Goal: Task Accomplishment & Management: Manage account settings

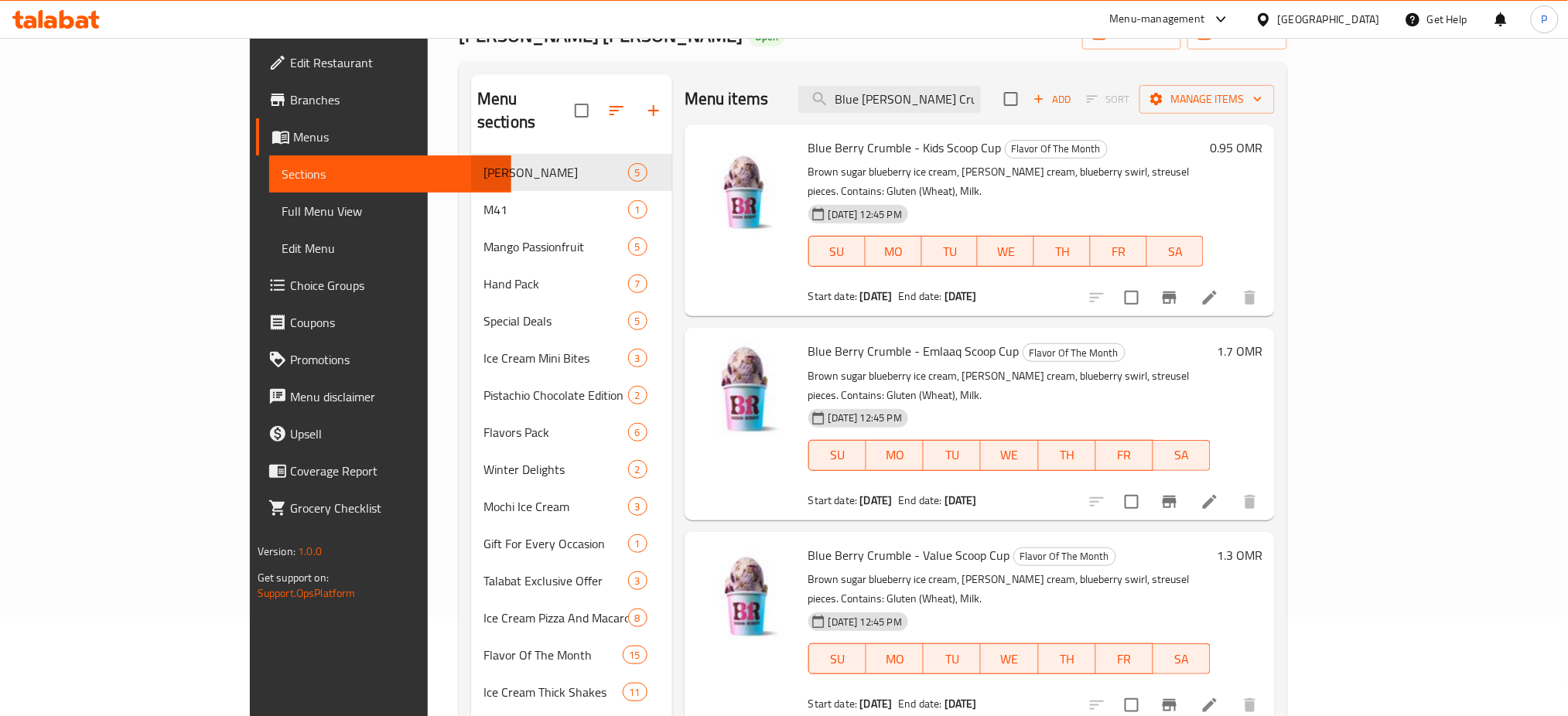
scroll to position [99, 0]
click at [1271, 17] on icon at bounding box center [1263, 20] width 17 height 17
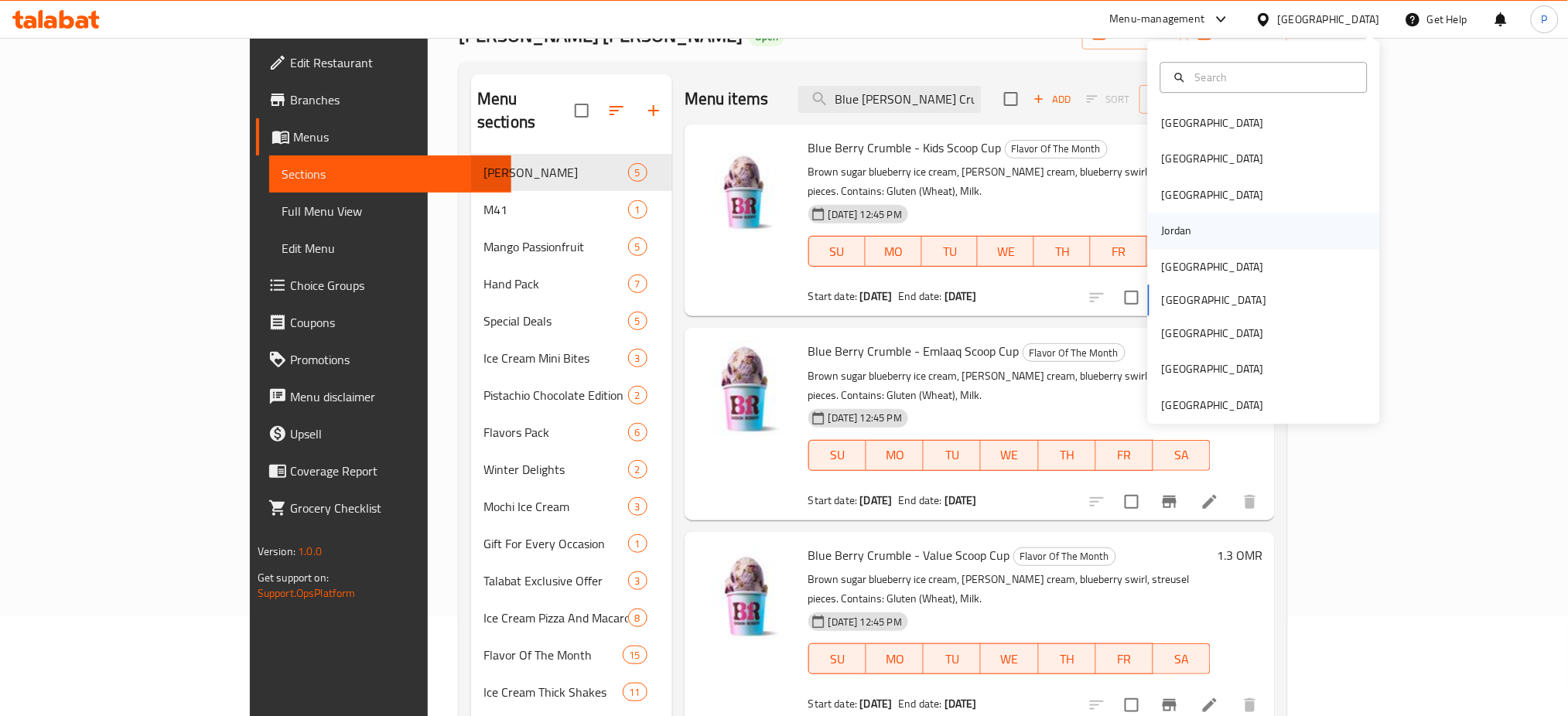
click at [1162, 229] on div "Jordan" at bounding box center [1177, 231] width 30 height 17
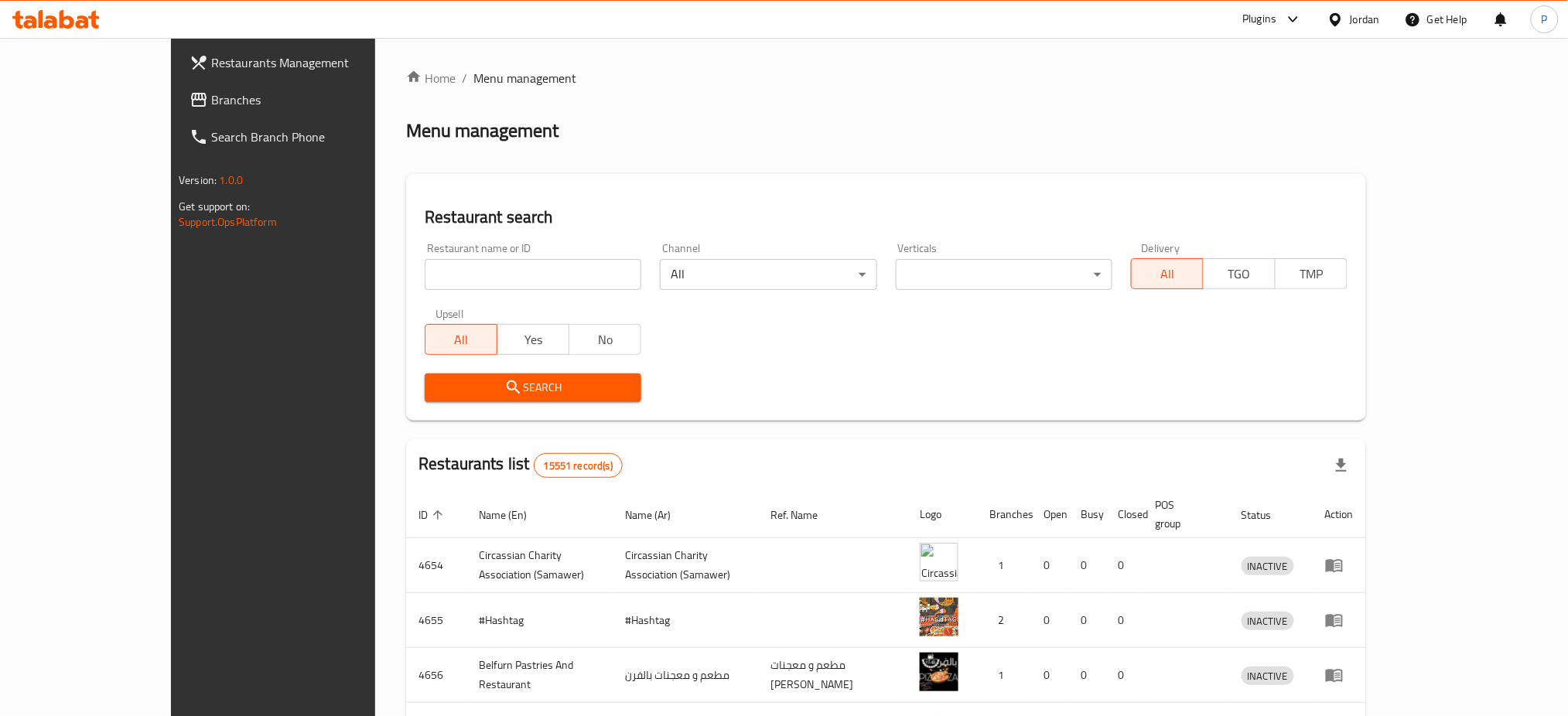
click at [557, 268] on input "search" at bounding box center [533, 274] width 217 height 31
paste input "GRIZZLY Burger"
type input "GRIZZLY Burger"
click at [482, 386] on span "Search" at bounding box center [533, 387] width 192 height 19
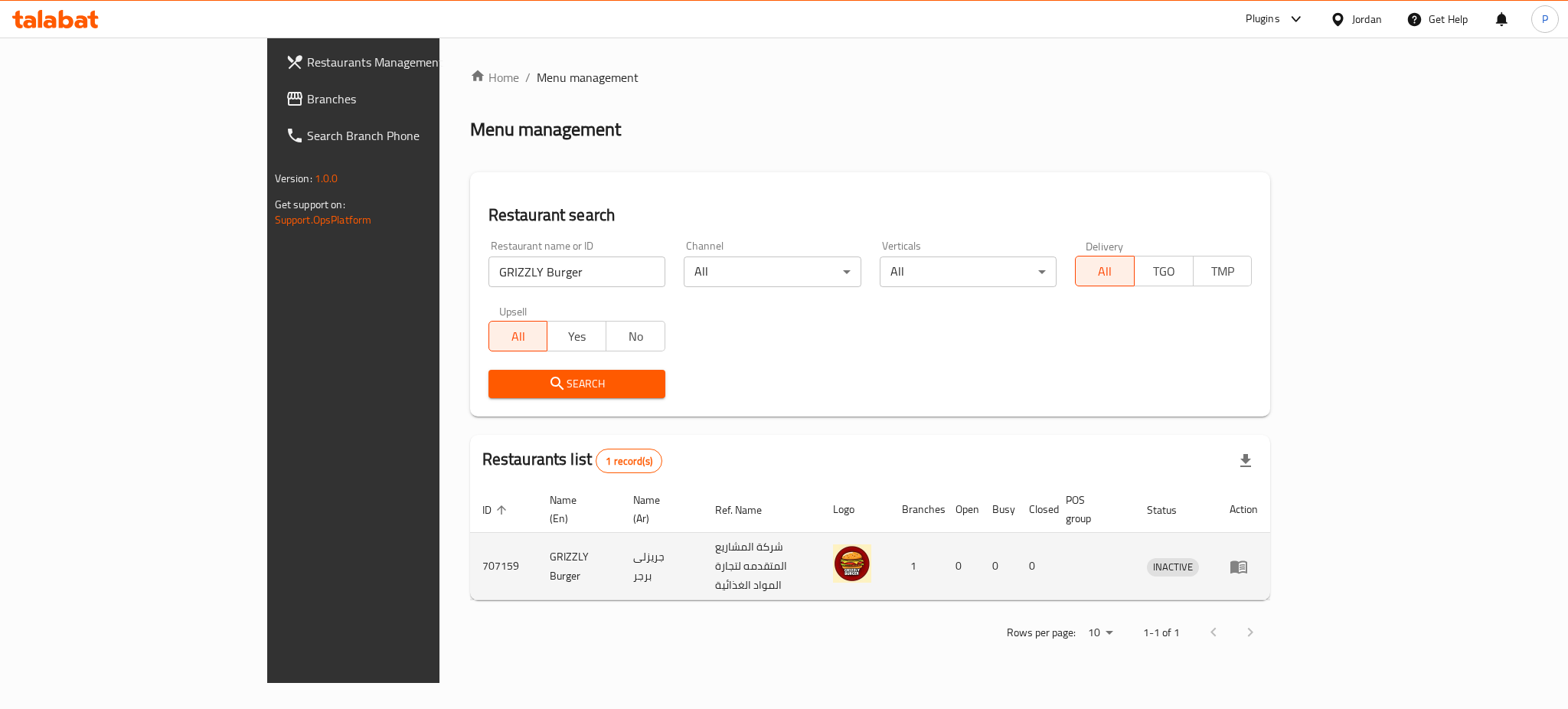
click at [1247, 560] on icon "enhanced table" at bounding box center [1239, 567] width 17 height 13
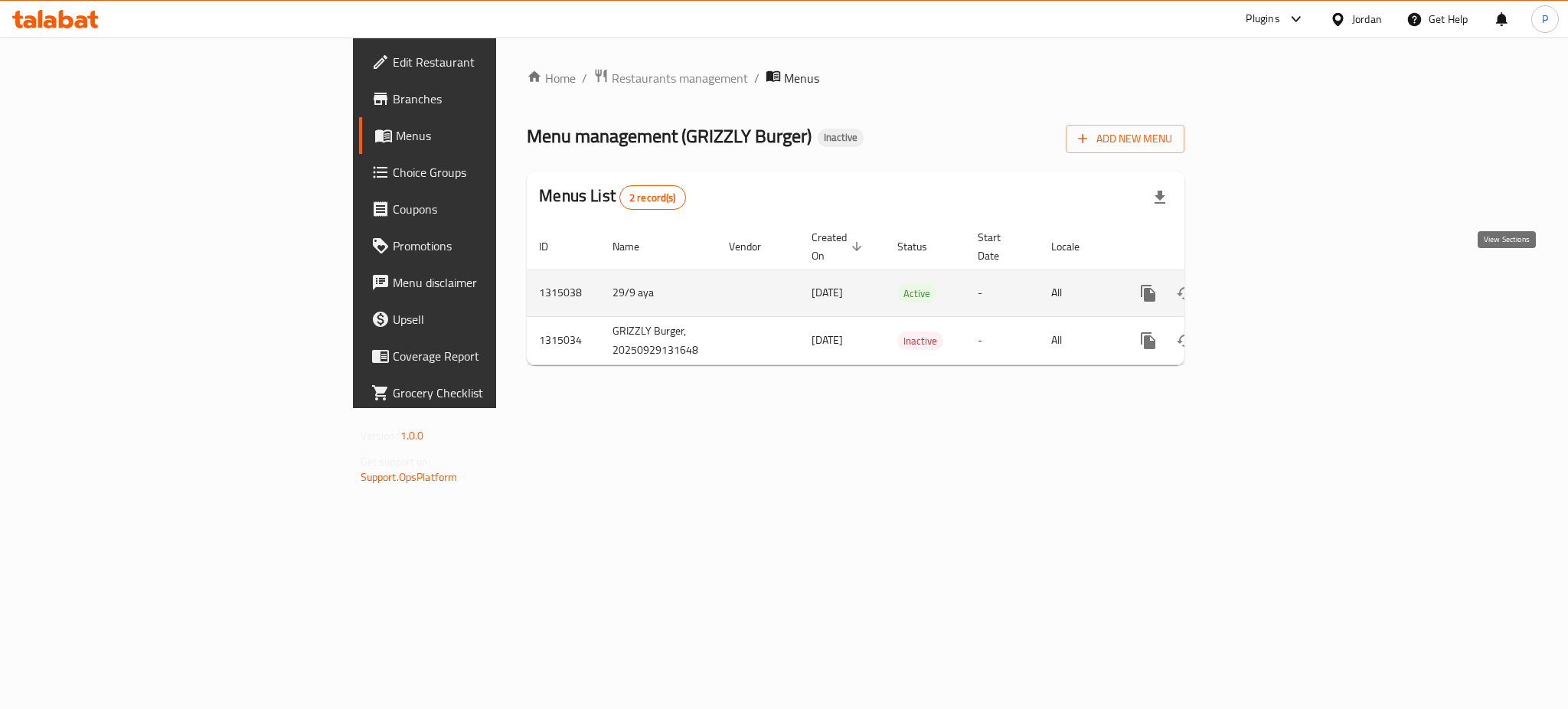
click at [1268, 284] on icon "enhanced table" at bounding box center [1258, 293] width 18 height 18
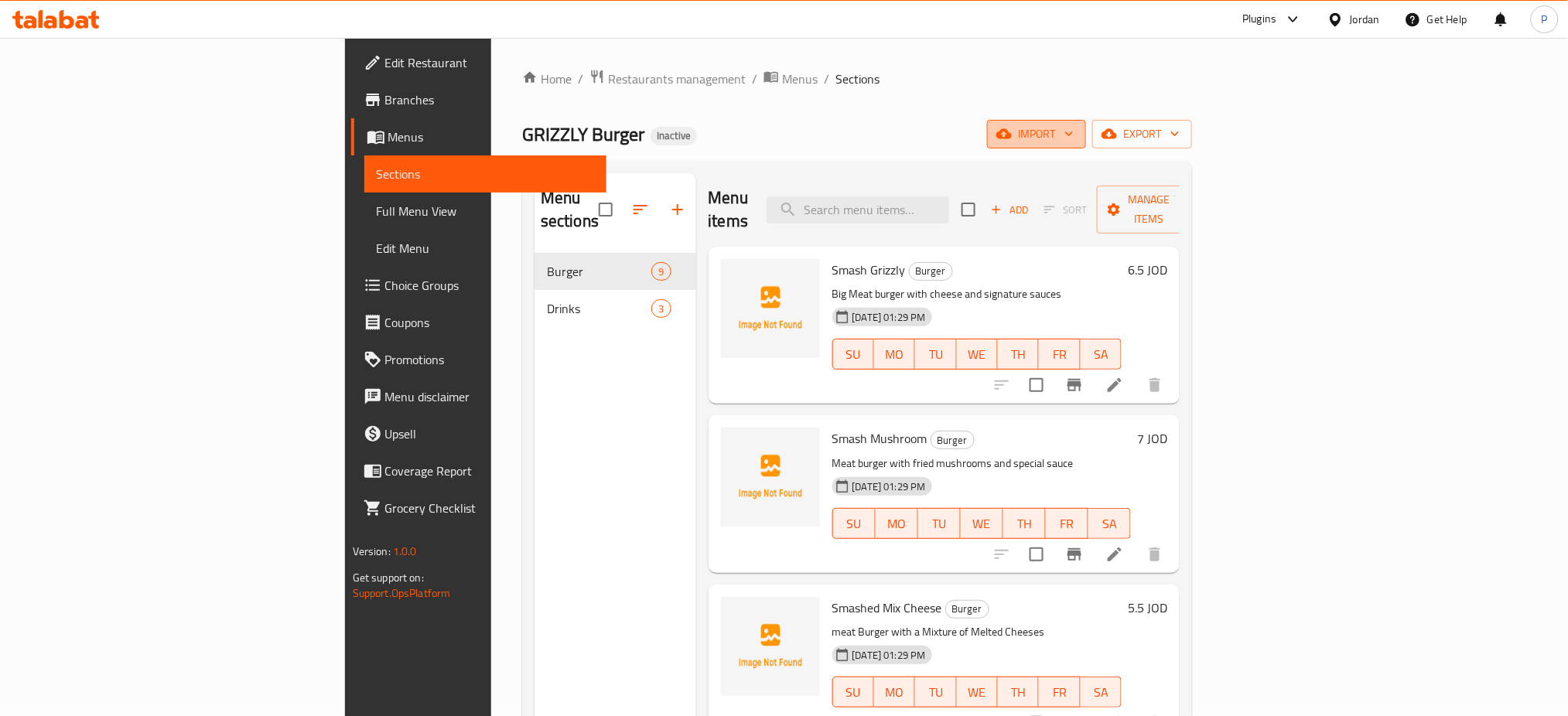
click at [1077, 138] on icon "button" at bounding box center [1069, 134] width 16 height 16
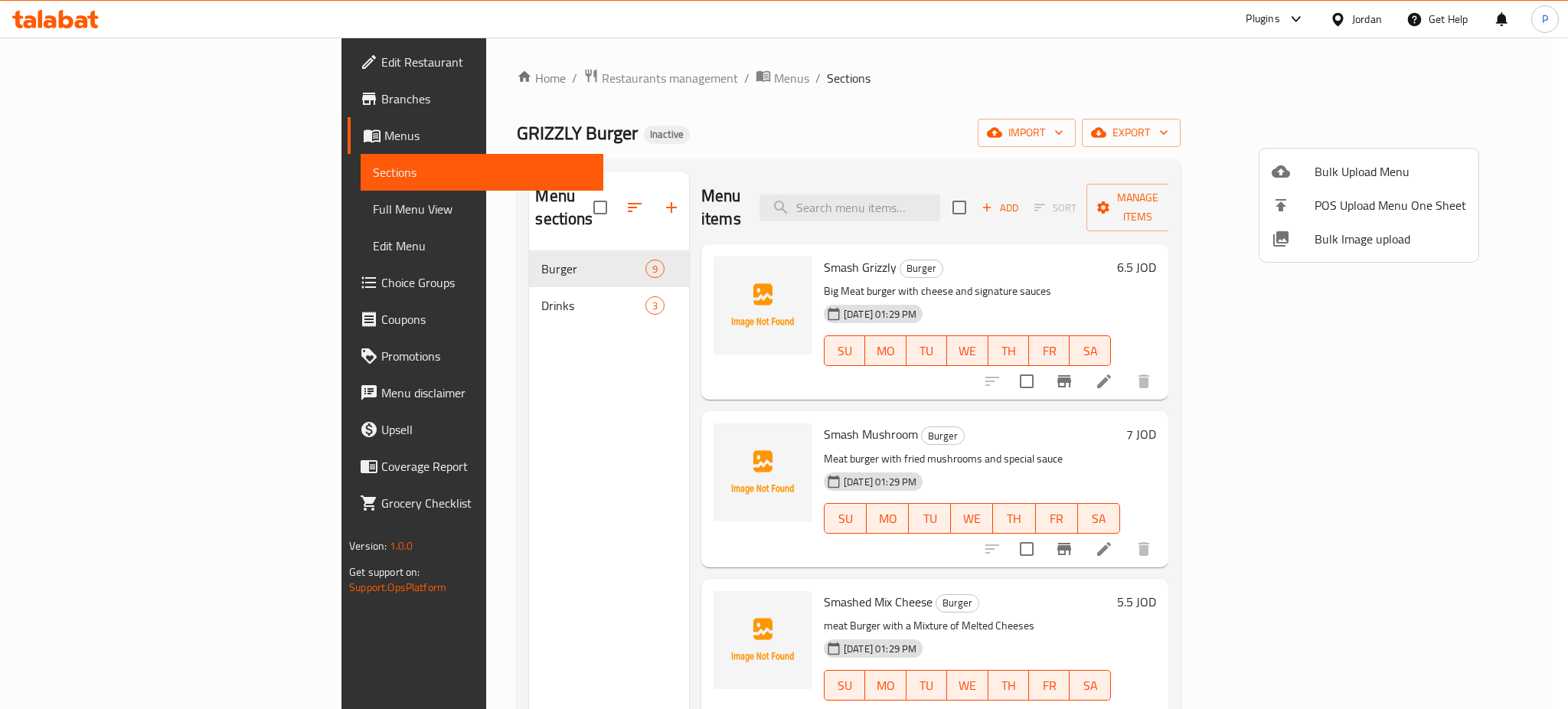
click at [1382, 244] on span "Bulk Image upload" at bounding box center [1390, 238] width 152 height 18
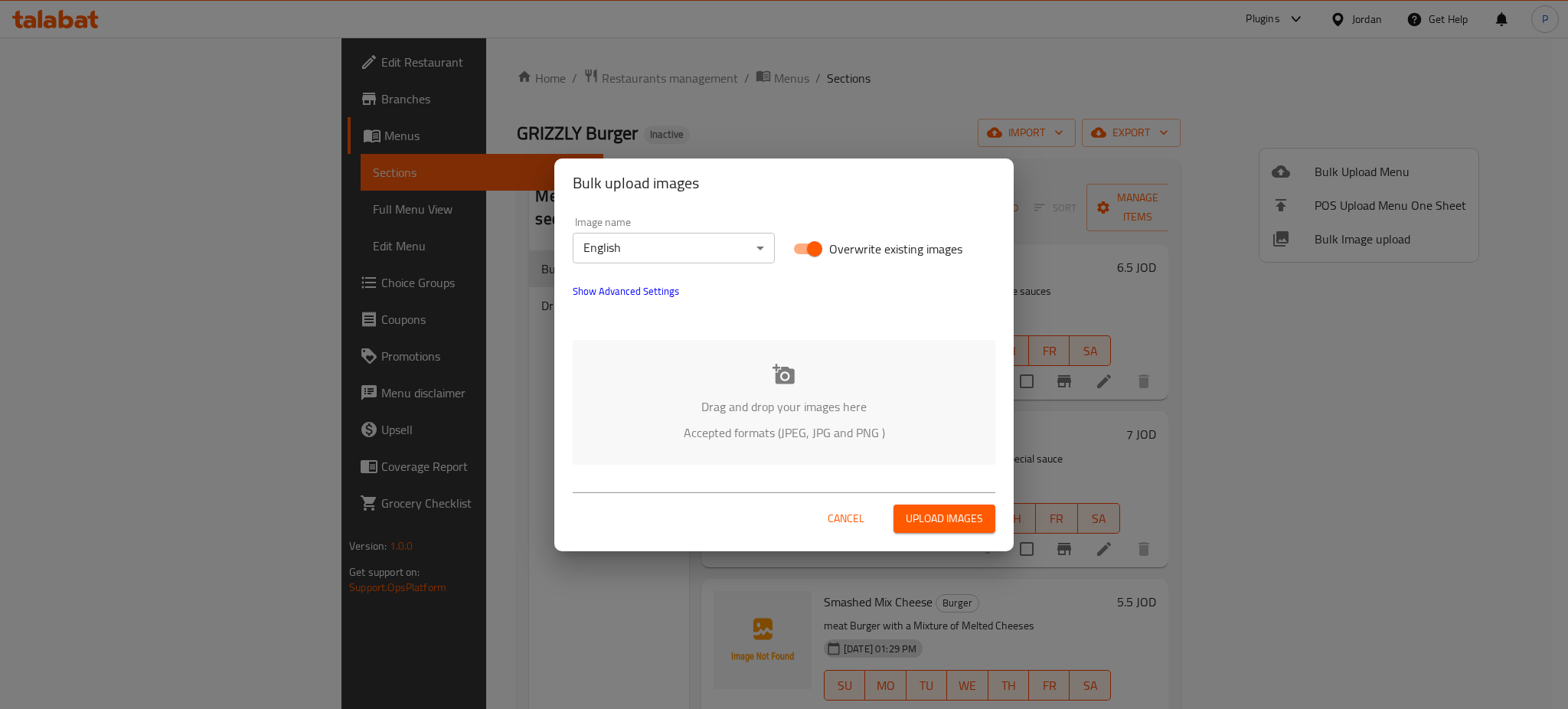
click at [723, 255] on body "​ Plugins Jordan Get Help P Edit Restaurant Branches Menus Sections Full Menu V…" at bounding box center [784, 373] width 1568 height 671
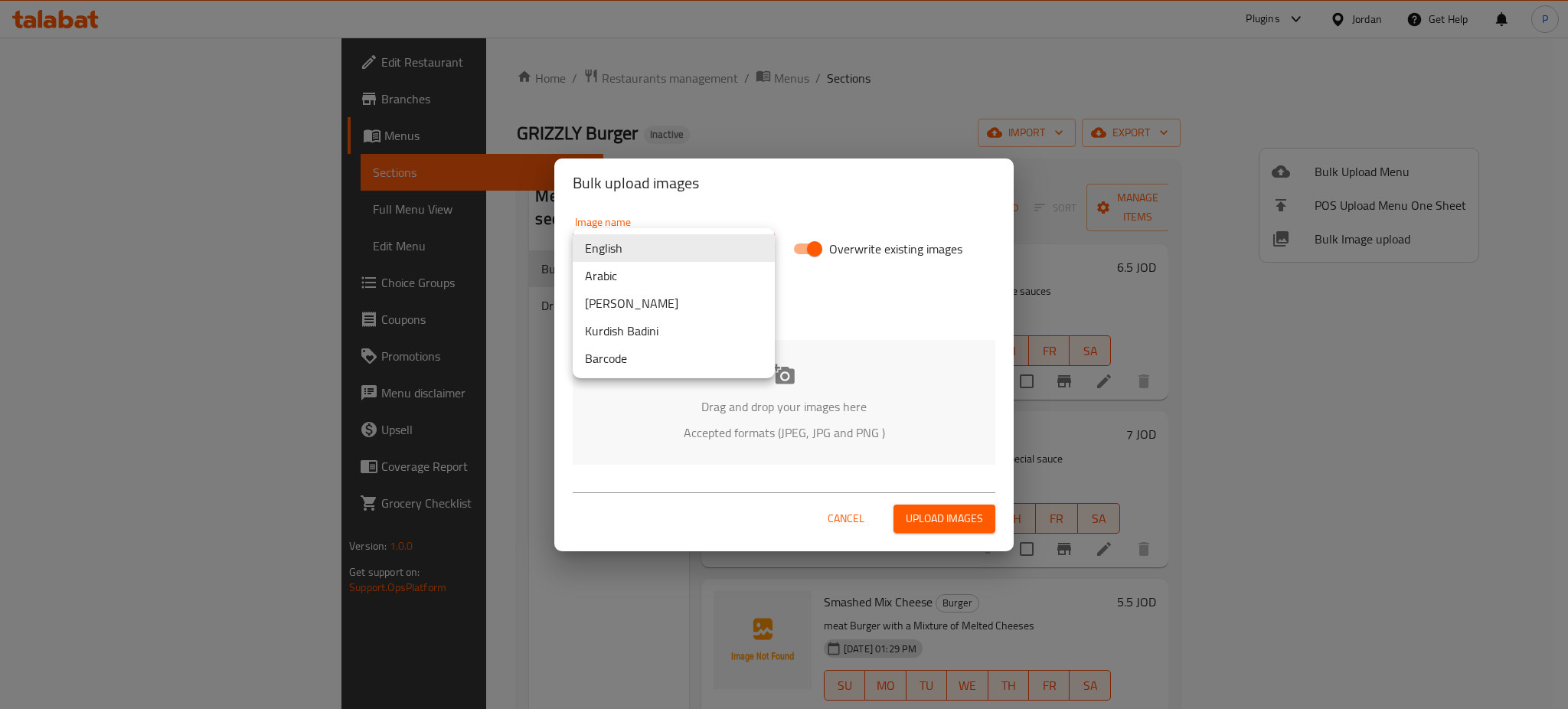
click at [683, 275] on li "Arabic" at bounding box center [674, 275] width 202 height 27
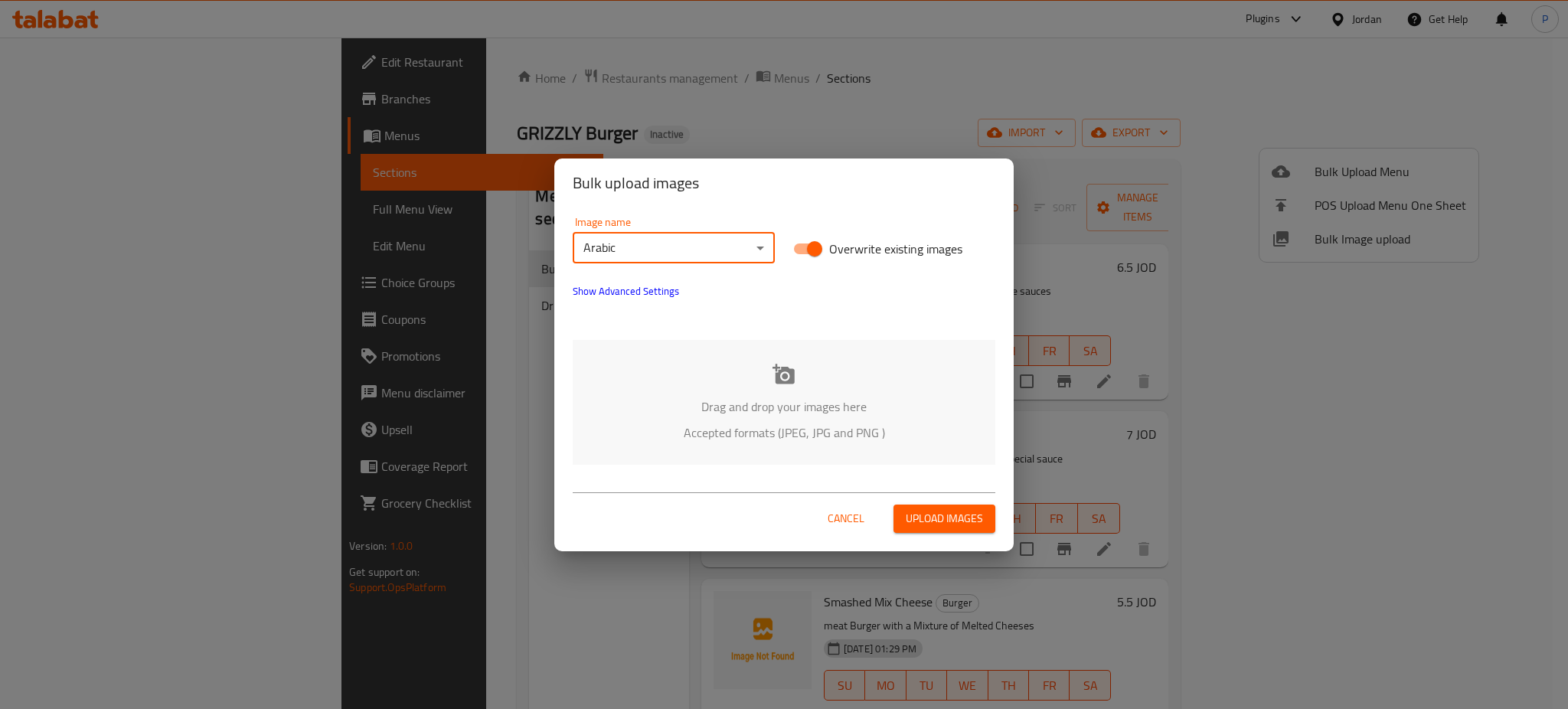
click at [838, 387] on div "Drag and drop your images here Accepted formats (JPEG, JPG and PNG )" at bounding box center [784, 401] width 423 height 124
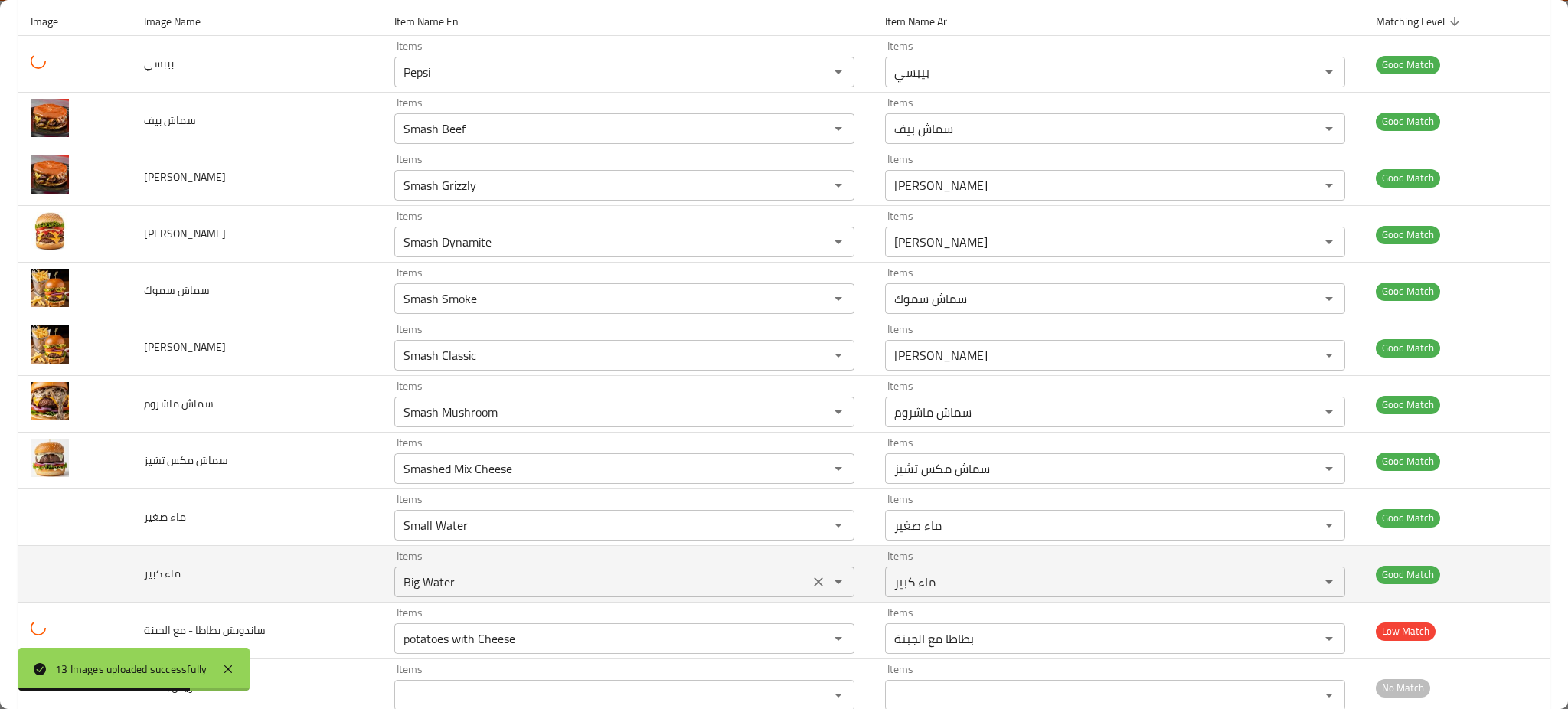
scroll to position [293, 0]
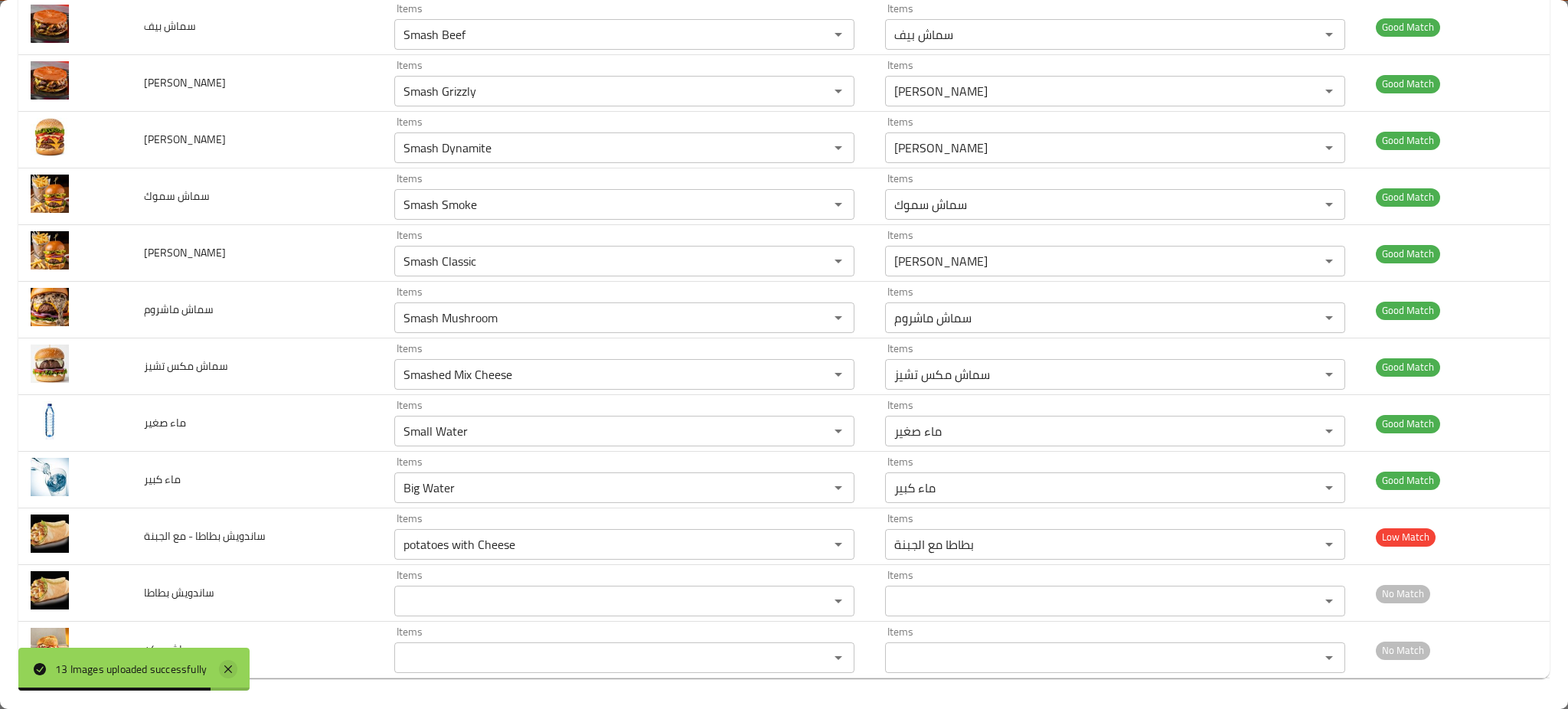
click at [229, 667] on icon at bounding box center [228, 668] width 18 height 18
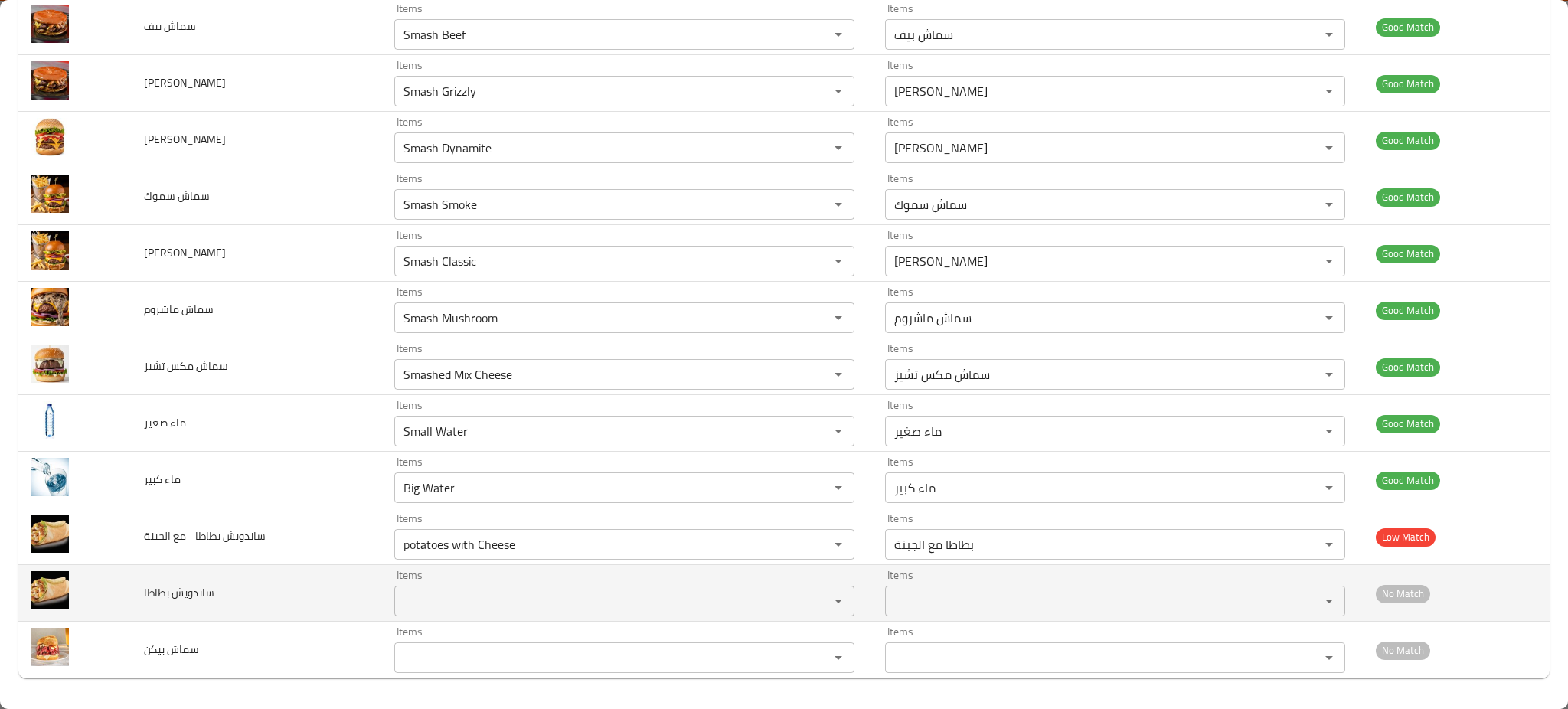
click at [509, 596] on بطاطا "Items" at bounding box center [602, 600] width 406 height 21
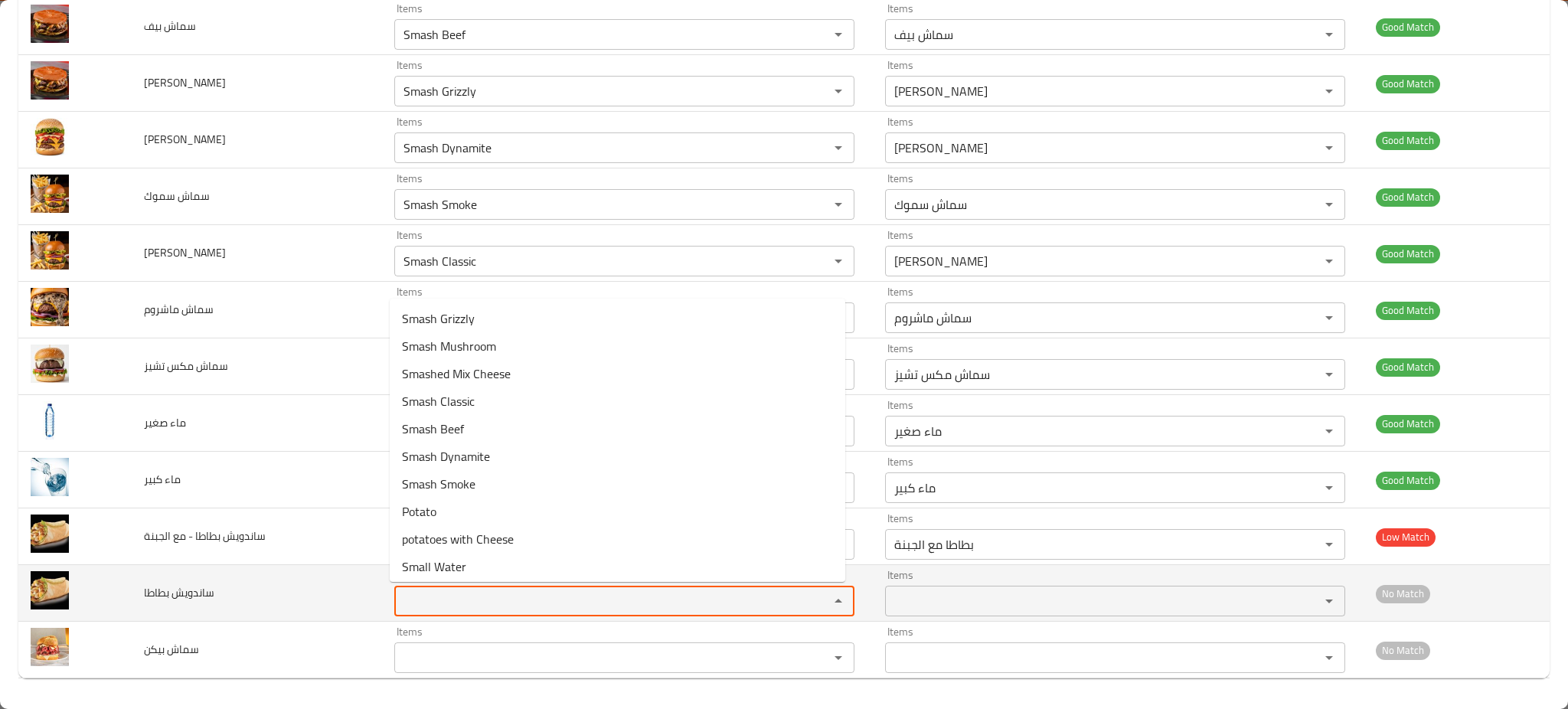
click at [351, 608] on td "ساندويش بطاطا" at bounding box center [257, 593] width 251 height 56
click at [451, 603] on بطاطا "Items" at bounding box center [602, 600] width 406 height 21
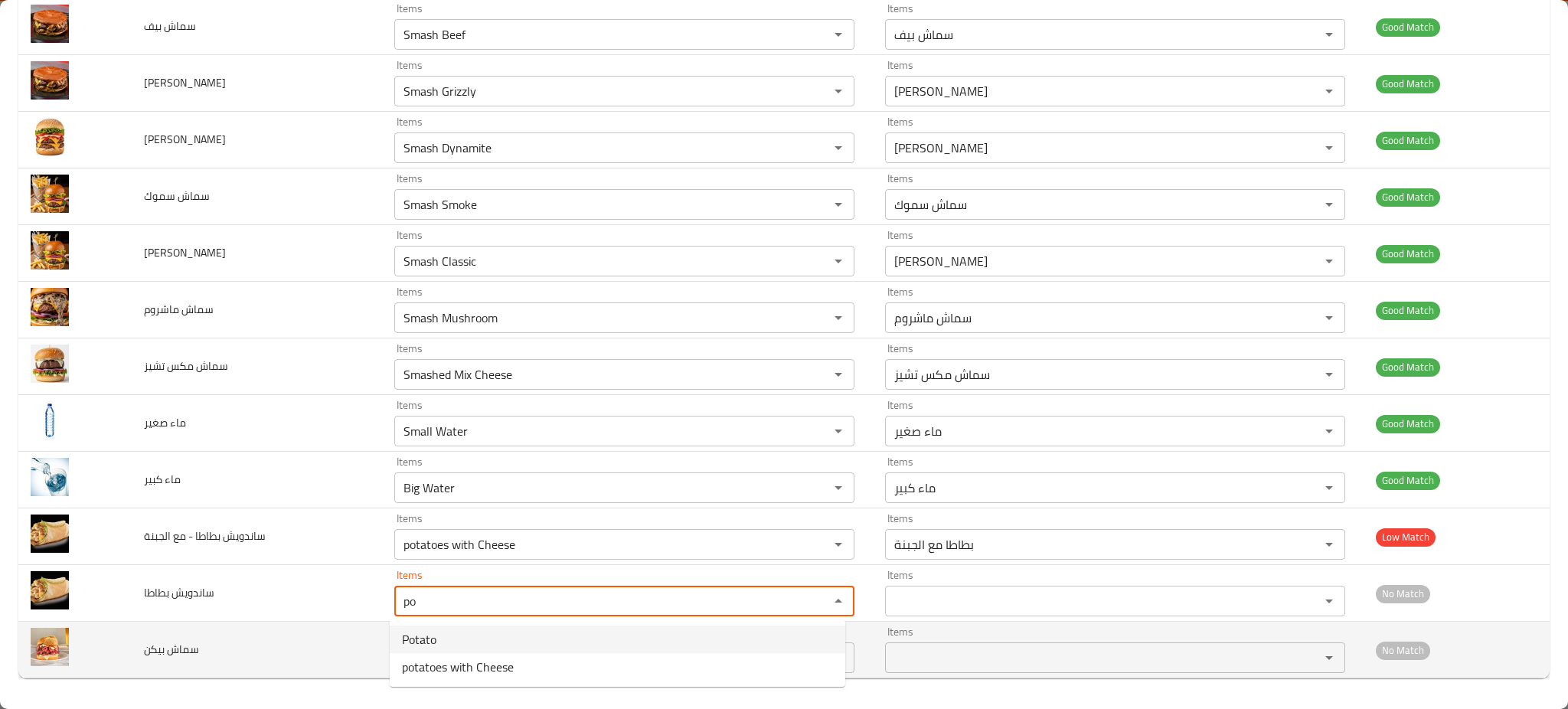
click at [479, 642] on بطاطا-option-0 "Potato" at bounding box center [618, 639] width 456 height 27
type بطاطا "Potato"
type بطاطا-ar "بطاطا"
click at [457, 671] on div "Items" at bounding box center [625, 657] width 460 height 31
type بطاطا "Potato"
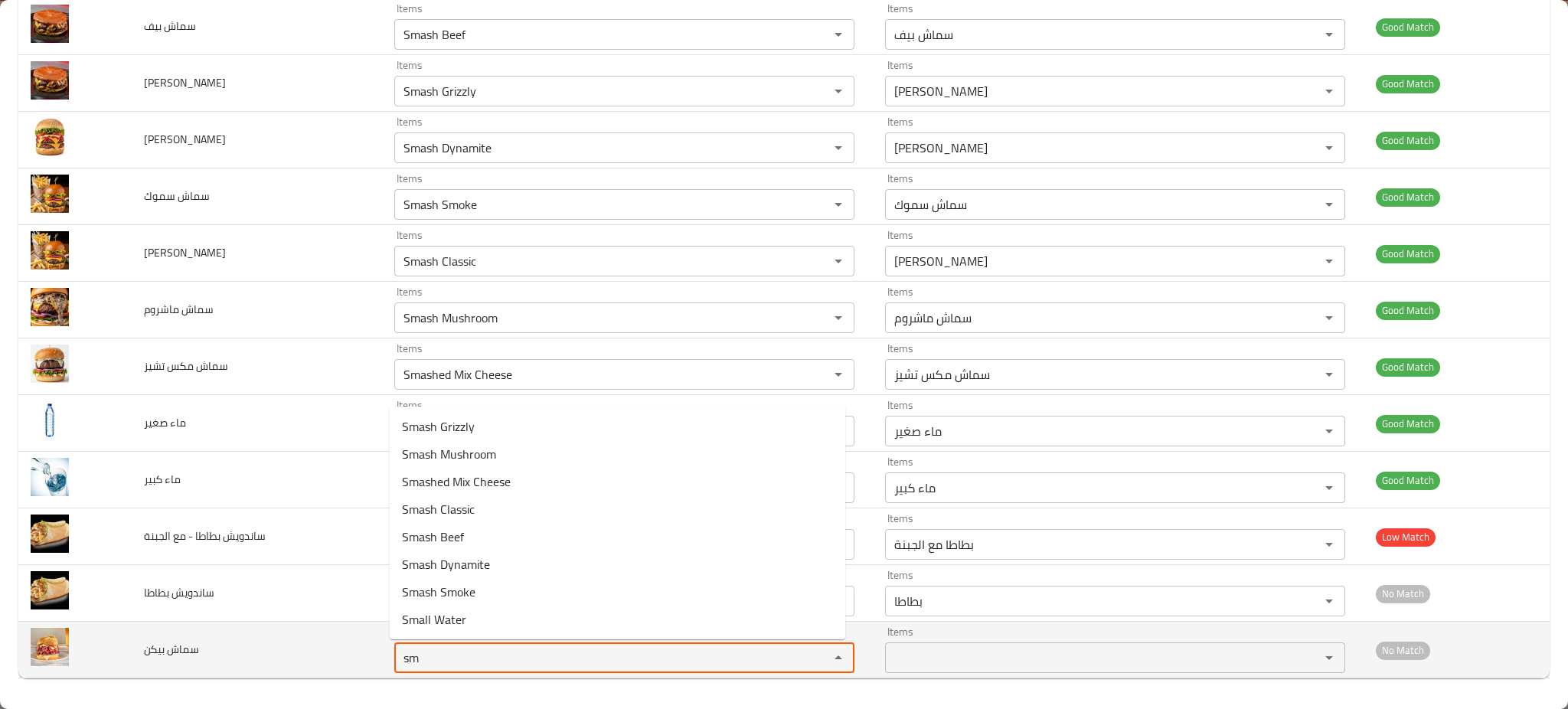
type بيكن "s"
type بيكن "b"
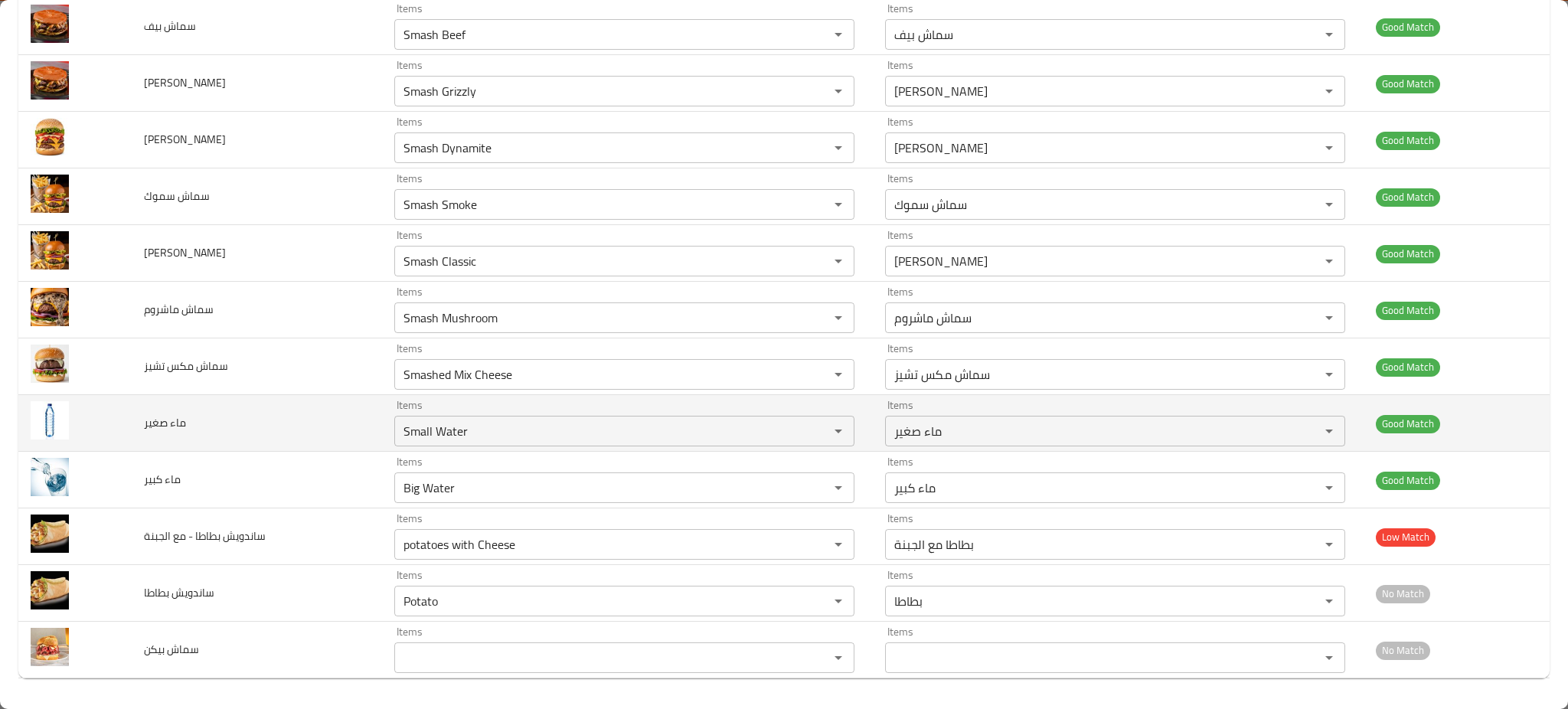
click at [294, 442] on td "ماء صغير" at bounding box center [257, 423] width 251 height 56
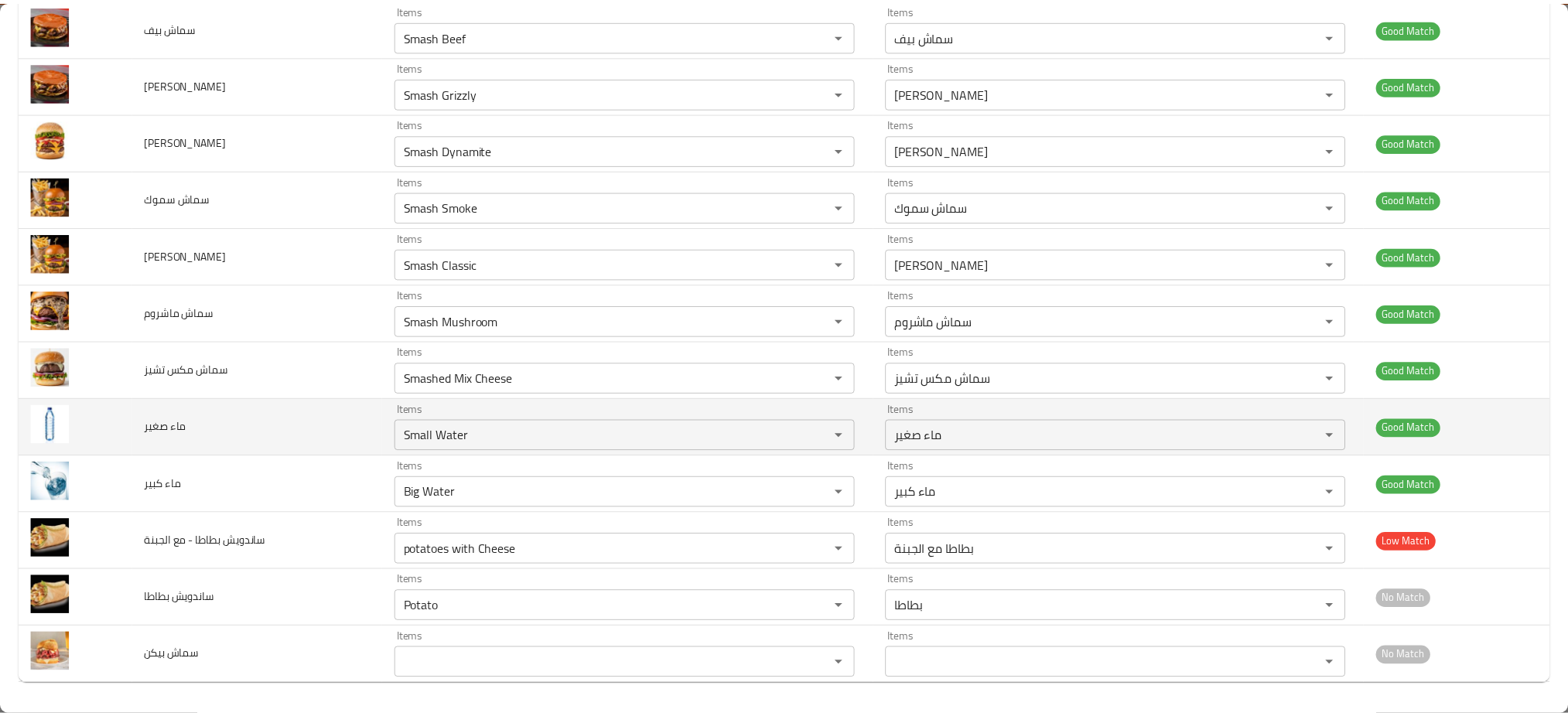
scroll to position [0, 0]
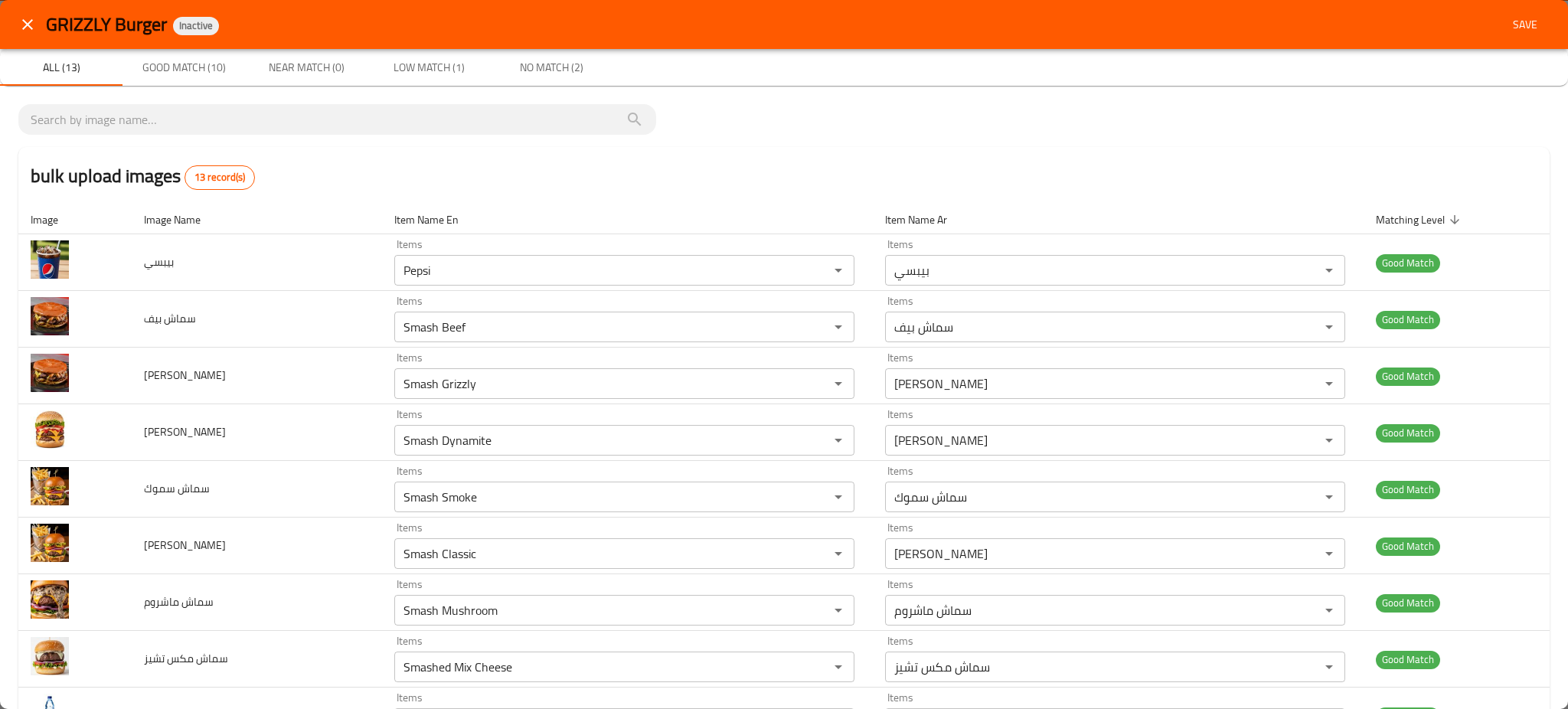
click at [1519, 12] on button "Save" at bounding box center [1525, 25] width 49 height 28
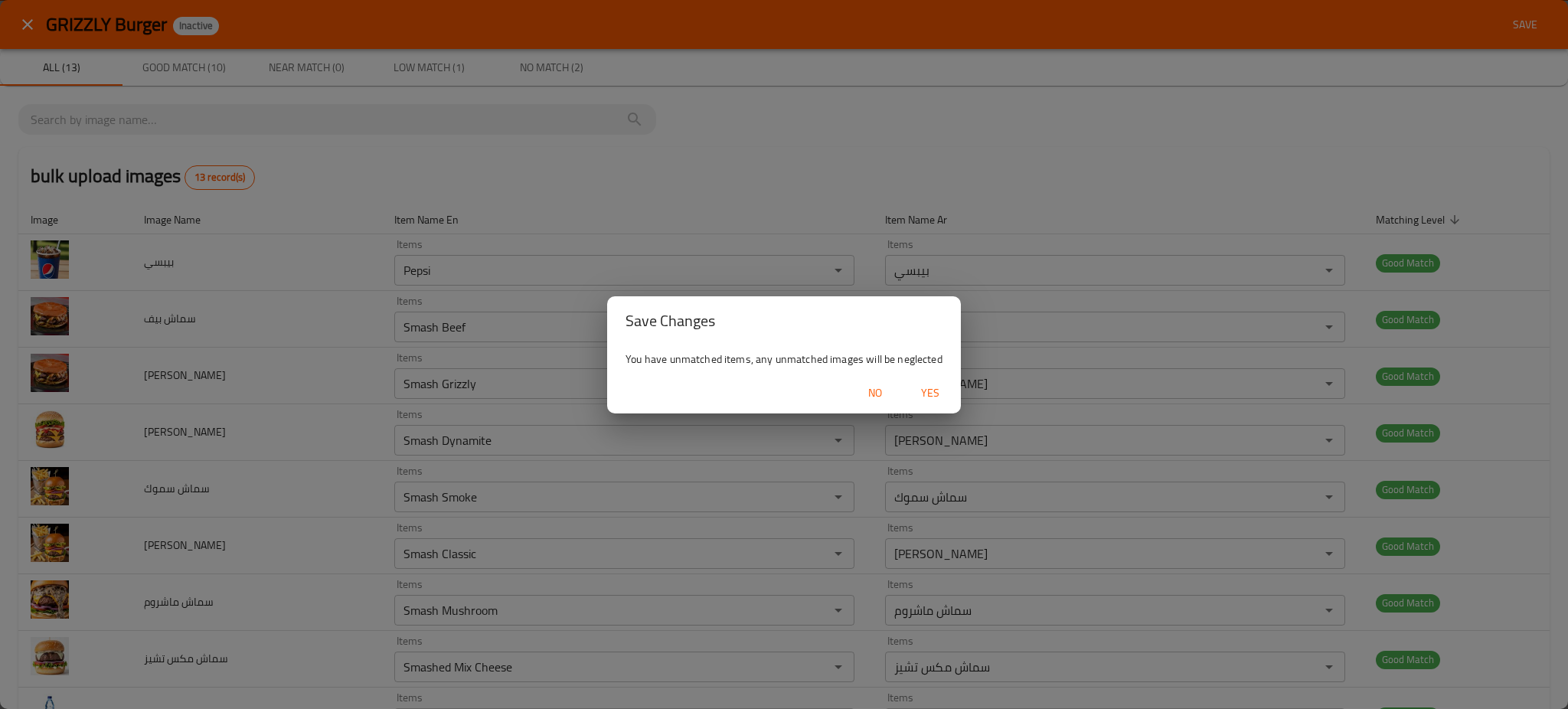
click at [940, 385] on span "Yes" at bounding box center [930, 393] width 37 height 19
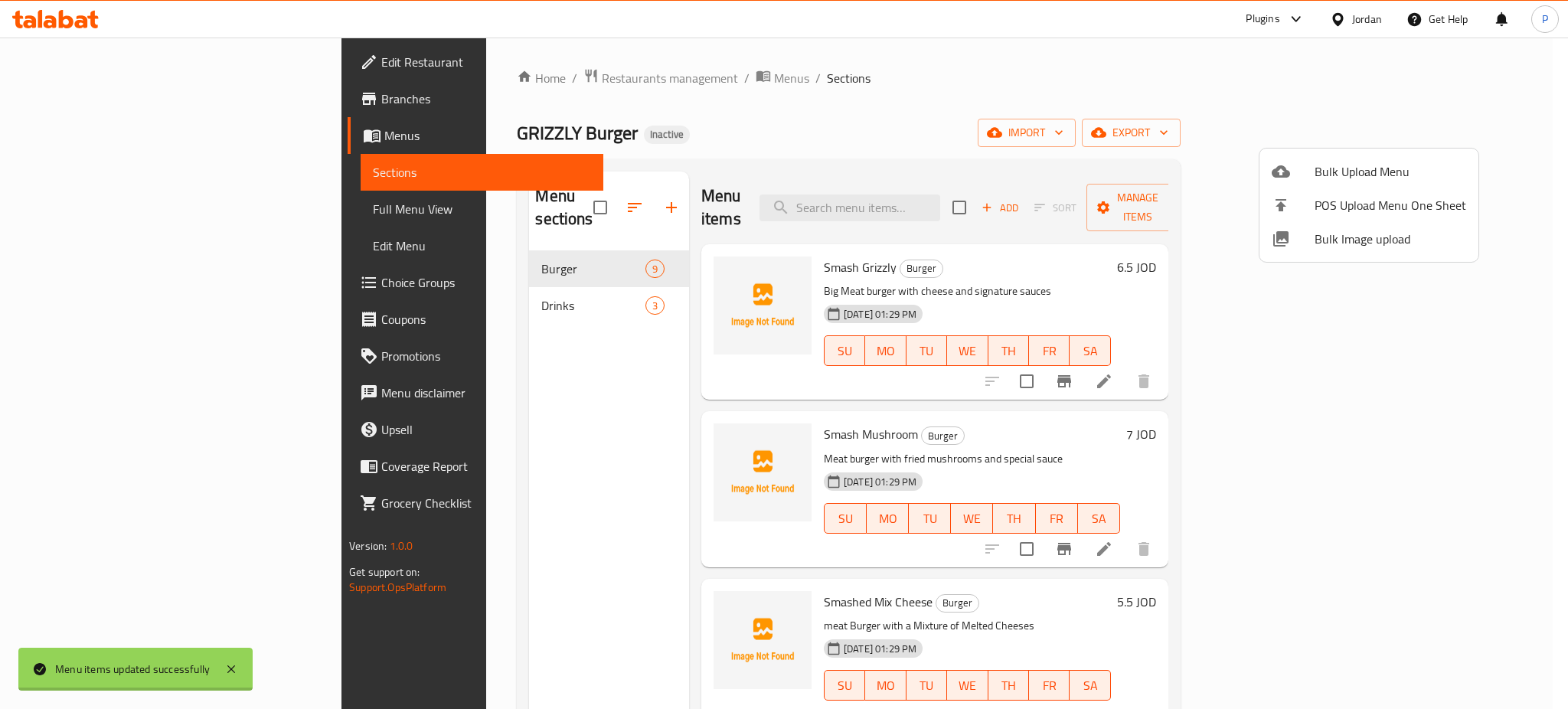
click at [441, 313] on div at bounding box center [784, 354] width 1568 height 709
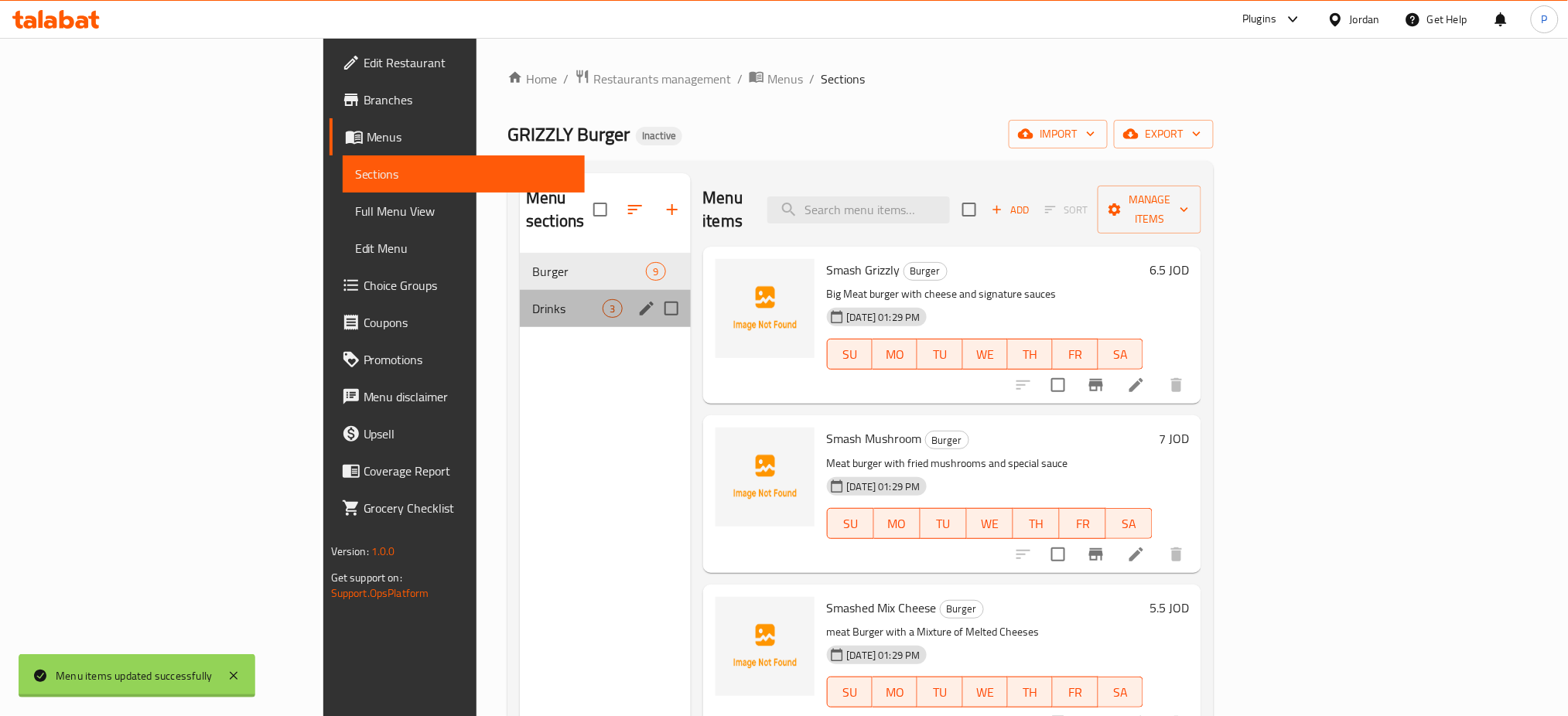
click at [520, 297] on div "Drinks 3" at bounding box center [604, 308] width 170 height 37
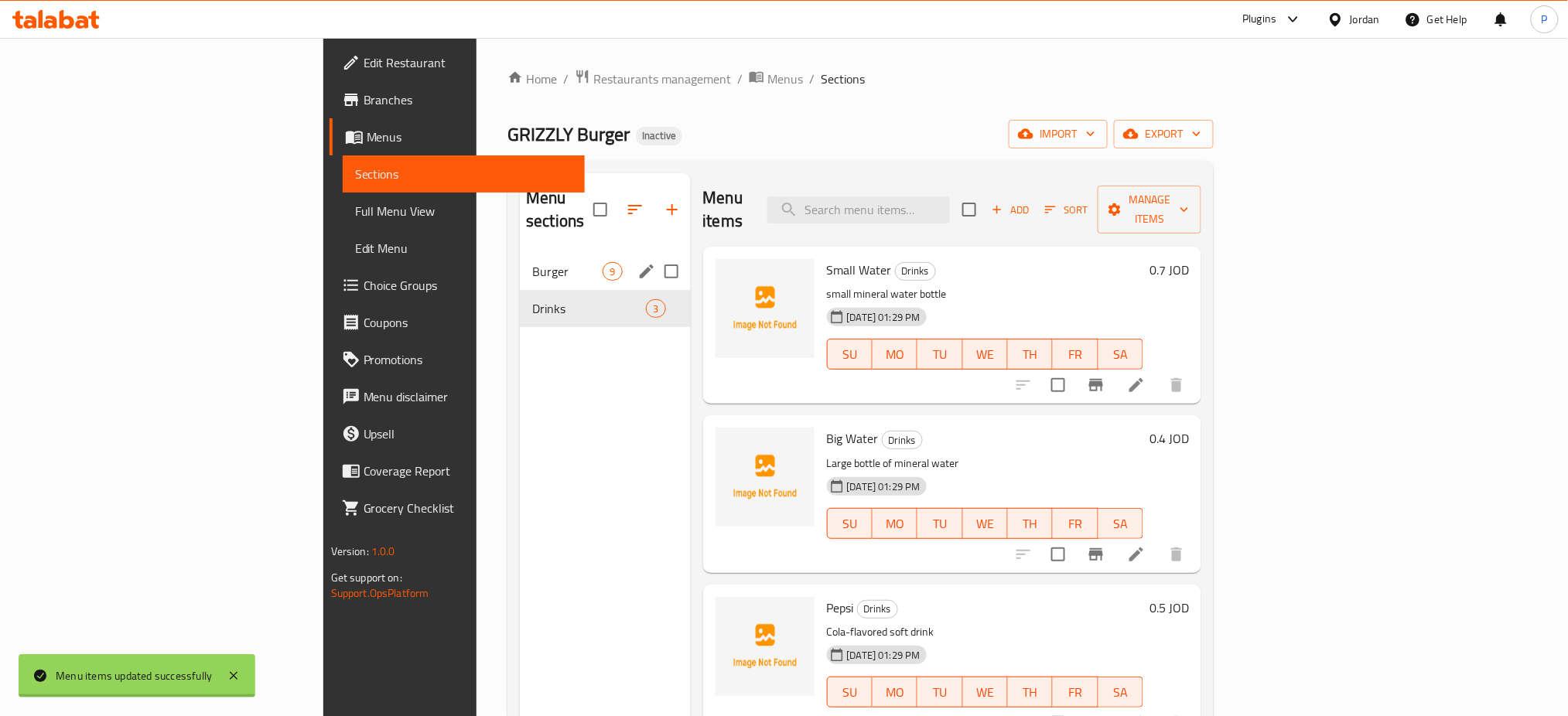
click at [532, 262] on span "Burger" at bounding box center [567, 271] width 70 height 18
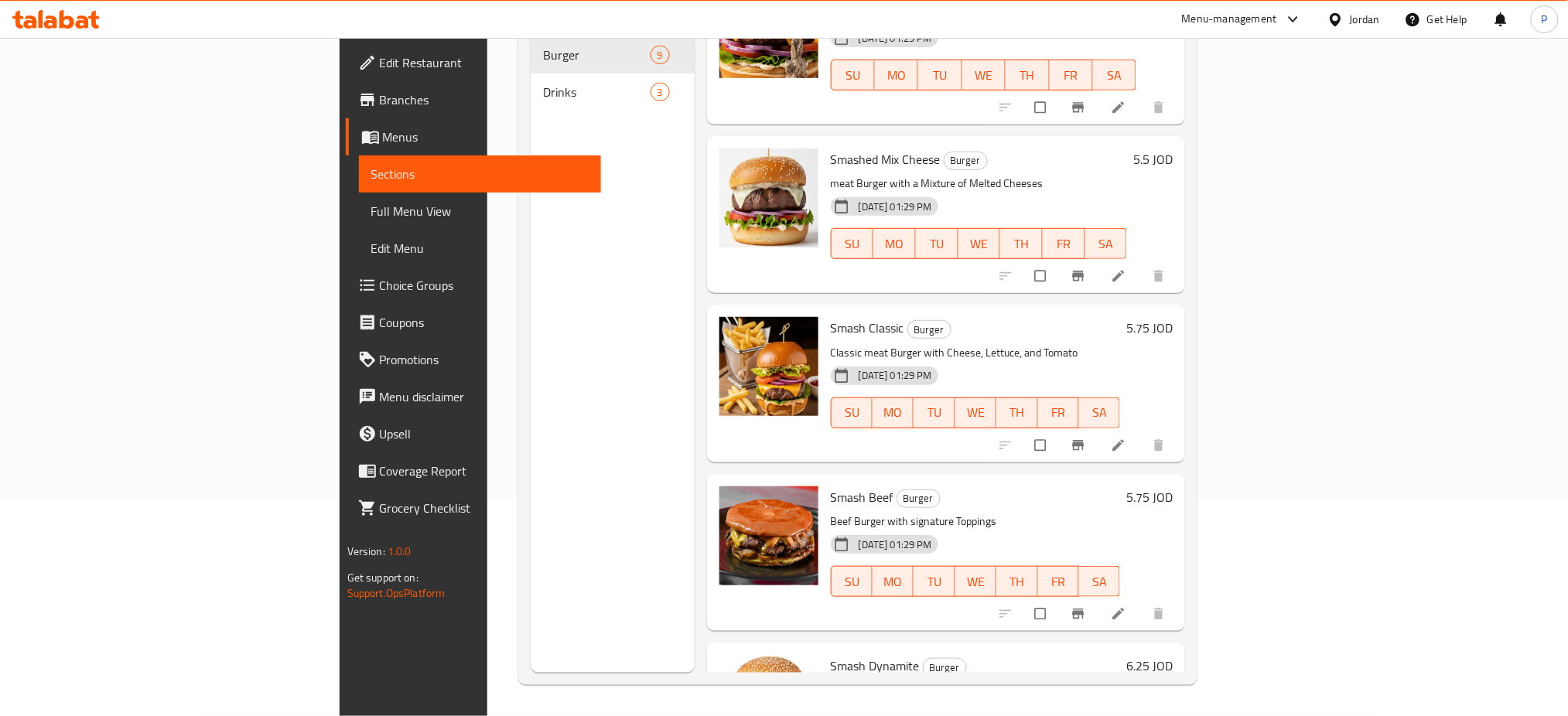
scroll to position [224, 0]
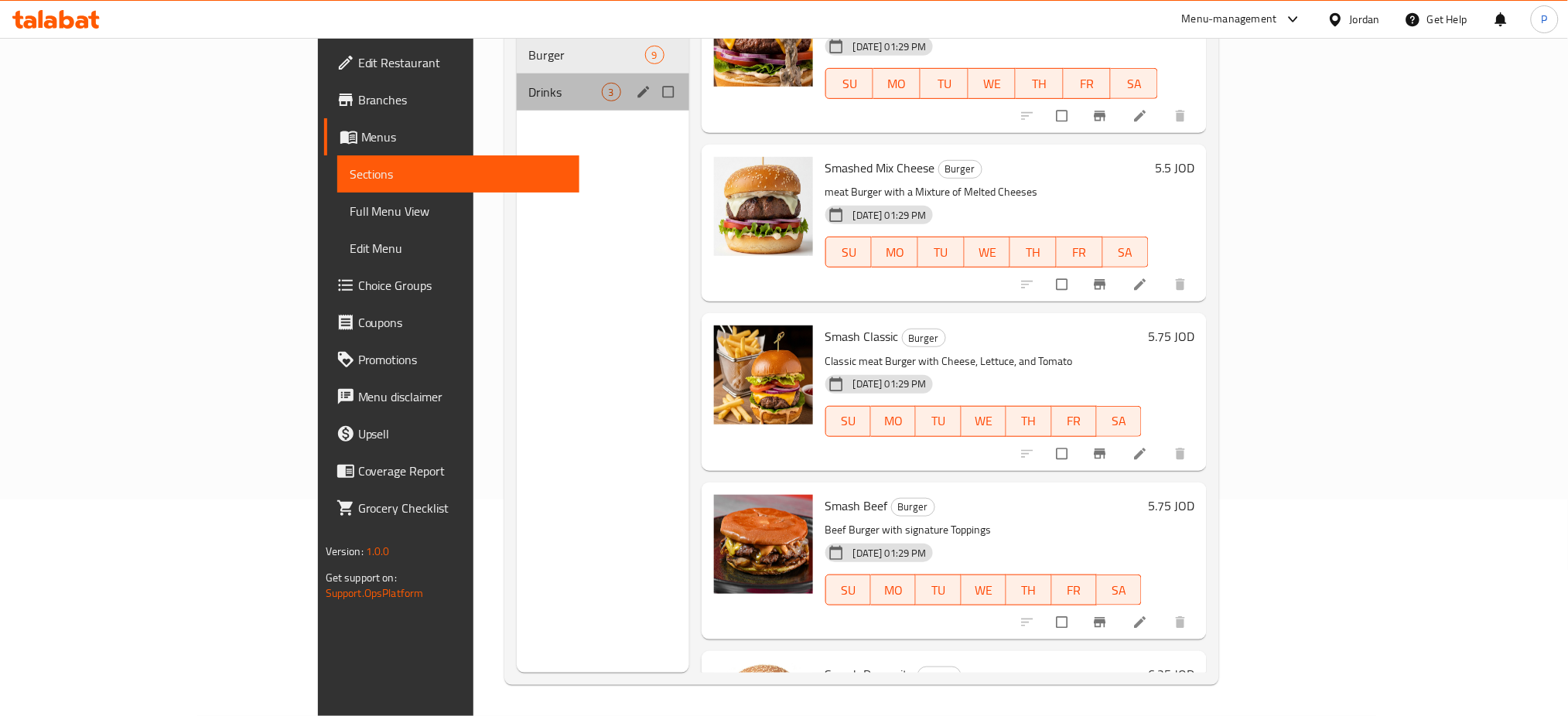
click at [529, 83] on span "Drinks" at bounding box center [565, 92] width 73 height 18
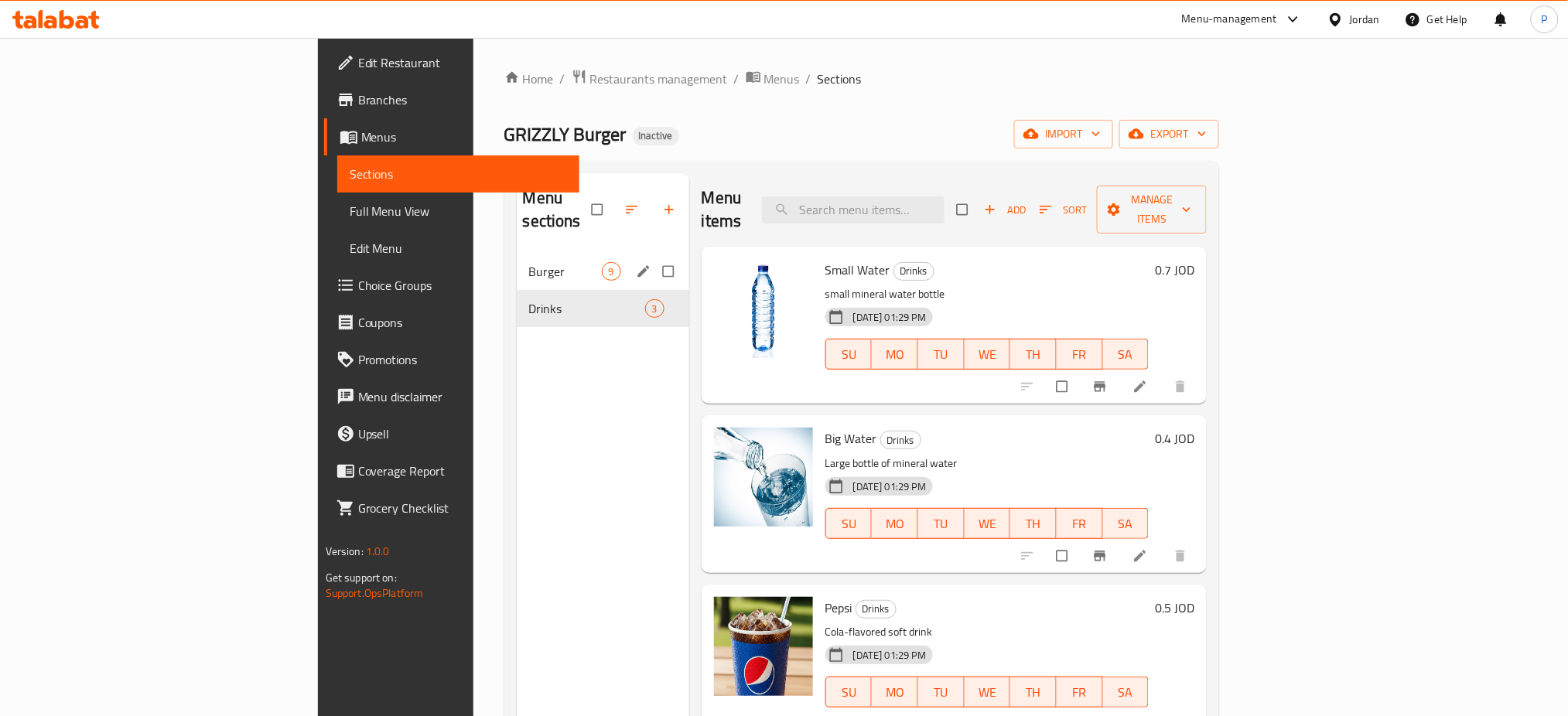
click at [603, 265] on span "9" at bounding box center [611, 272] width 17 height 15
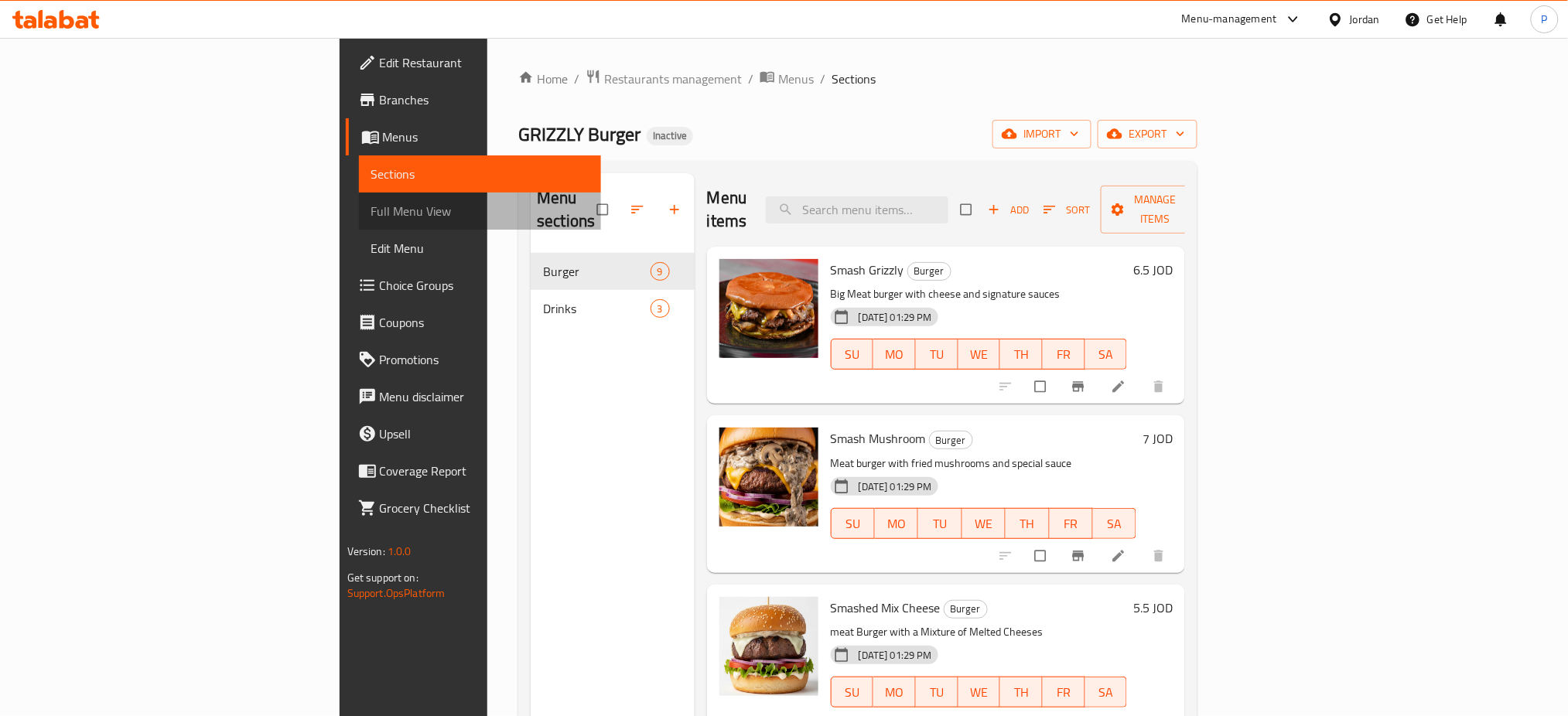
click at [359, 194] on link "Full Menu View" at bounding box center [480, 211] width 243 height 37
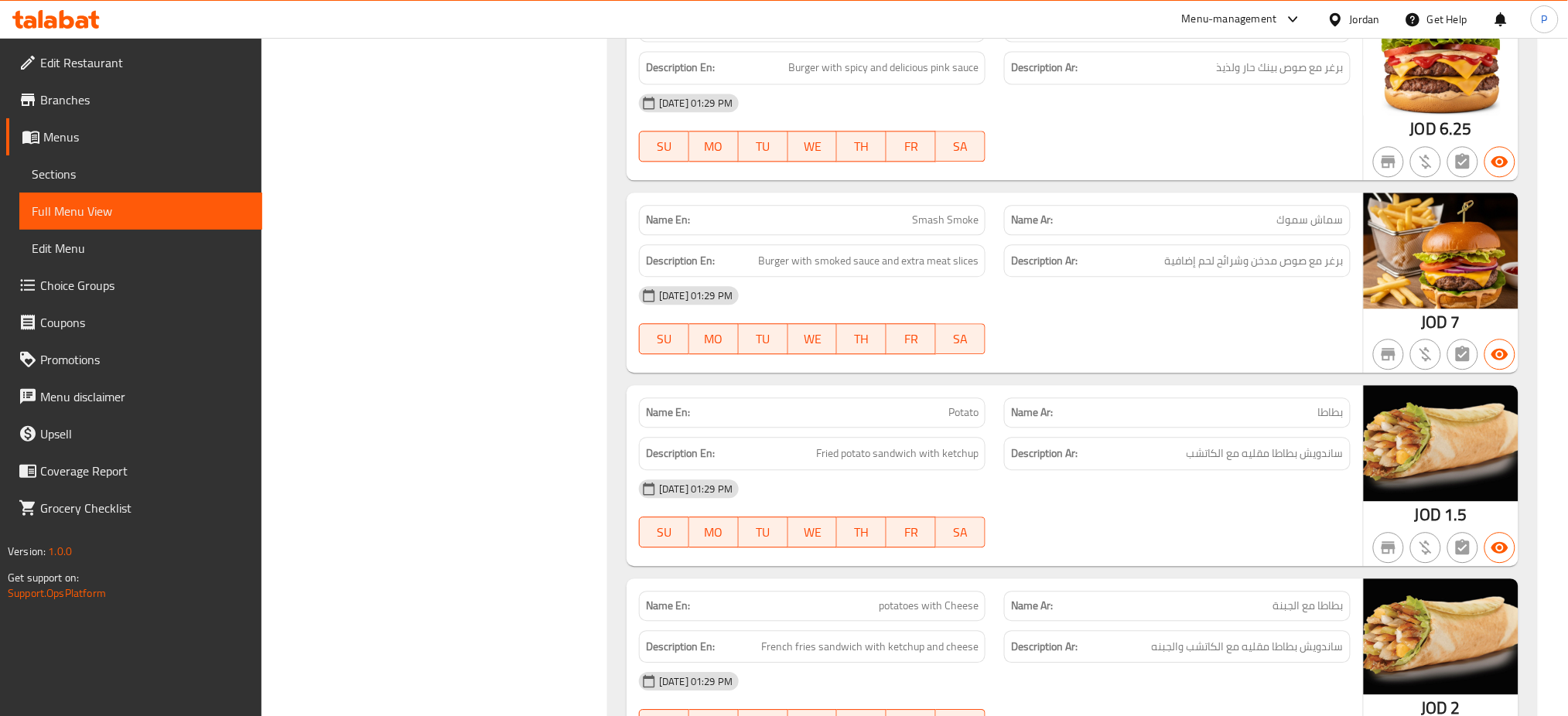
scroll to position [856, 0]
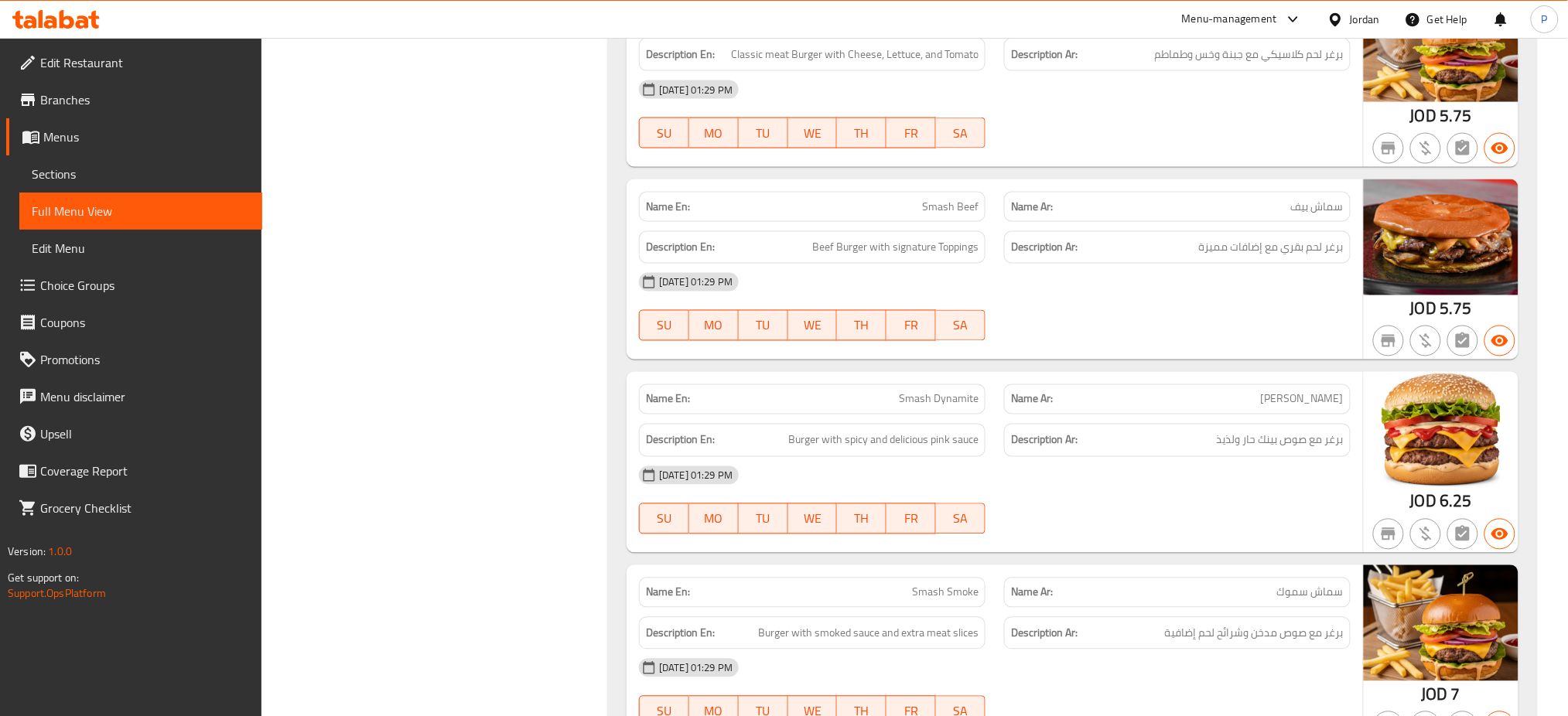
click at [149, 59] on span "Edit Restaurant" at bounding box center [145, 62] width 210 height 18
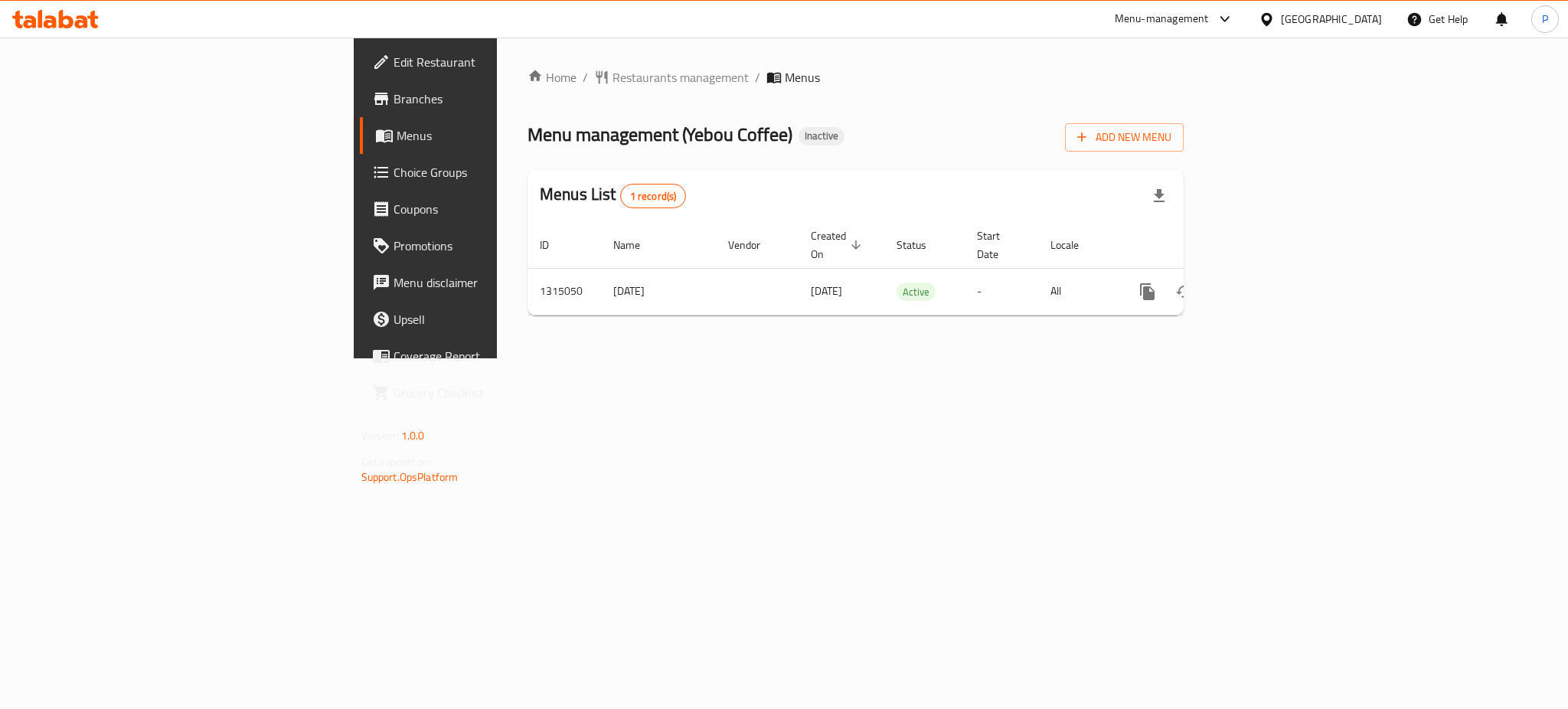
drag, startPoint x: 1447, startPoint y: 464, endPoint x: 1500, endPoint y: 347, distance: 128.4
click at [1214, 358] on div "Home / Restaurants management / Menus Menu management ( Yebou Coffee ) Inactive…" at bounding box center [856, 198] width 717 height 321
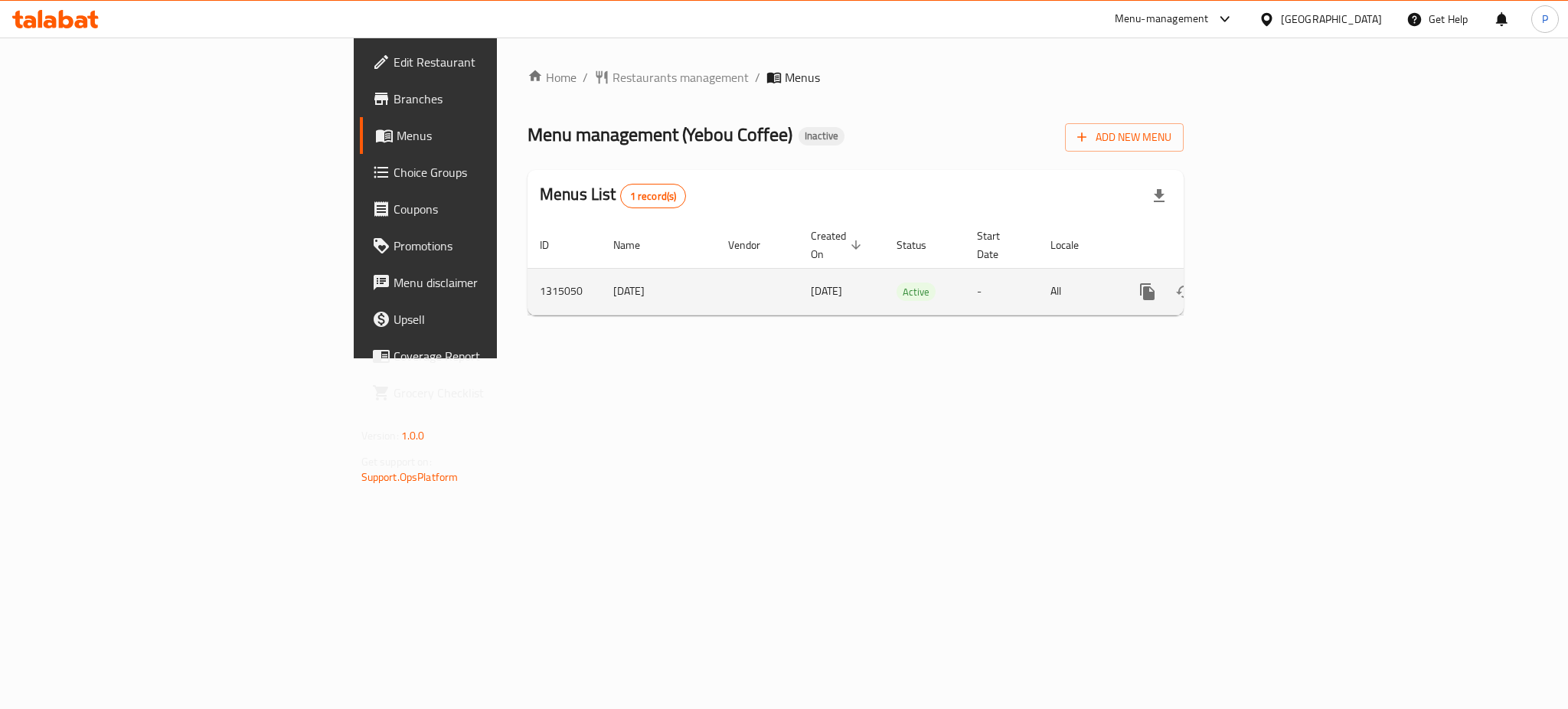
click at [1267, 283] on icon "enhanced table" at bounding box center [1257, 291] width 18 height 18
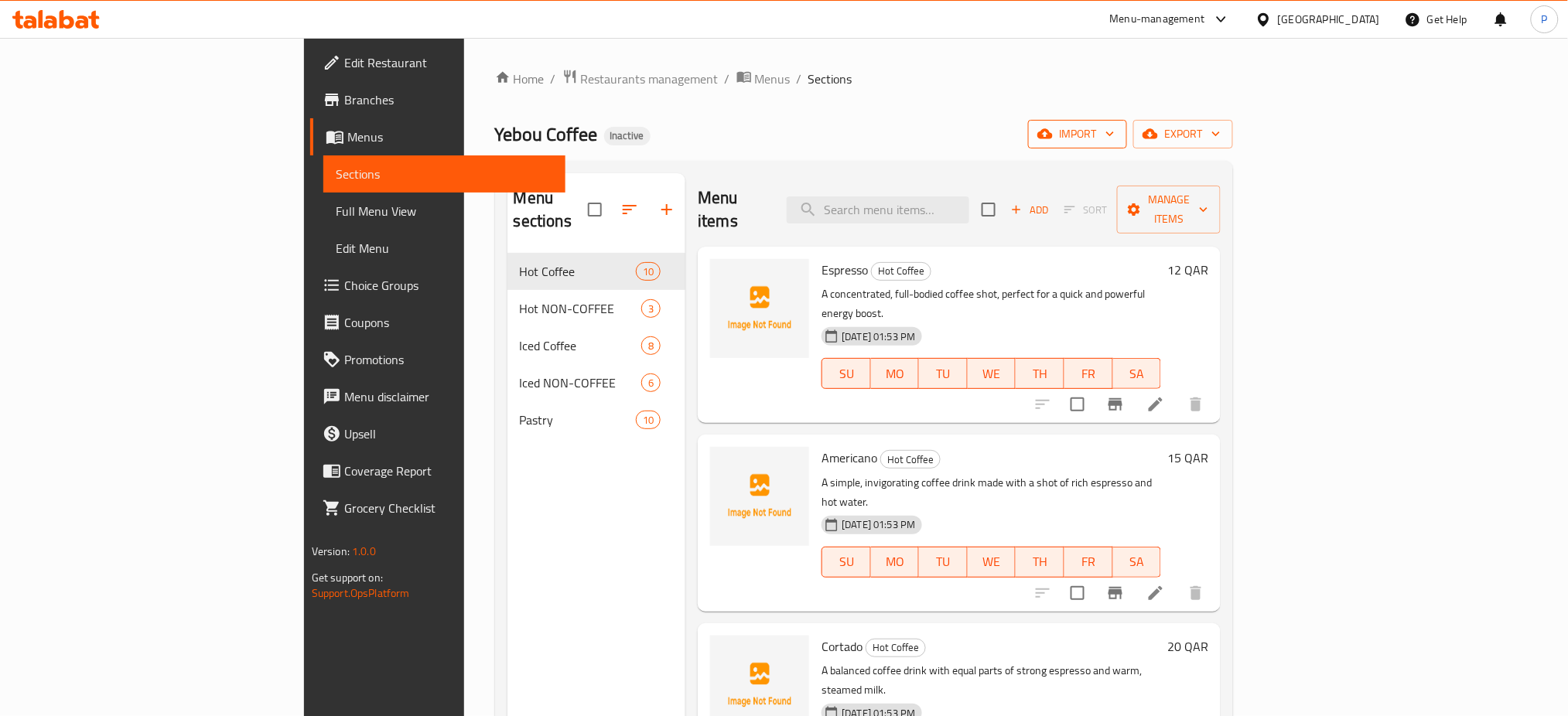
click at [1114, 126] on span "import" at bounding box center [1078, 134] width 74 height 19
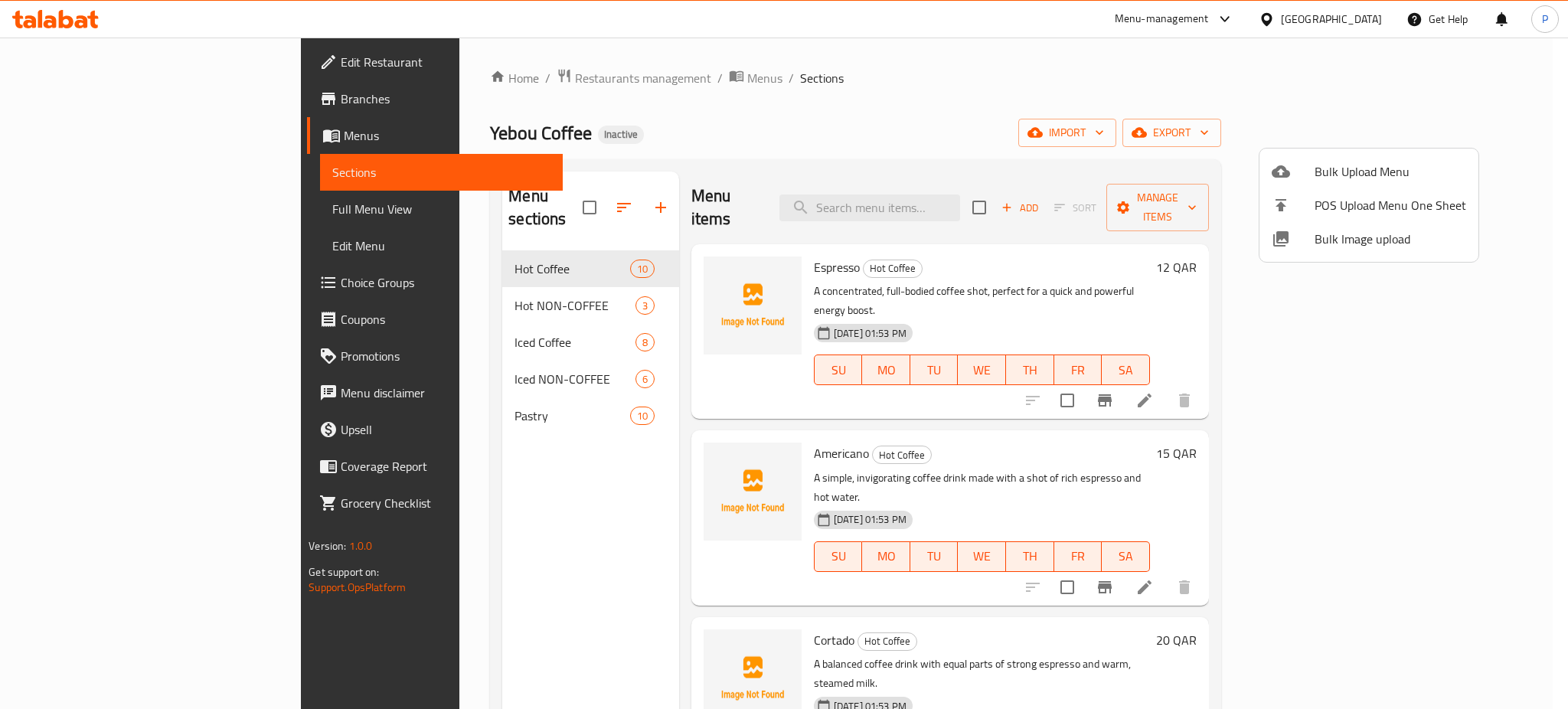
click at [1355, 241] on span "Bulk Image upload" at bounding box center [1390, 238] width 152 height 18
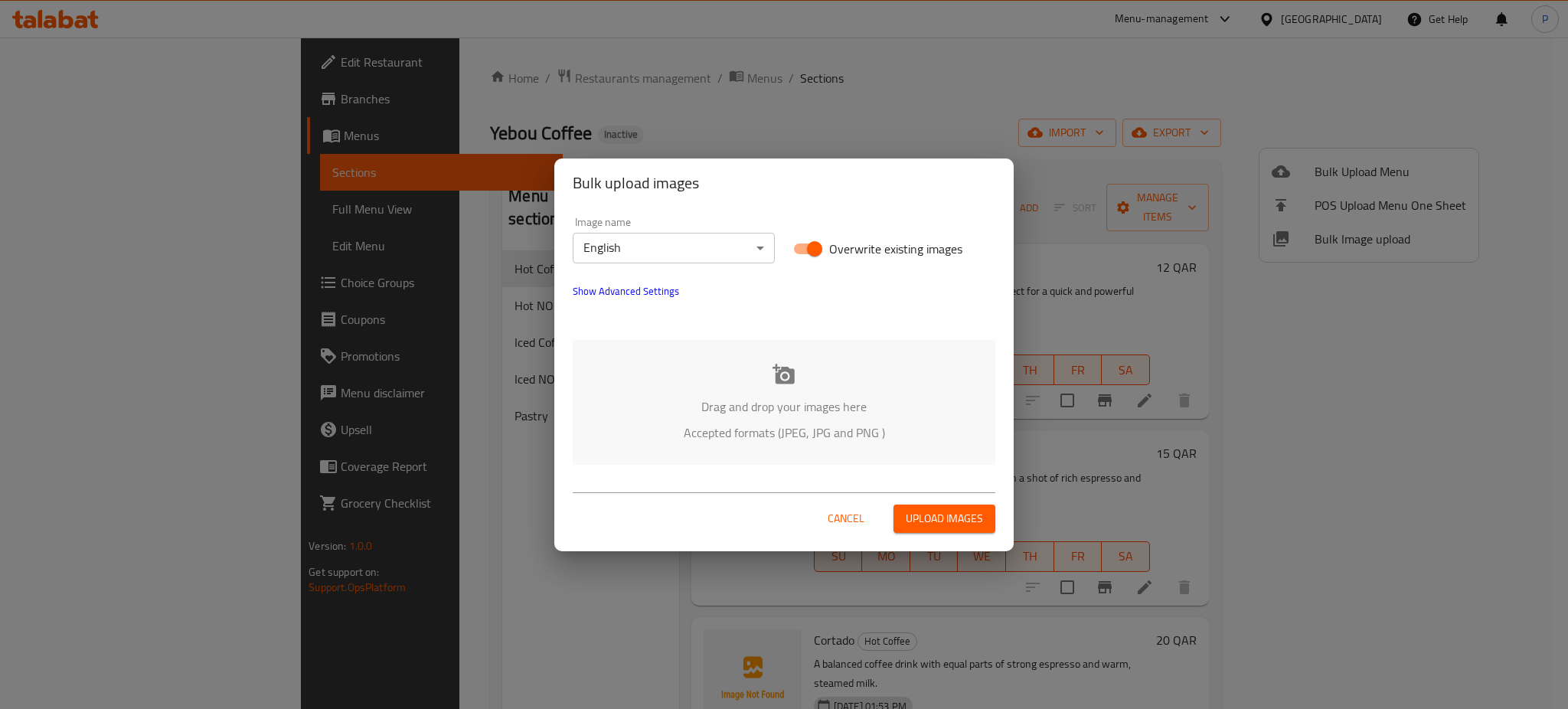
click at [889, 427] on p "Accepted formats (JPEG, JPG and PNG )" at bounding box center [784, 432] width 377 height 18
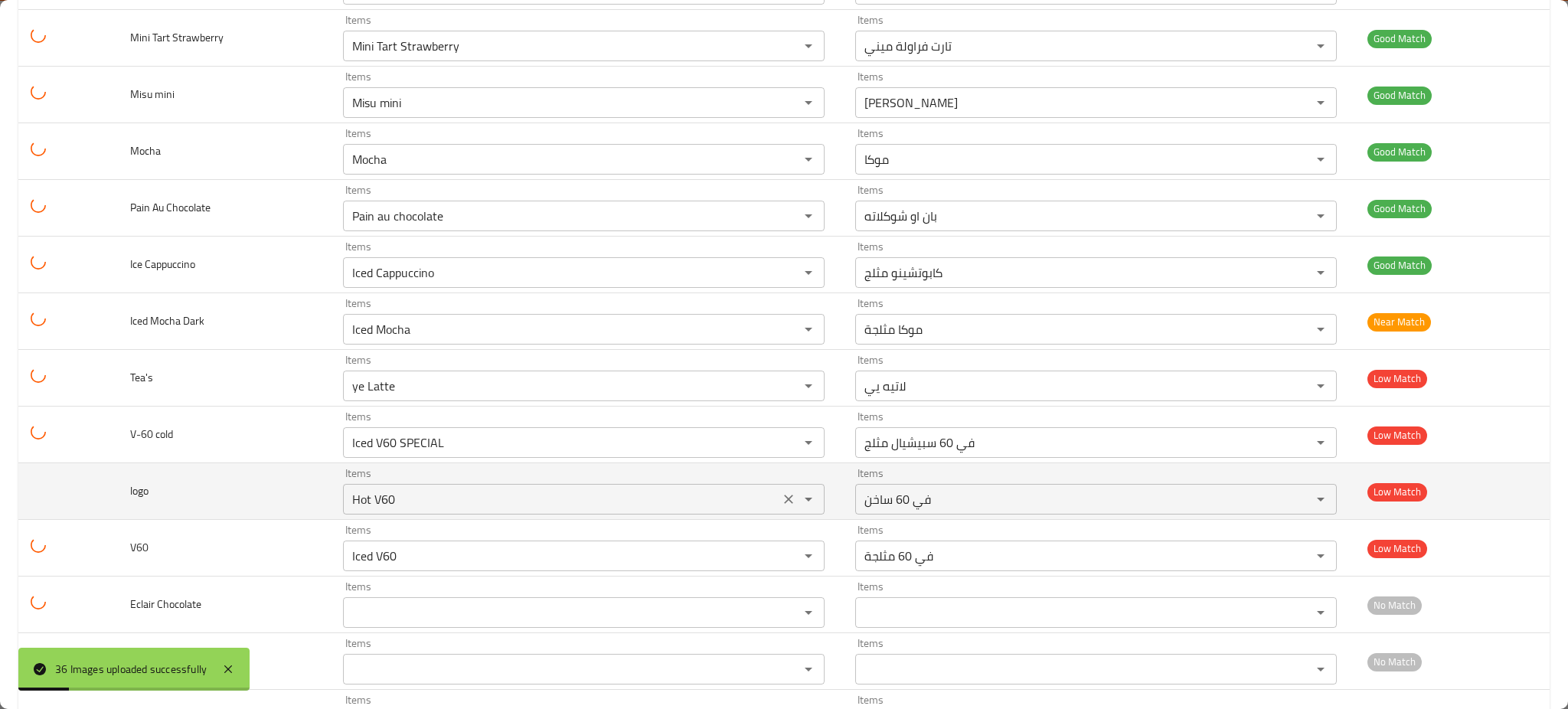
scroll to position [1596, 0]
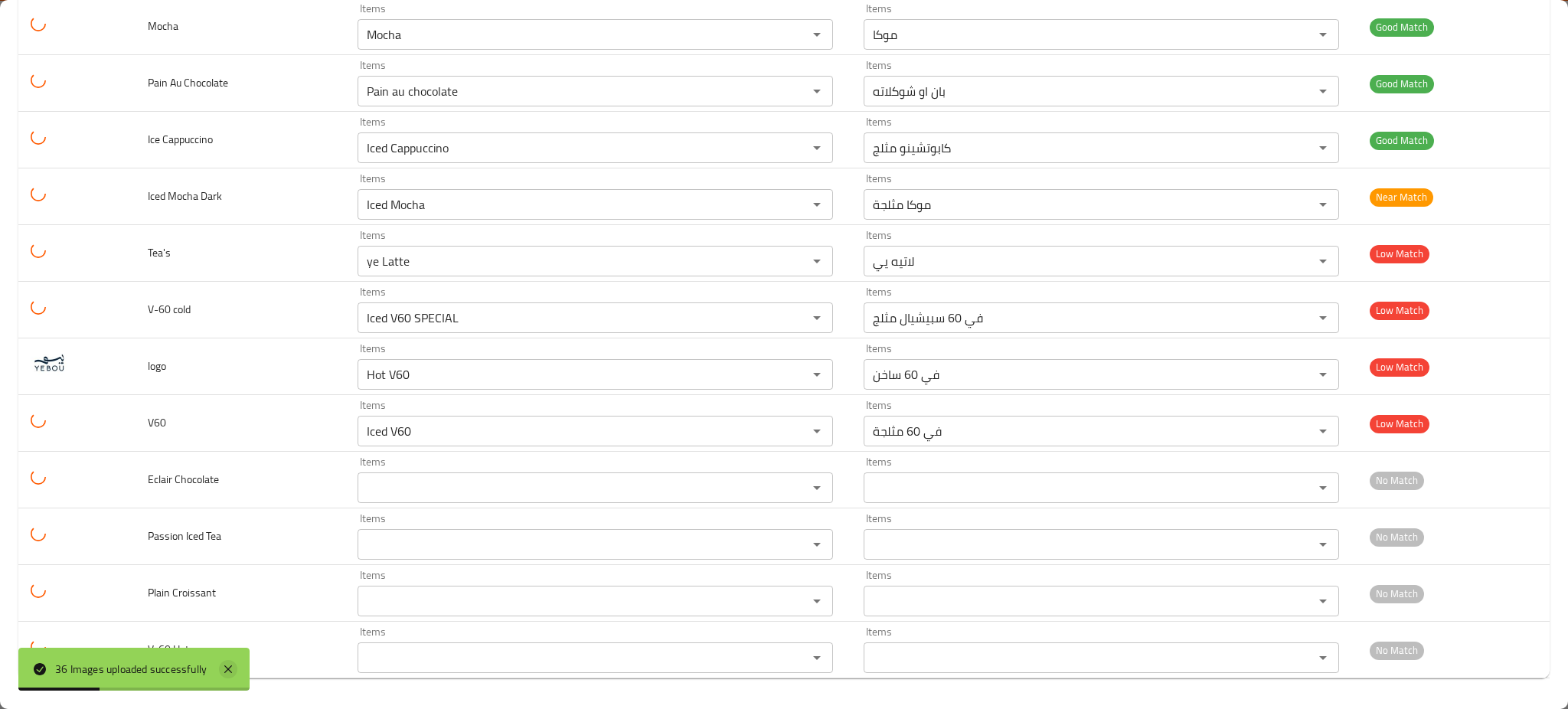
click at [238, 677] on div "36 Images uploaded successfully" at bounding box center [133, 668] width 231 height 43
click at [231, 673] on icon at bounding box center [229, 669] width 8 height 8
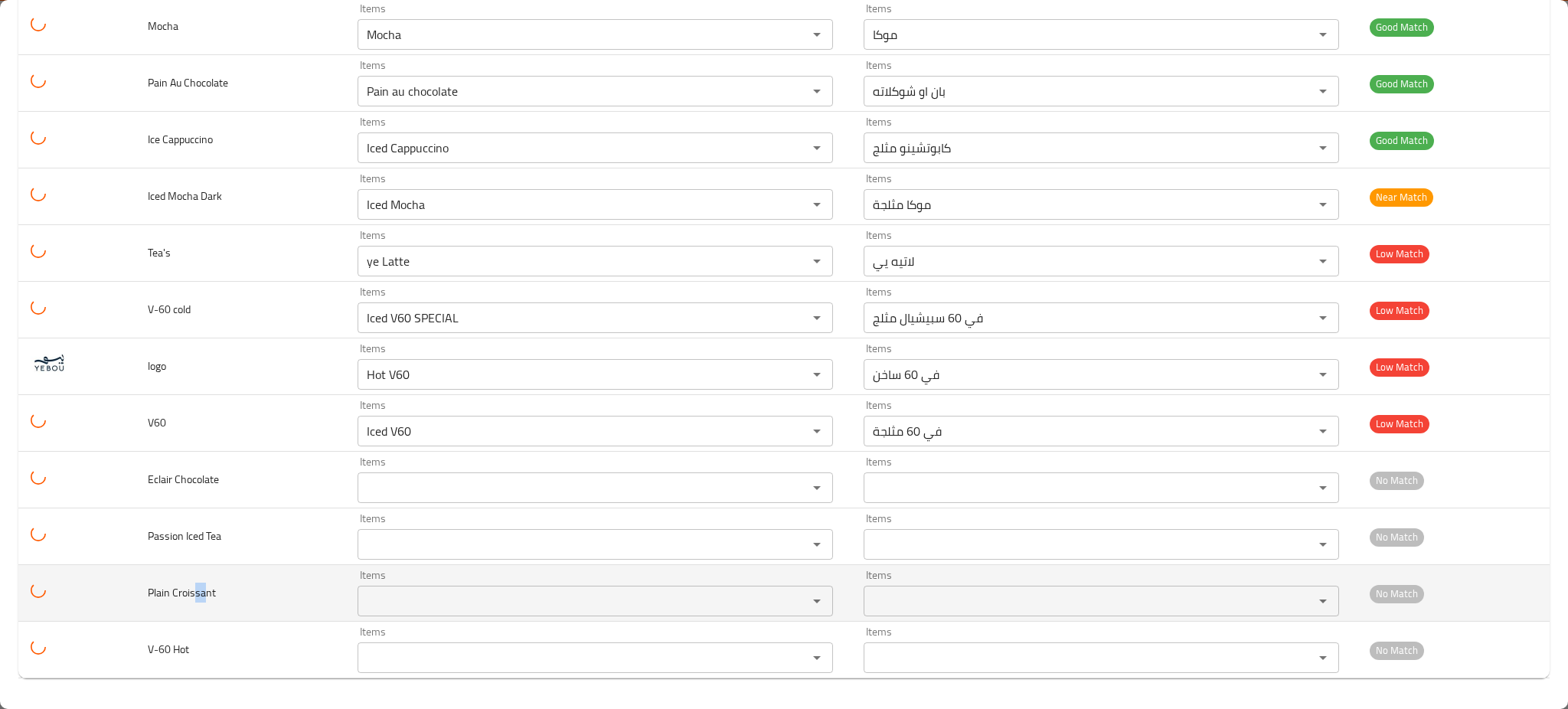
drag, startPoint x: 193, startPoint y: 596, endPoint x: 214, endPoint y: 597, distance: 21.0
click at [212, 597] on span "Plain Croissant" at bounding box center [182, 592] width 68 height 20
copy span "sant"
click at [462, 602] on Croissant "Items" at bounding box center [573, 600] width 421 height 21
paste Croissant "sant"
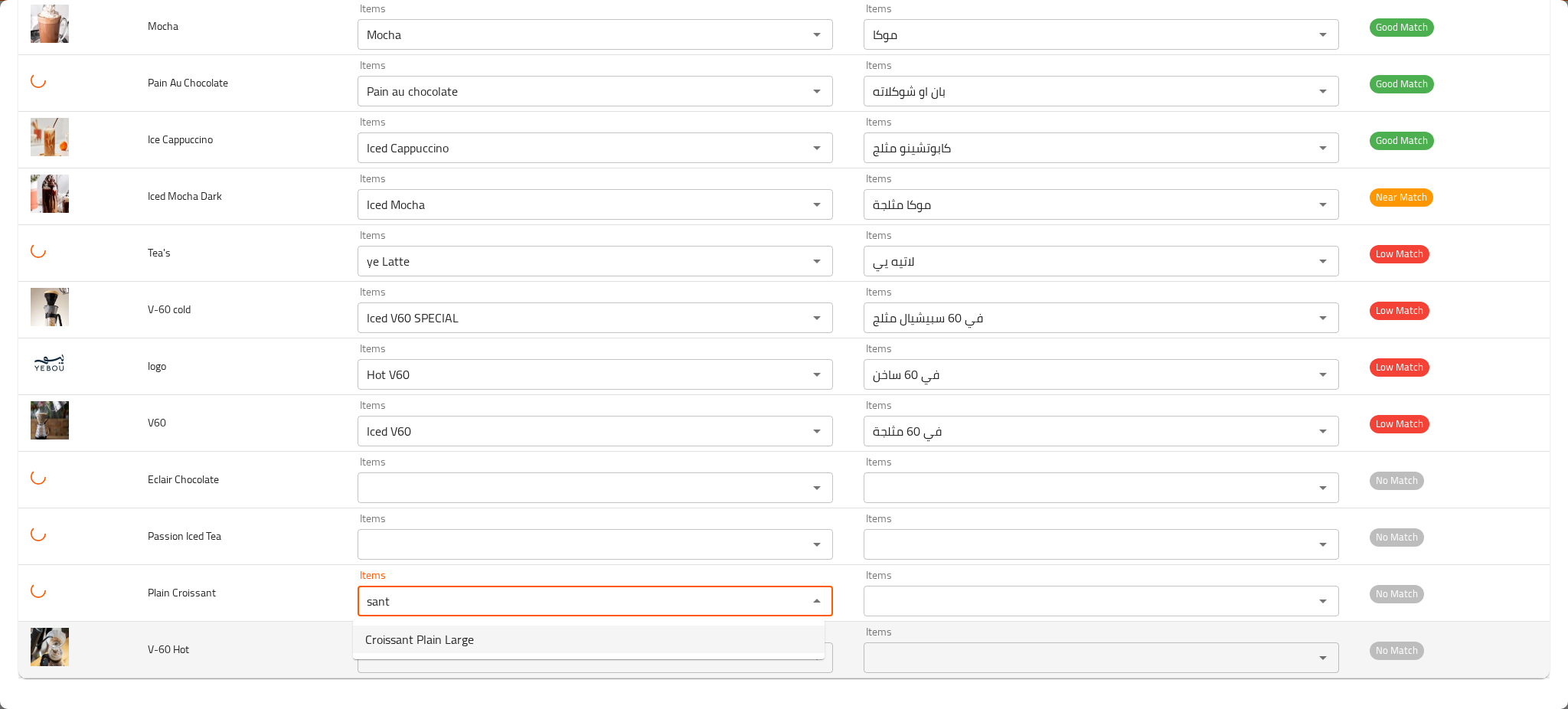
click at [373, 635] on span "Croissant Plain Large" at bounding box center [420, 639] width 109 height 18
type Croissant "Croissant Plain Large"
type Croissant-ar "كرواسون سادة كبير"
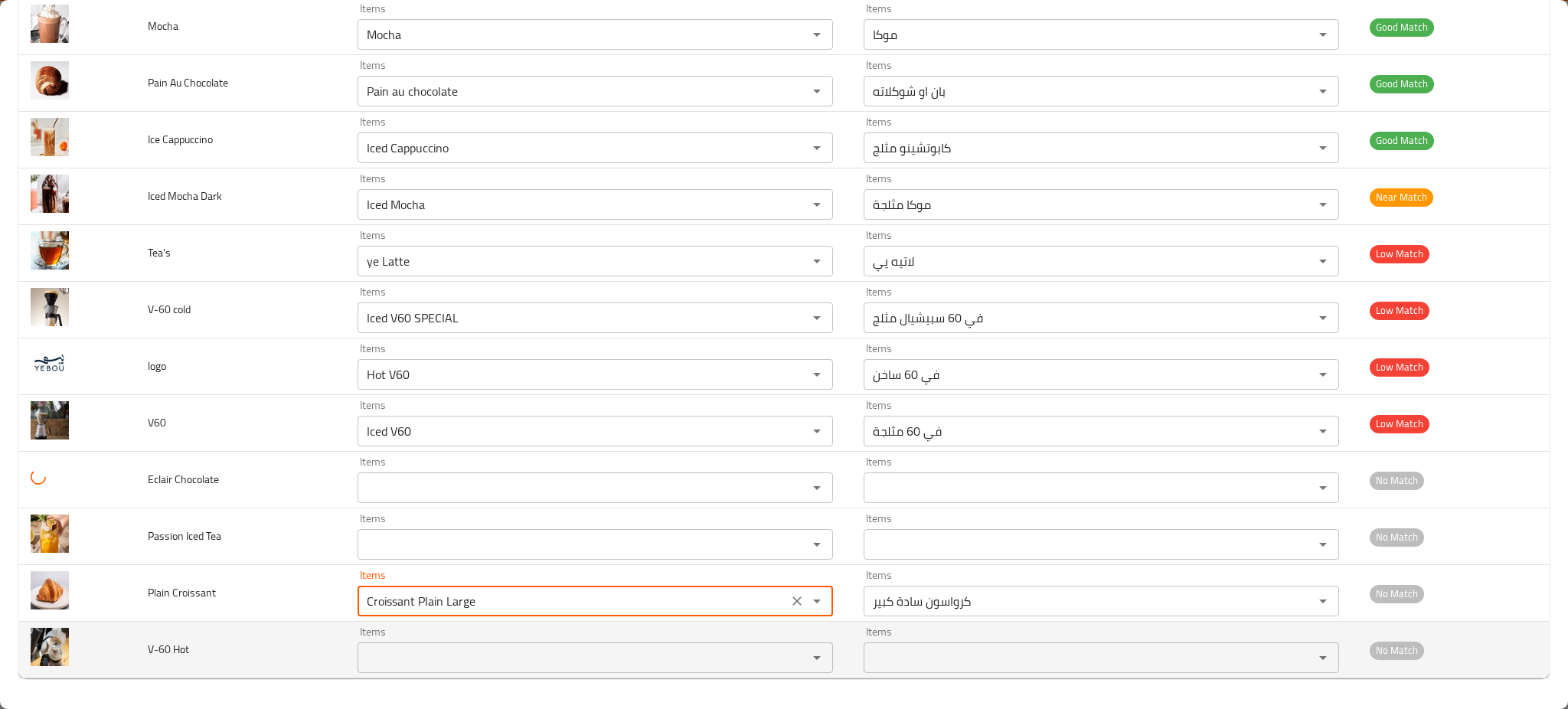
type Croissant "Croissant Plain Large"
click at [402, 661] on Hot "Items" at bounding box center [573, 657] width 421 height 21
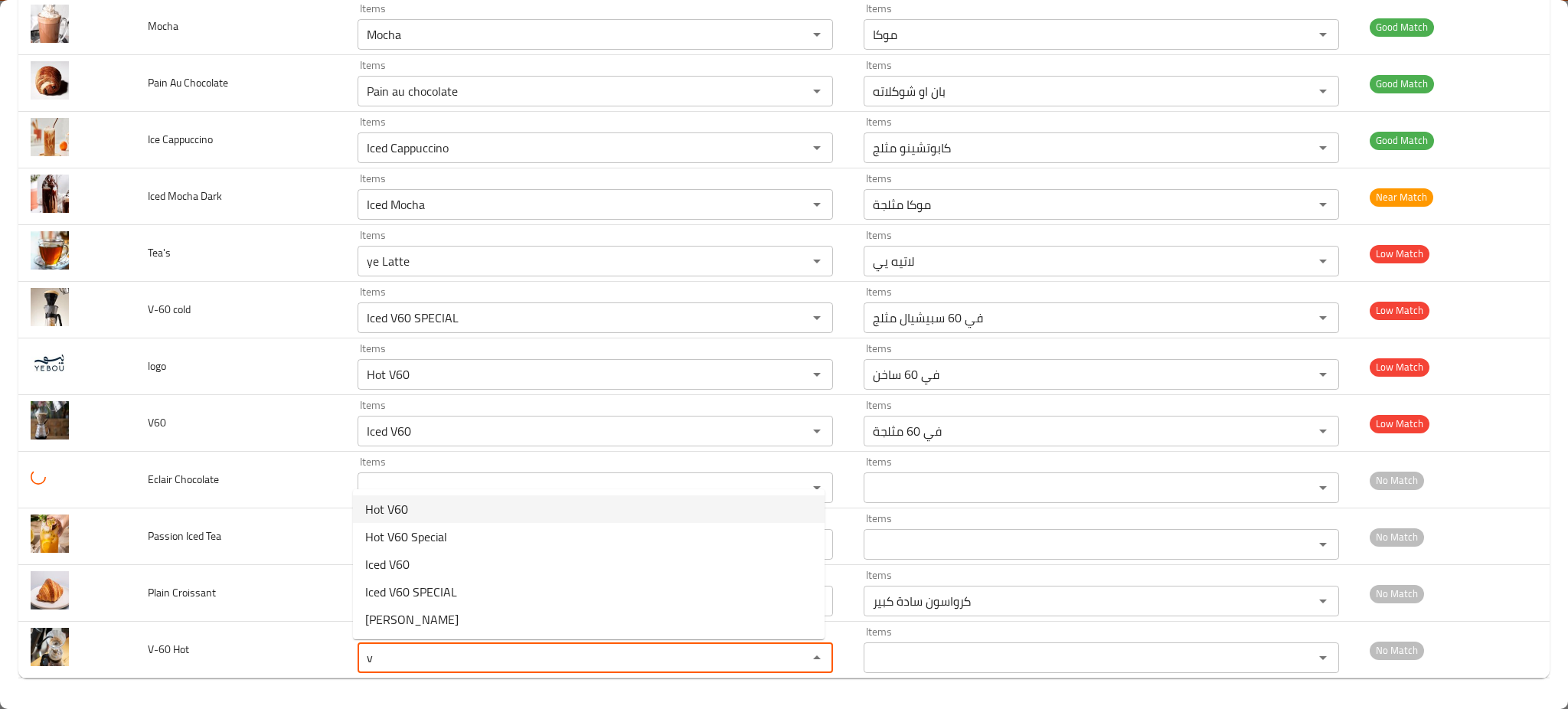
click at [425, 509] on Hot-option-0 "Hot V60" at bounding box center [589, 509] width 472 height 27
type Hot "Hot V60"
type Hot-ar "في 60 ساخن"
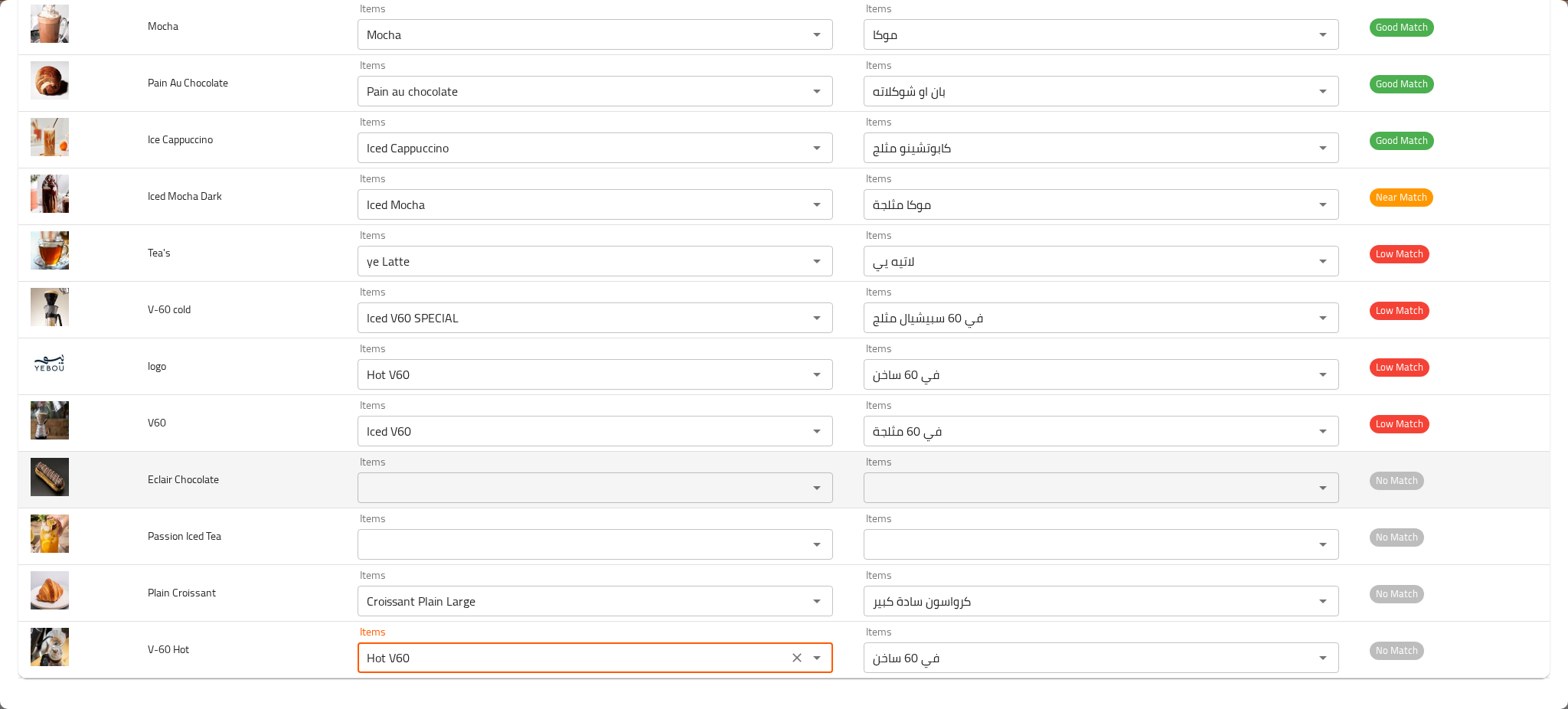
type Hot "Hot V60"
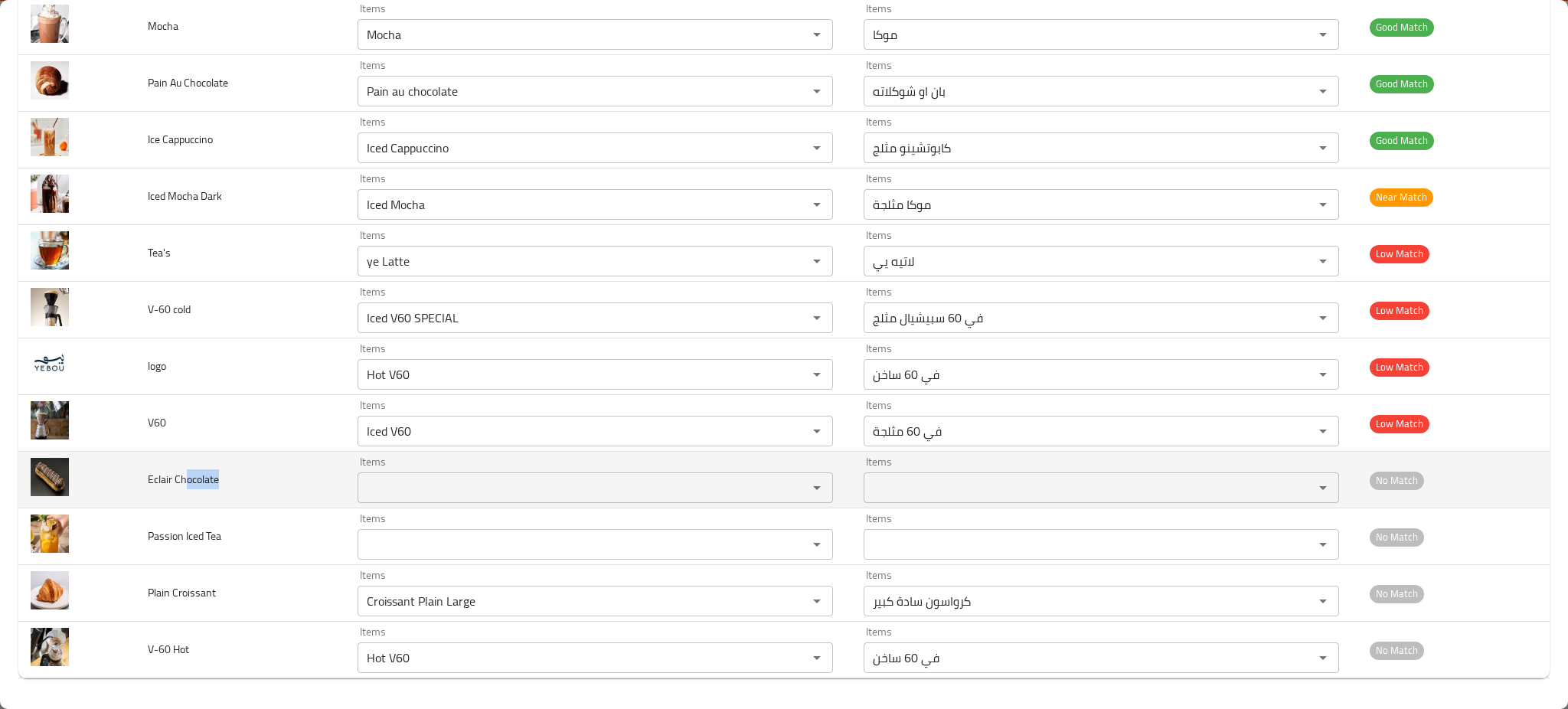
drag, startPoint x: 185, startPoint y: 485, endPoint x: 252, endPoint y: 476, distance: 67.6
click at [229, 483] on td "Eclair Chocolate" at bounding box center [240, 480] width 211 height 56
copy span "ocolate"
click at [461, 477] on Chocolate "Items" at bounding box center [573, 487] width 421 height 21
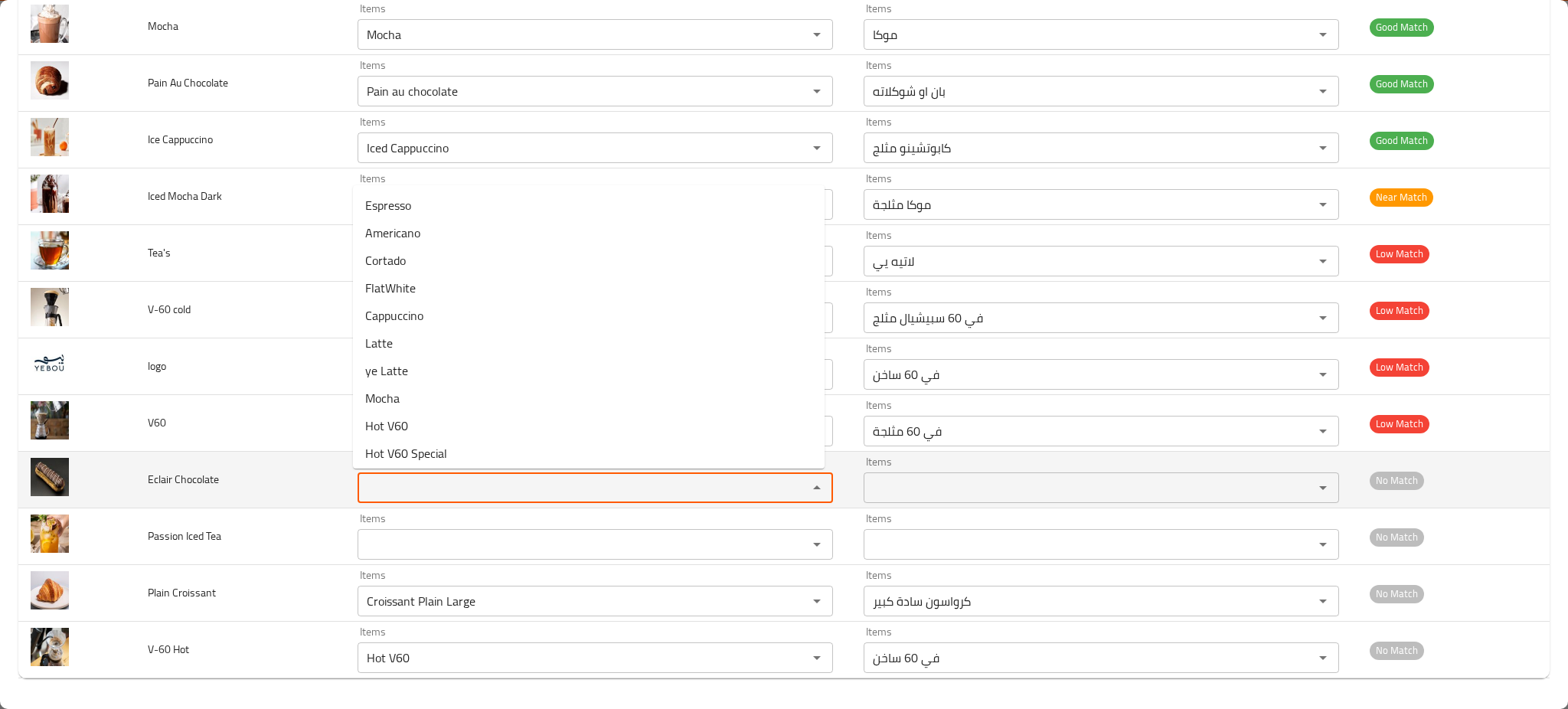
paste Chocolate "ocolate"
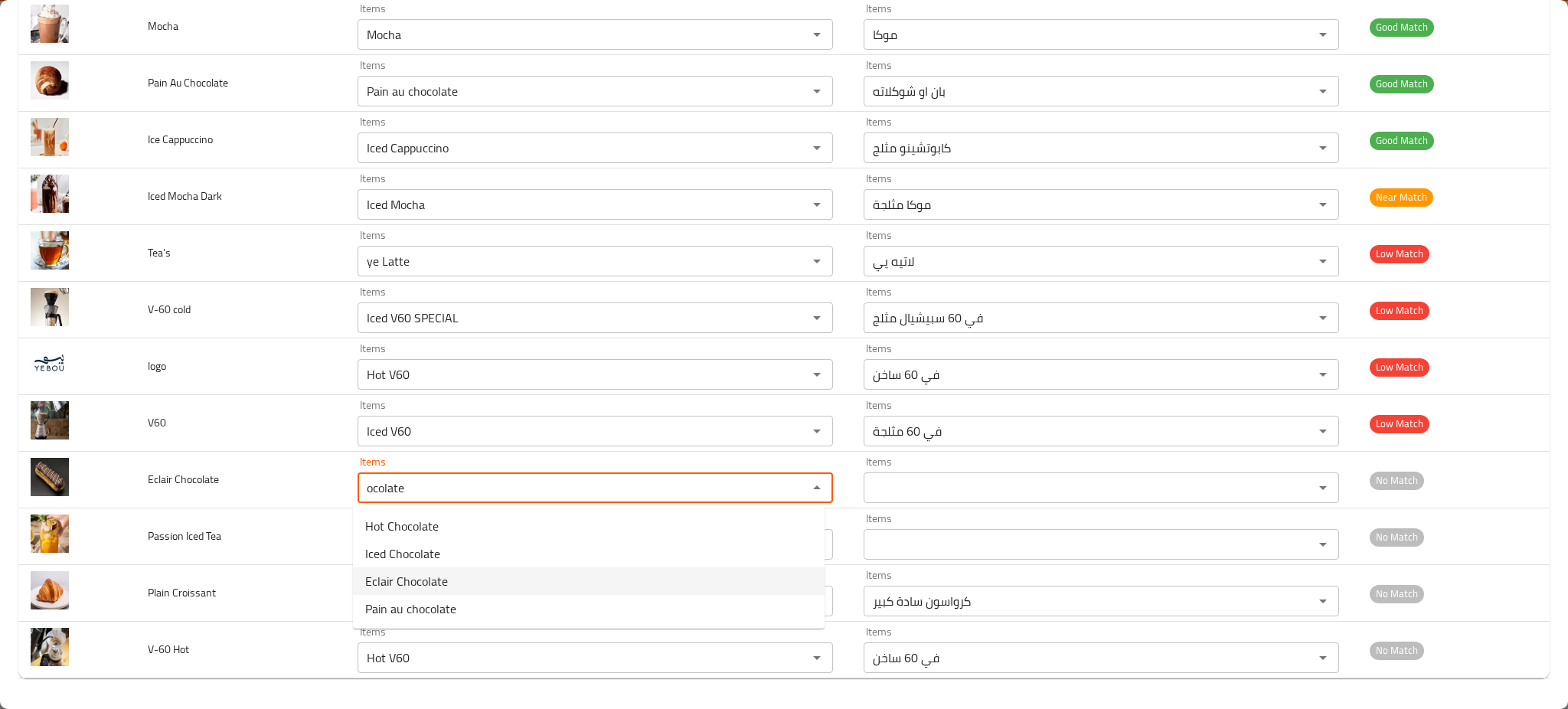
click at [402, 583] on span "Eclair Chocolate" at bounding box center [407, 581] width 83 height 18
type Chocolate "Eclair Chocolate"
type Chocolate-ar "إكلير شوكولاتة"
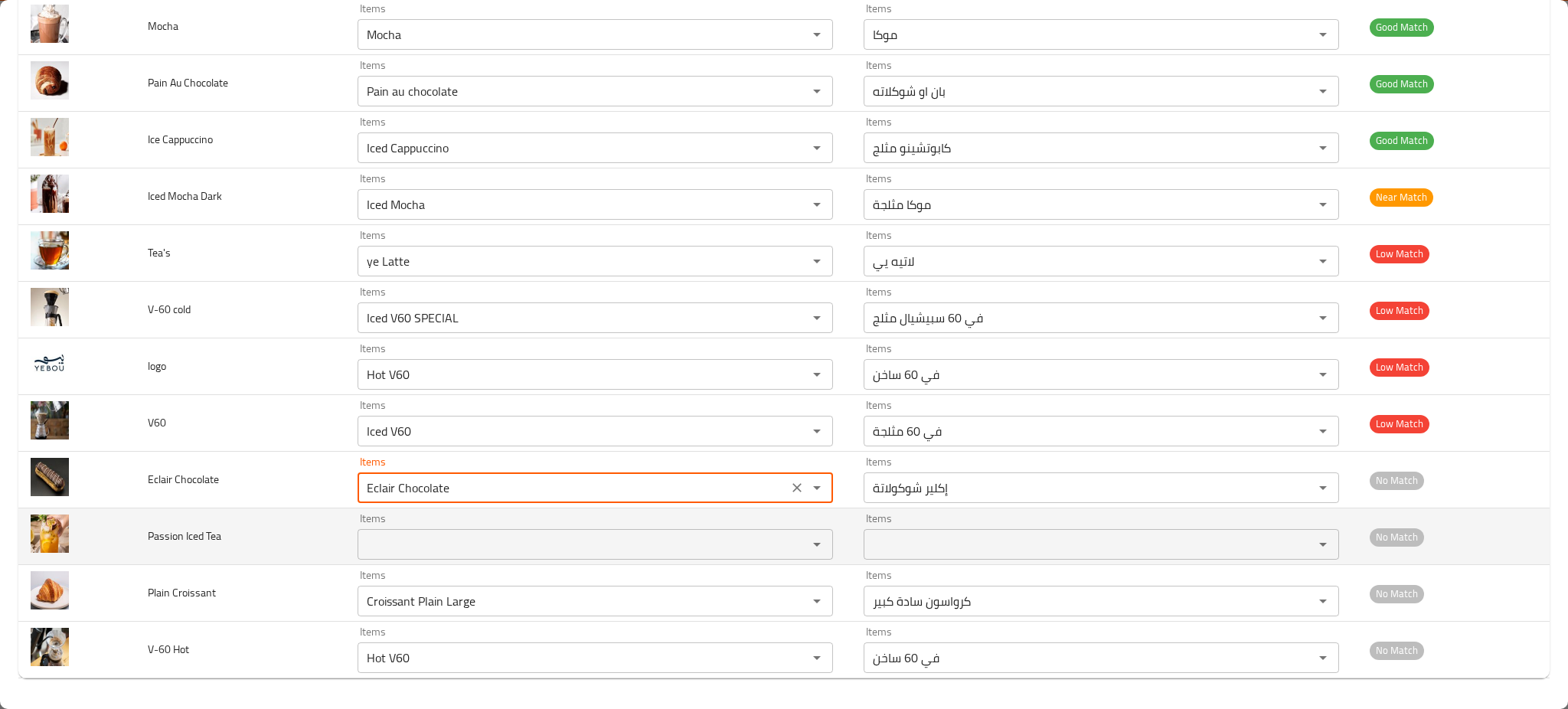
type Chocolate "Eclair Chocolate"
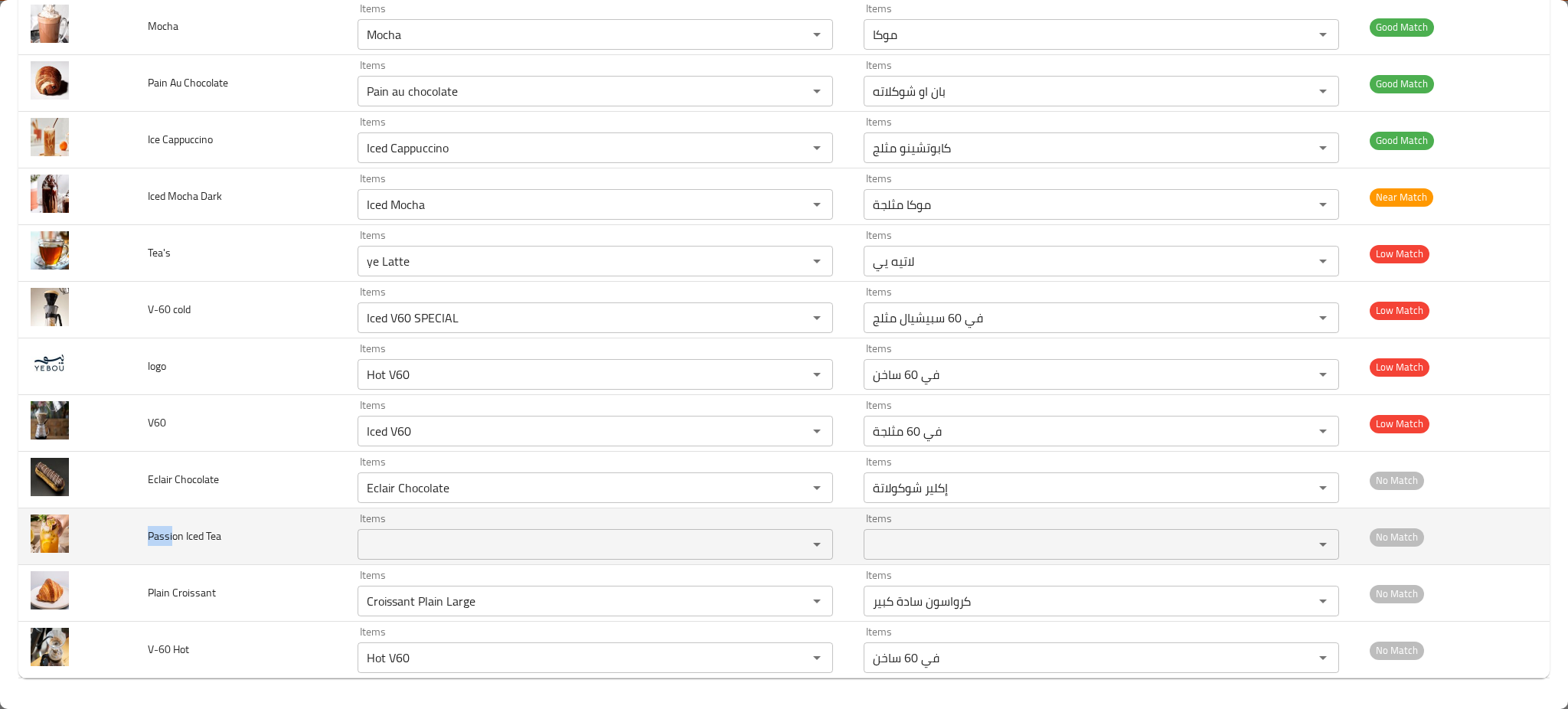
drag, startPoint x: 143, startPoint y: 536, endPoint x: 135, endPoint y: 534, distance: 8.2
click at [132, 536] on tr "Passion Iced Tea Items Items Items Items No Match" at bounding box center [784, 536] width 1531 height 56
copy tr "[PERSON_NAME]"
click at [444, 538] on Tea "Items" at bounding box center [573, 544] width 421 height 21
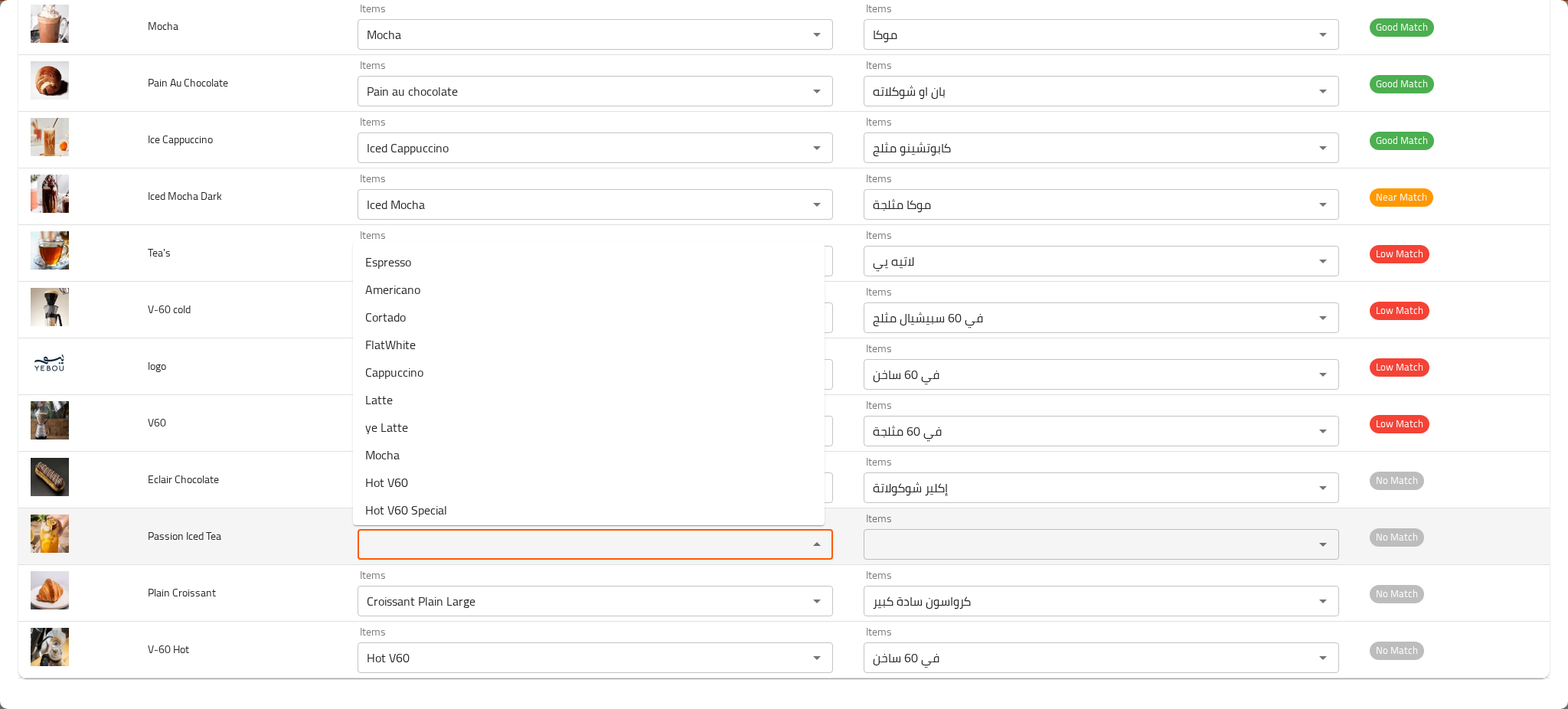
paste Tea "[PERSON_NAME]"
type Tea "[PERSON_NAME]"
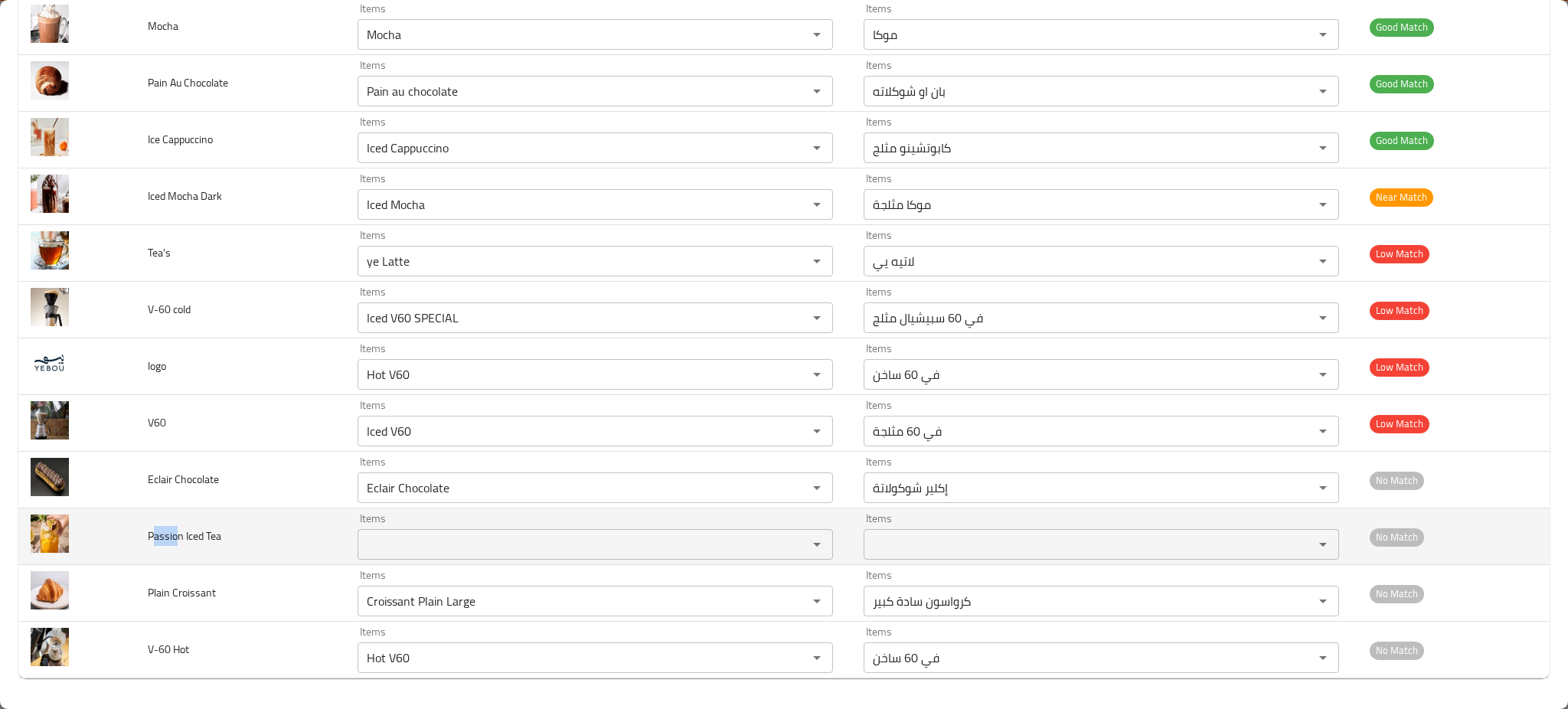
drag, startPoint x: 175, startPoint y: 541, endPoint x: 163, endPoint y: 539, distance: 12.2
click at [153, 542] on span "Passion Iced Tea" at bounding box center [185, 535] width 74 height 20
copy span "assio"
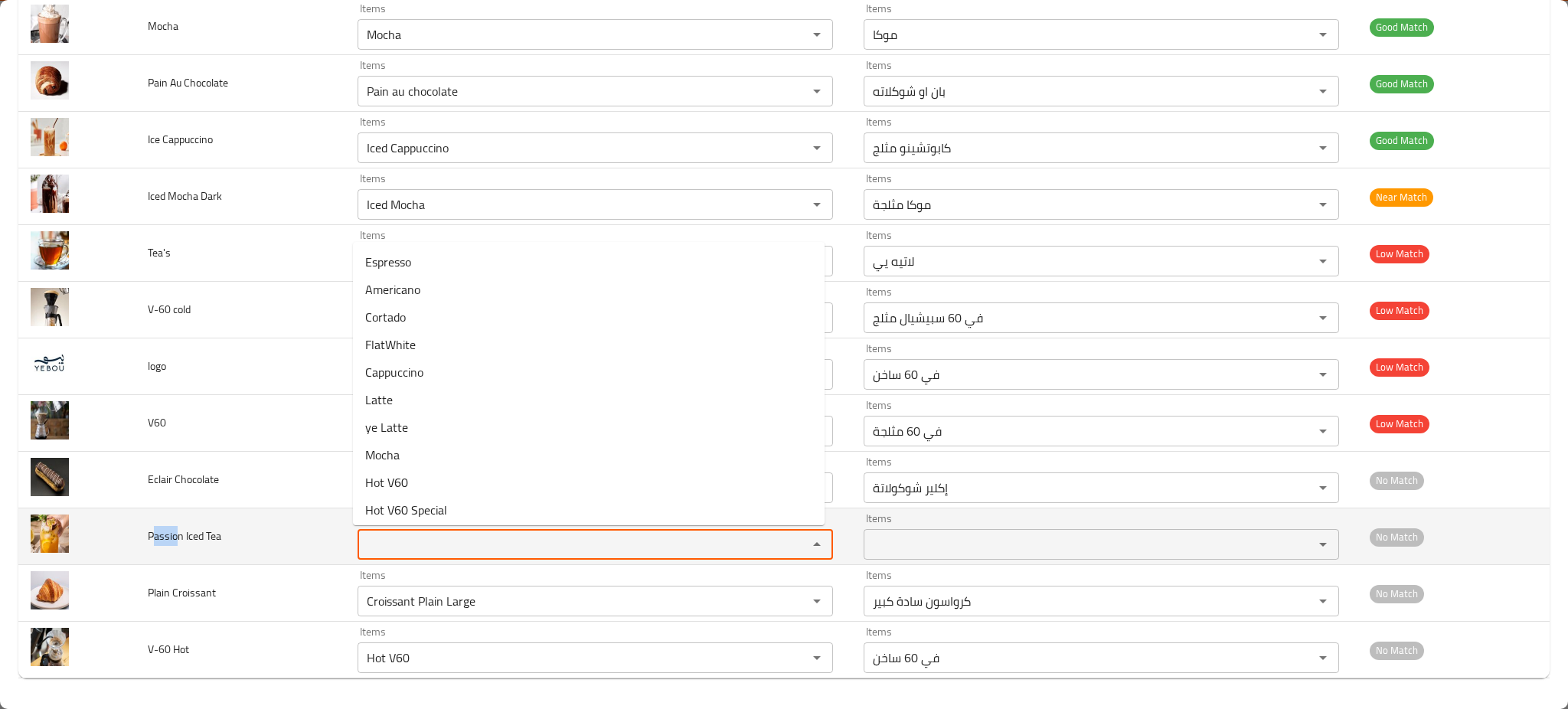
click at [418, 542] on Tea "Items" at bounding box center [573, 544] width 421 height 21
paste Tea "assio"
type Tea "assio"
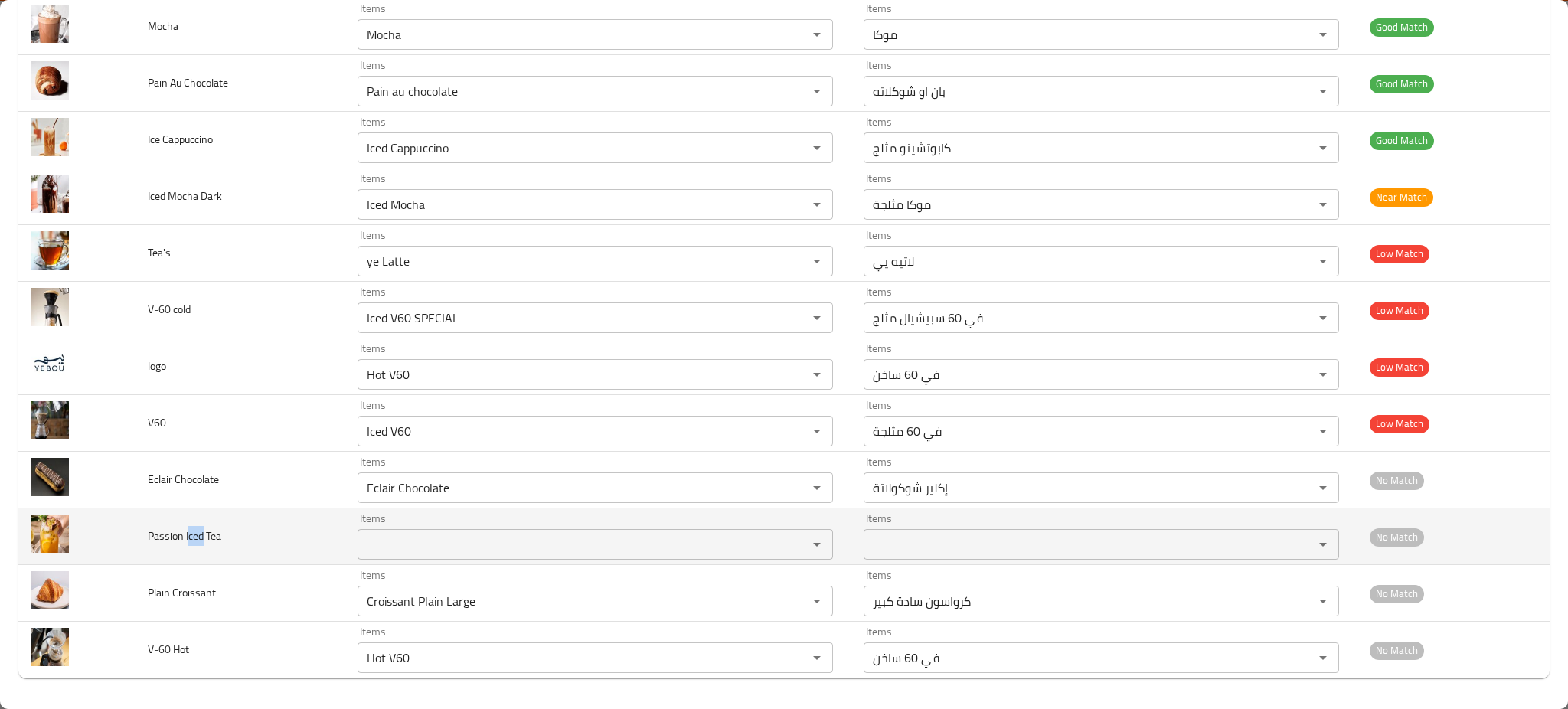
drag, startPoint x: 186, startPoint y: 541, endPoint x: 200, endPoint y: 539, distance: 14.1
click at [200, 539] on span "Passion Iced Tea" at bounding box center [185, 535] width 74 height 20
copy span "ced"
click at [503, 550] on Tea "Items" at bounding box center [573, 544] width 421 height 21
paste Tea "ced"
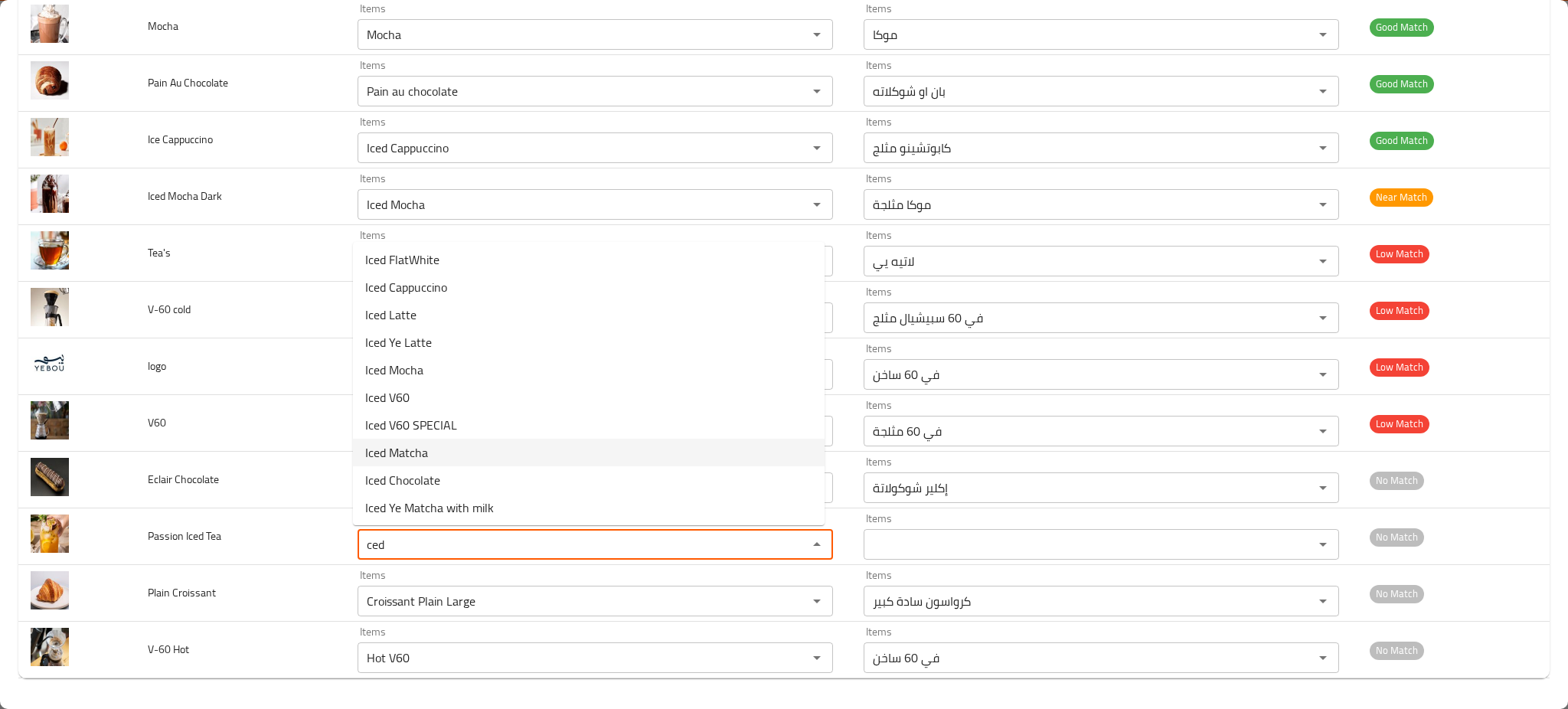
scroll to position [0, 0]
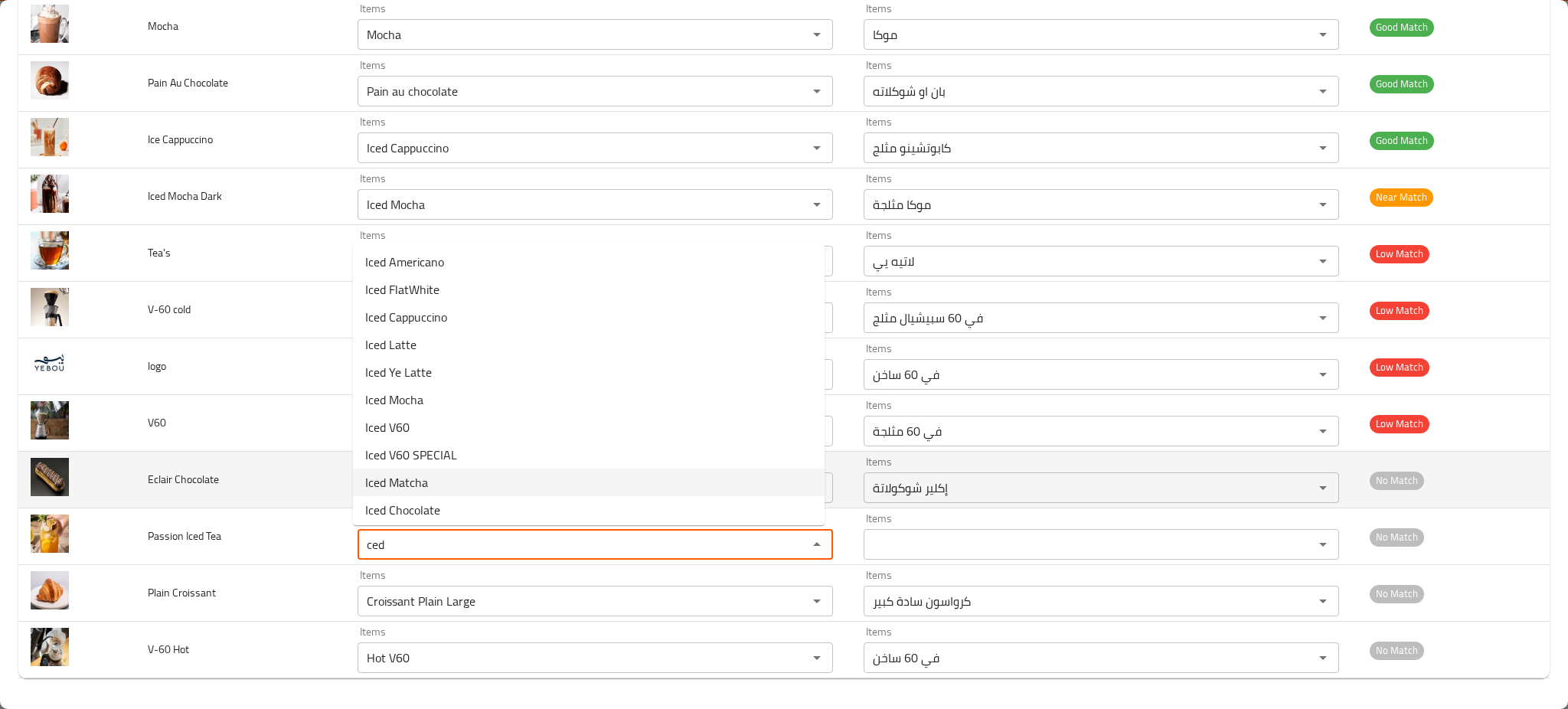
type Tea "ced"
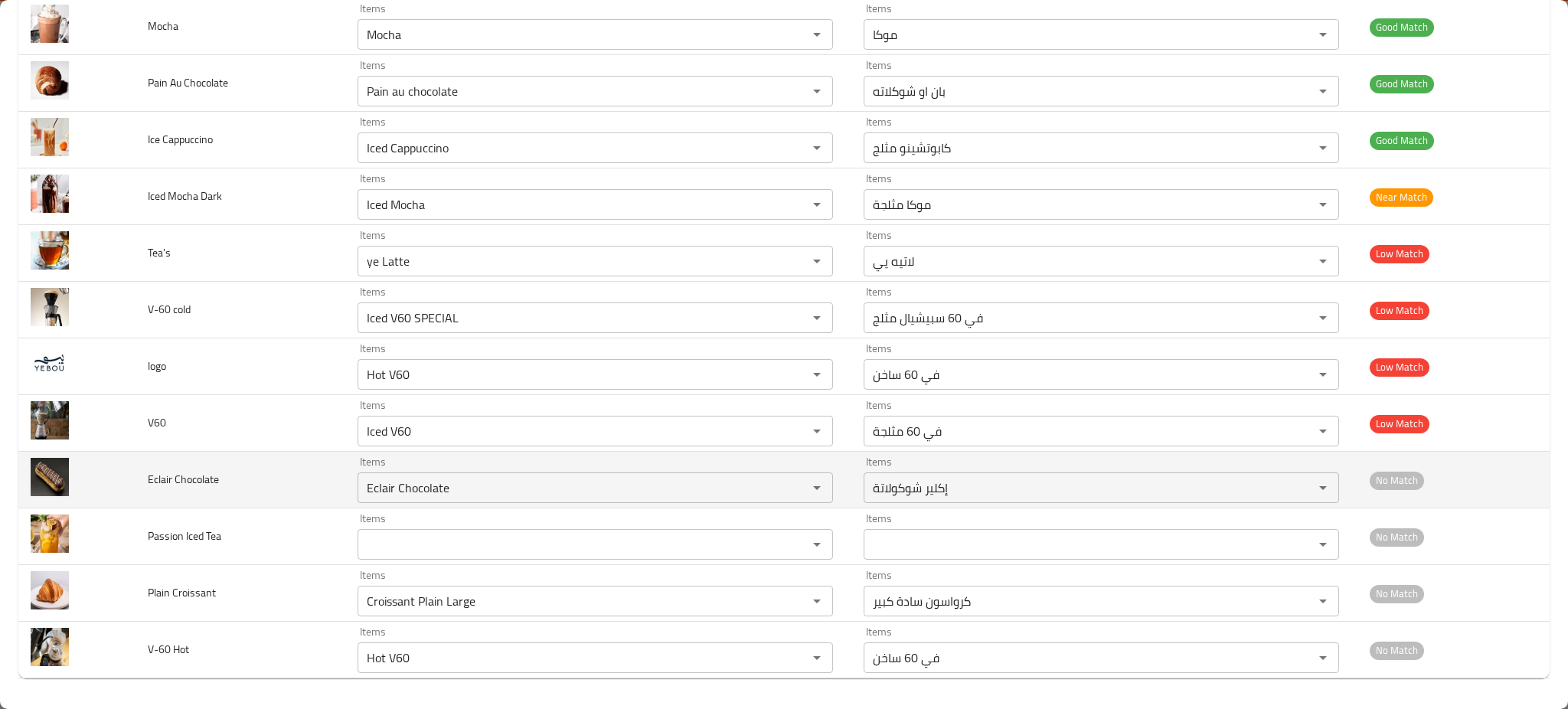
click at [297, 476] on td "Eclair Chocolate" at bounding box center [240, 480] width 211 height 56
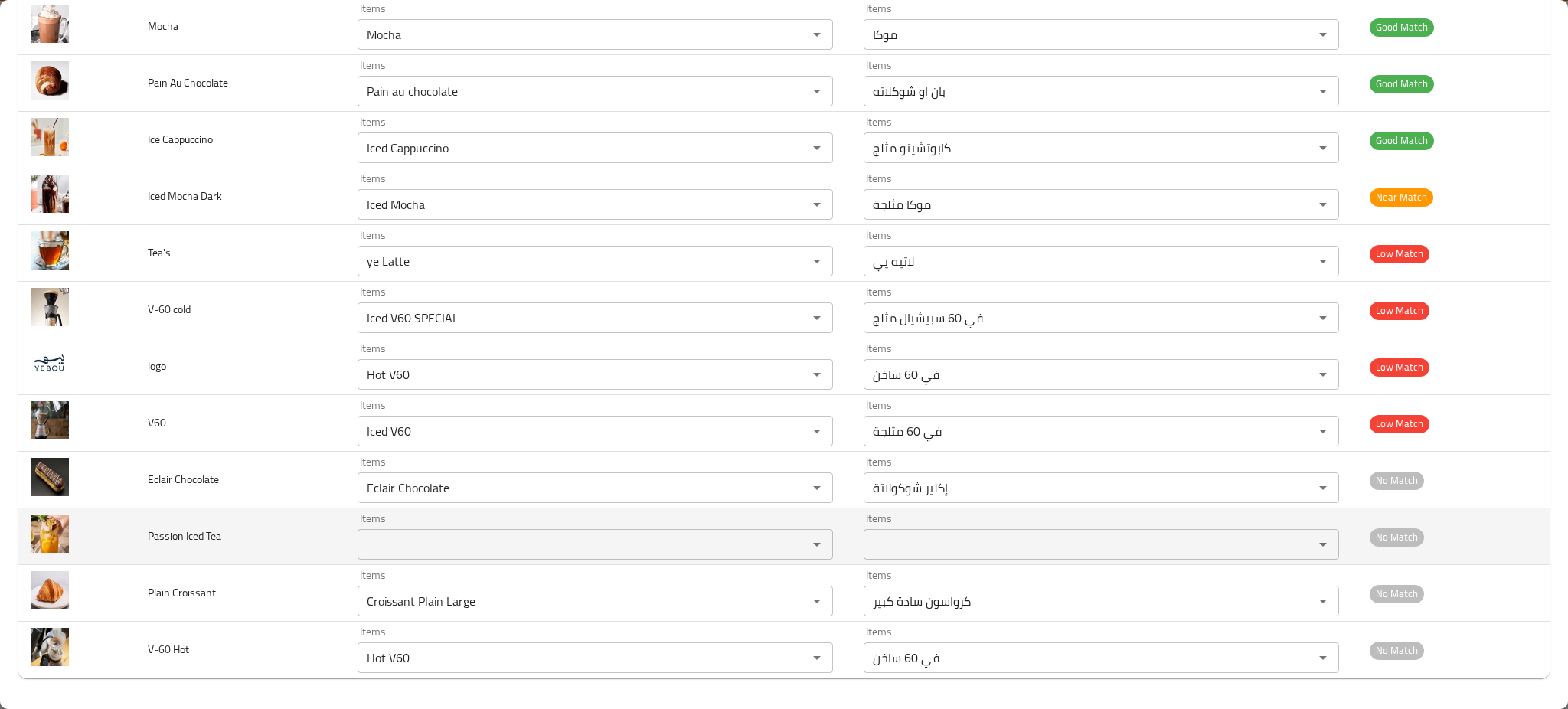
click at [213, 534] on span "Passion Iced Tea" at bounding box center [185, 535] width 74 height 20
copy span "Tea"
click at [215, 536] on span "Passion Iced Tea" at bounding box center [185, 535] width 74 height 20
click at [487, 543] on Tea "Items" at bounding box center [573, 544] width 421 height 21
paste Tea "Tea"
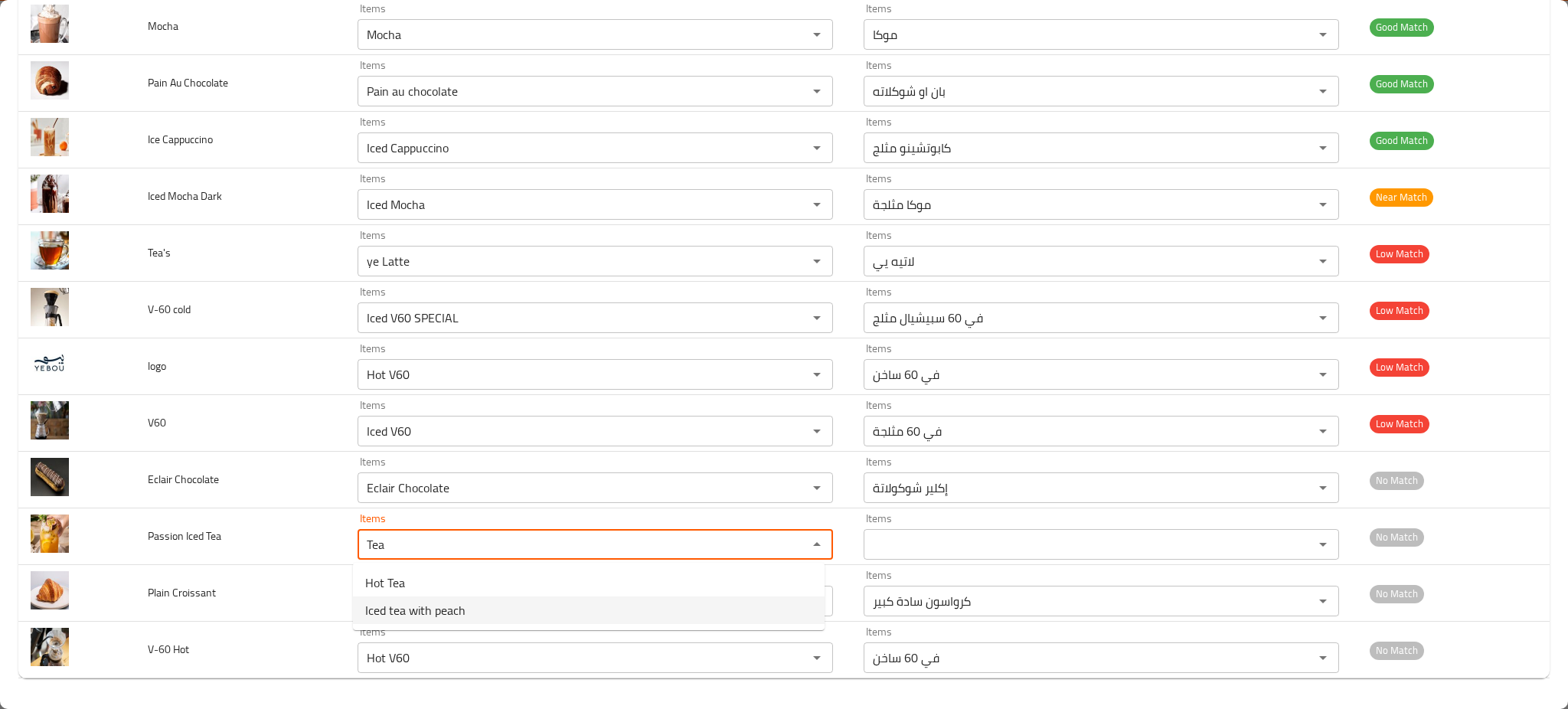
click at [456, 601] on span "Iced tea with peach" at bounding box center [416, 610] width 100 height 18
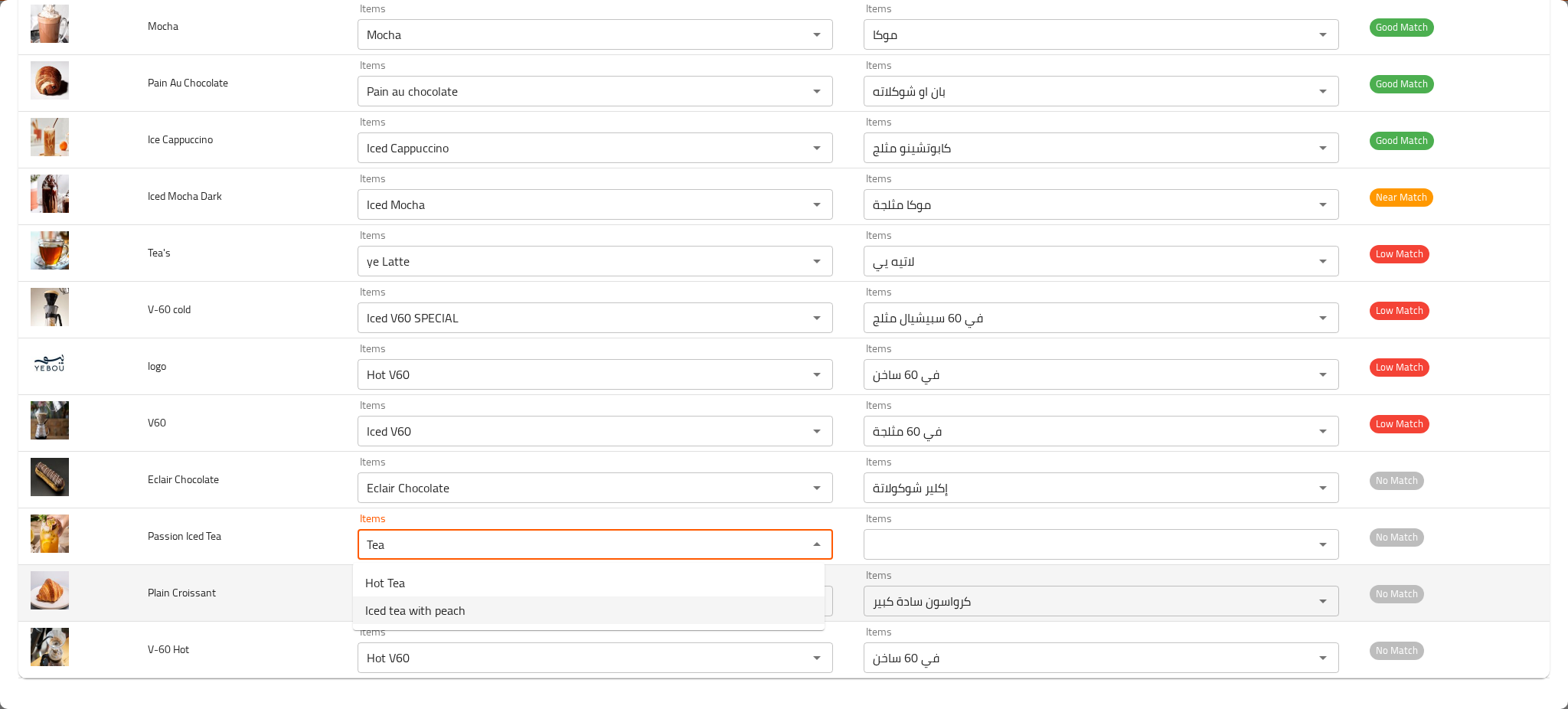
type Tea "Iced tea with peach"
type Tea-ar "شاي مثلج بالخوخ"
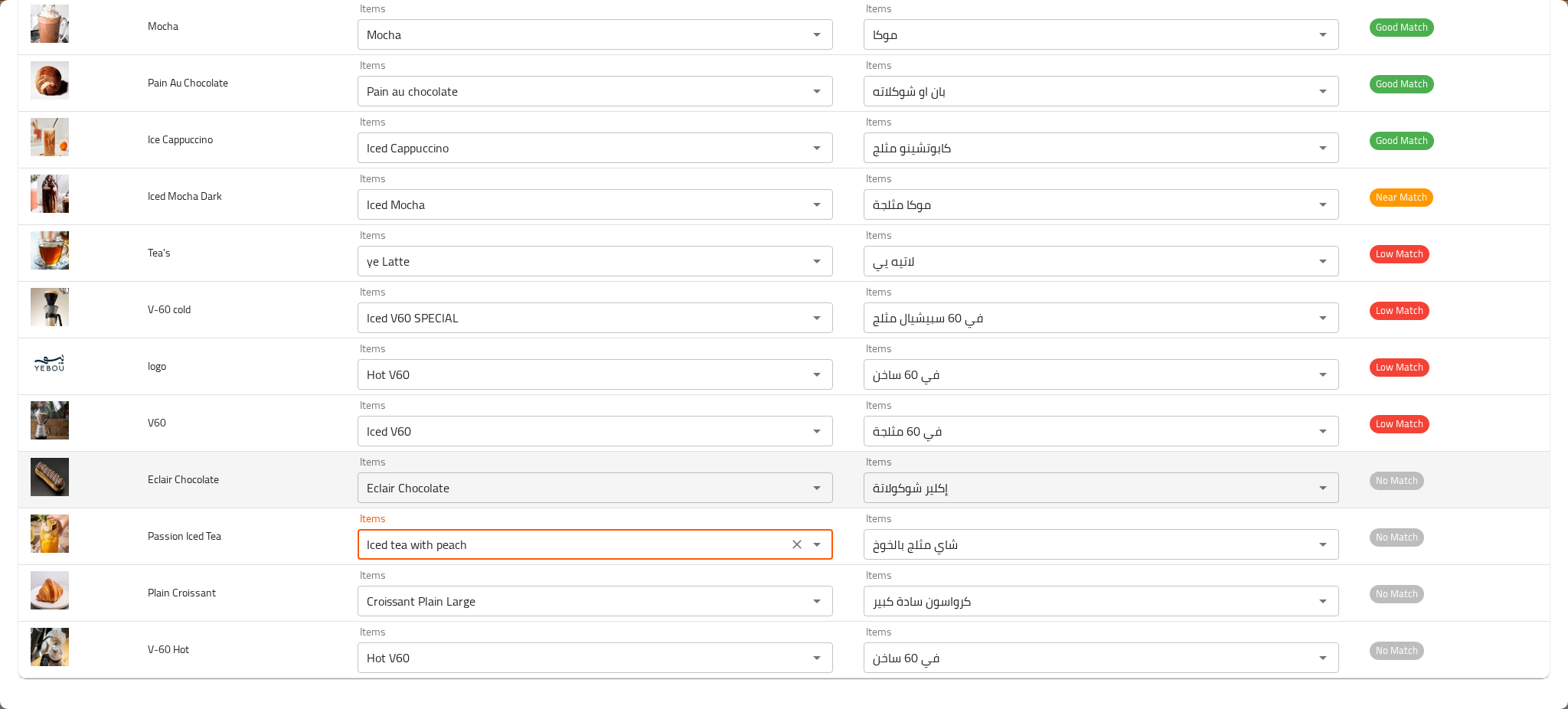
scroll to position [1495, 0]
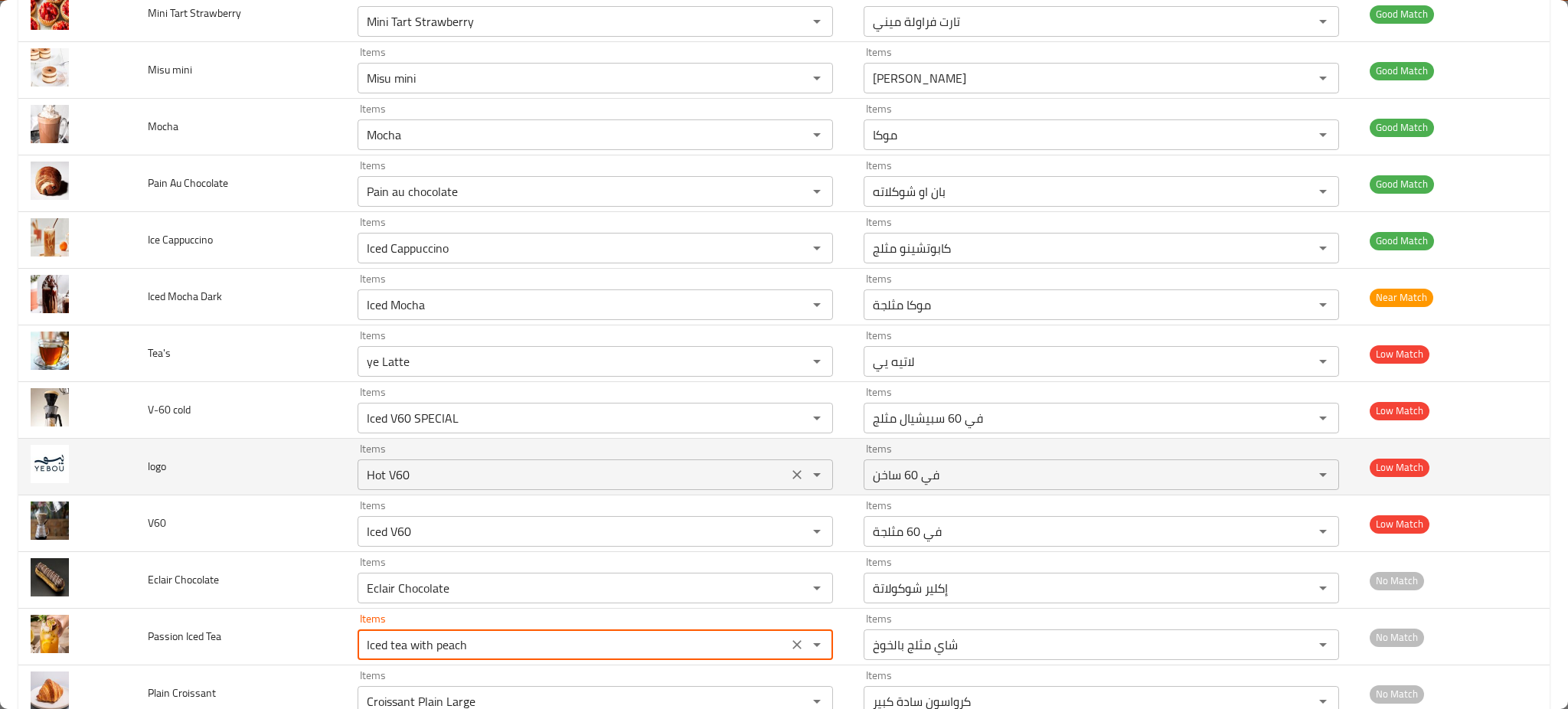
click at [789, 480] on icon "Clear" at bounding box center [797, 475] width 16 height 16
type Tea "Iced tea with peach"
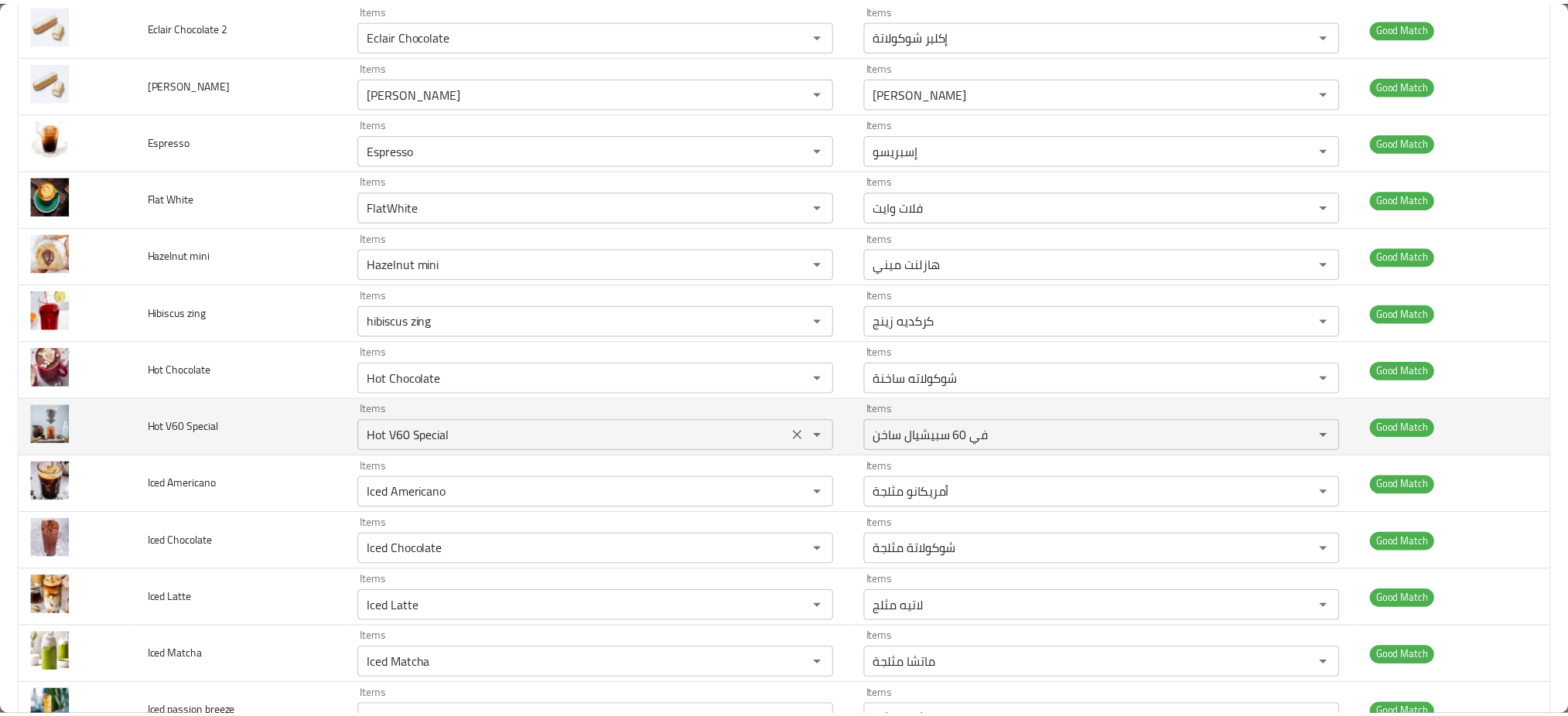
scroll to position [0, 0]
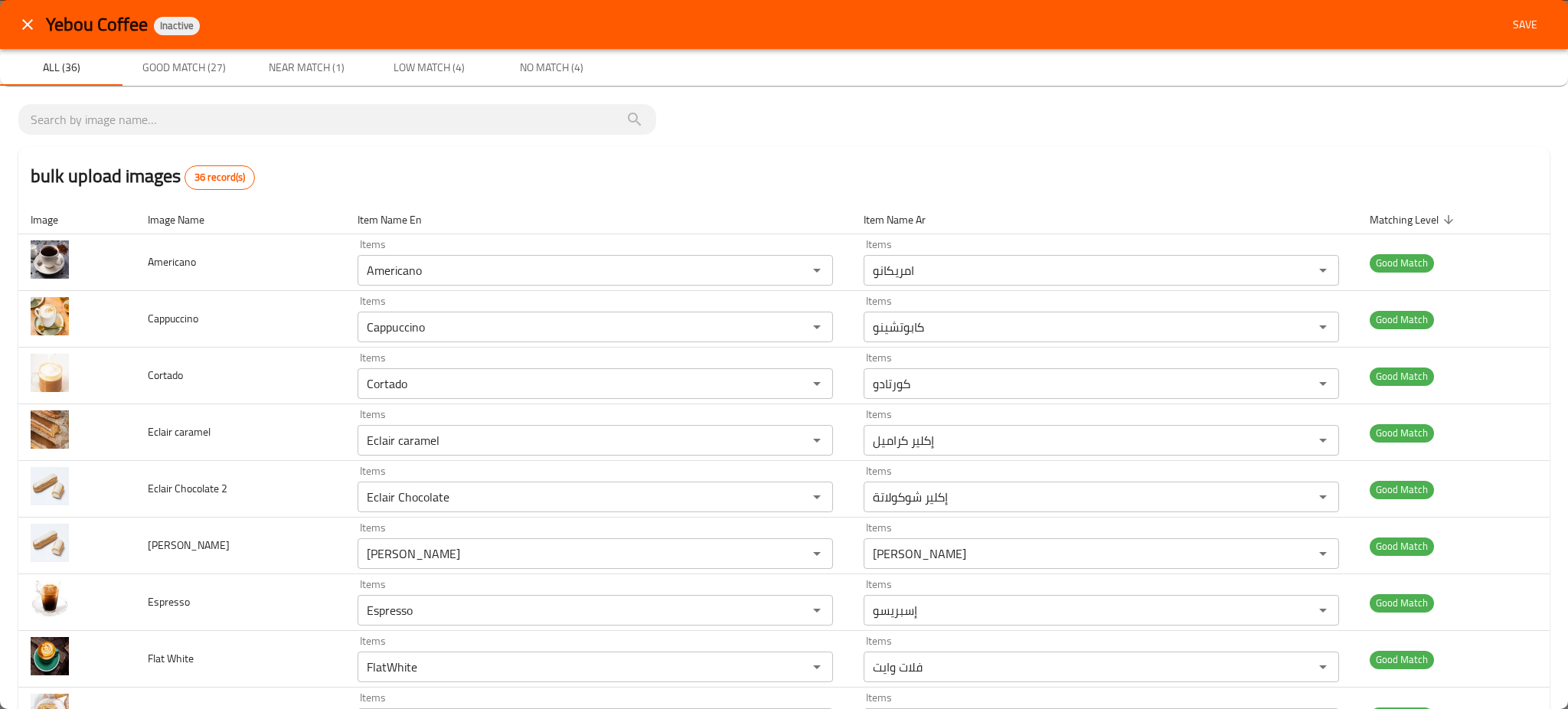
click at [1509, 17] on span "Save" at bounding box center [1525, 25] width 37 height 19
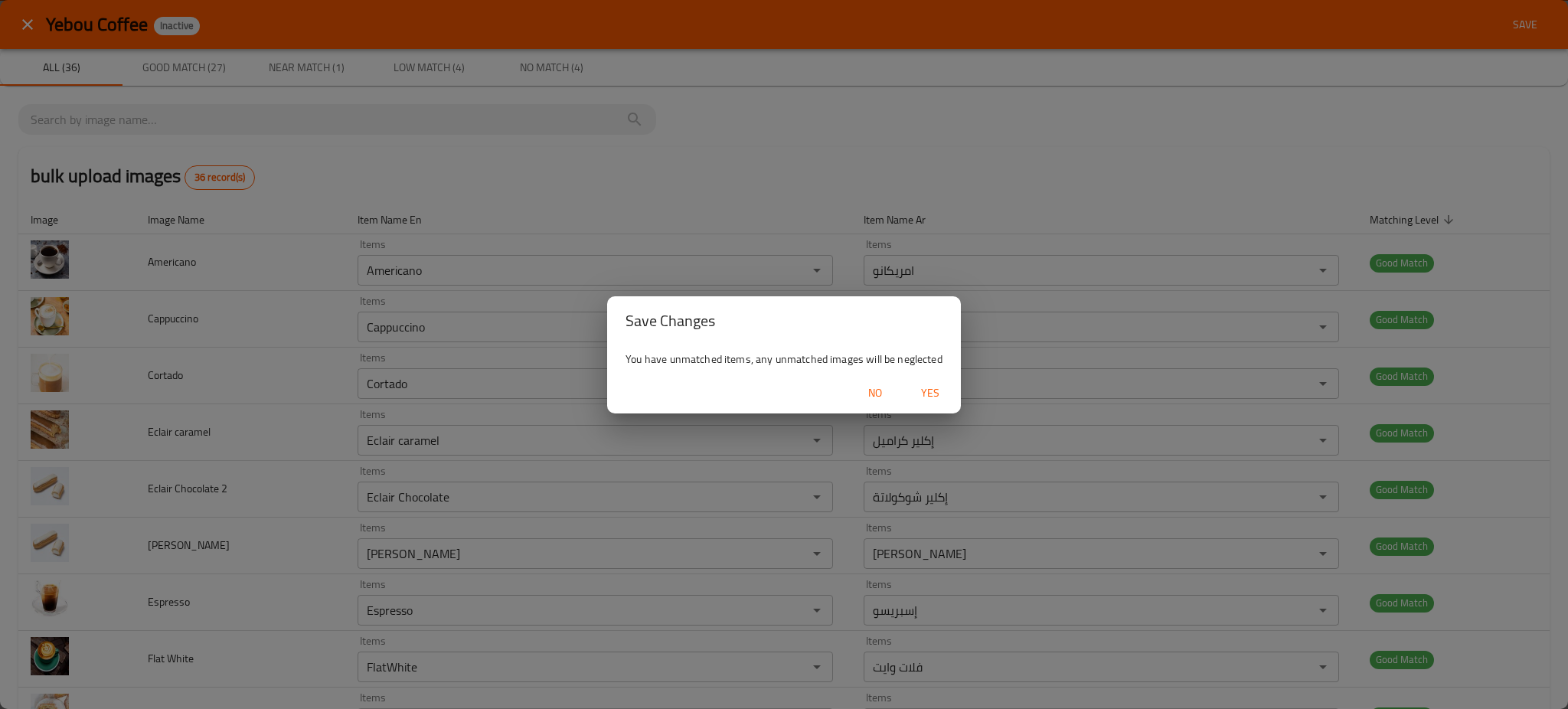
click at [937, 390] on span "Yes" at bounding box center [930, 393] width 37 height 19
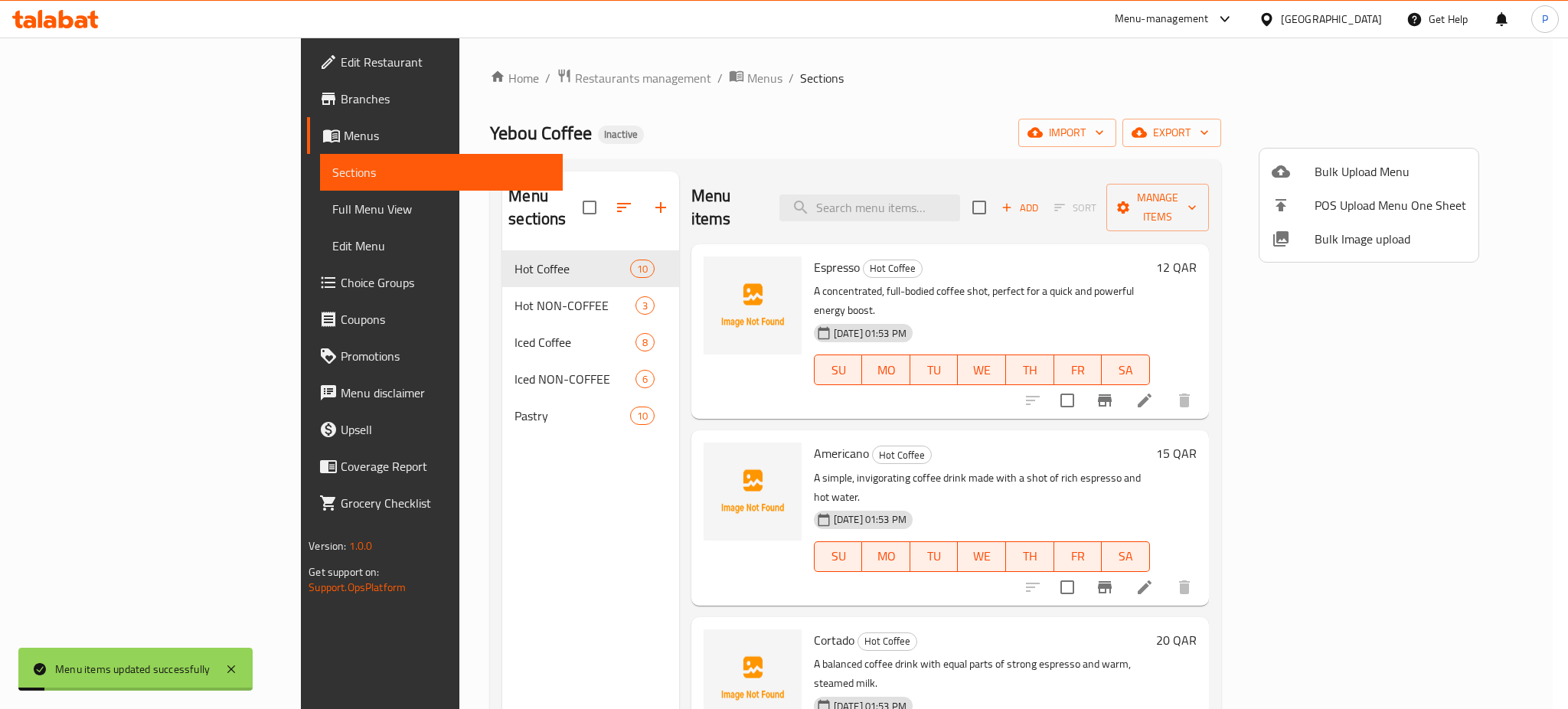
click at [431, 286] on div at bounding box center [784, 354] width 1568 height 709
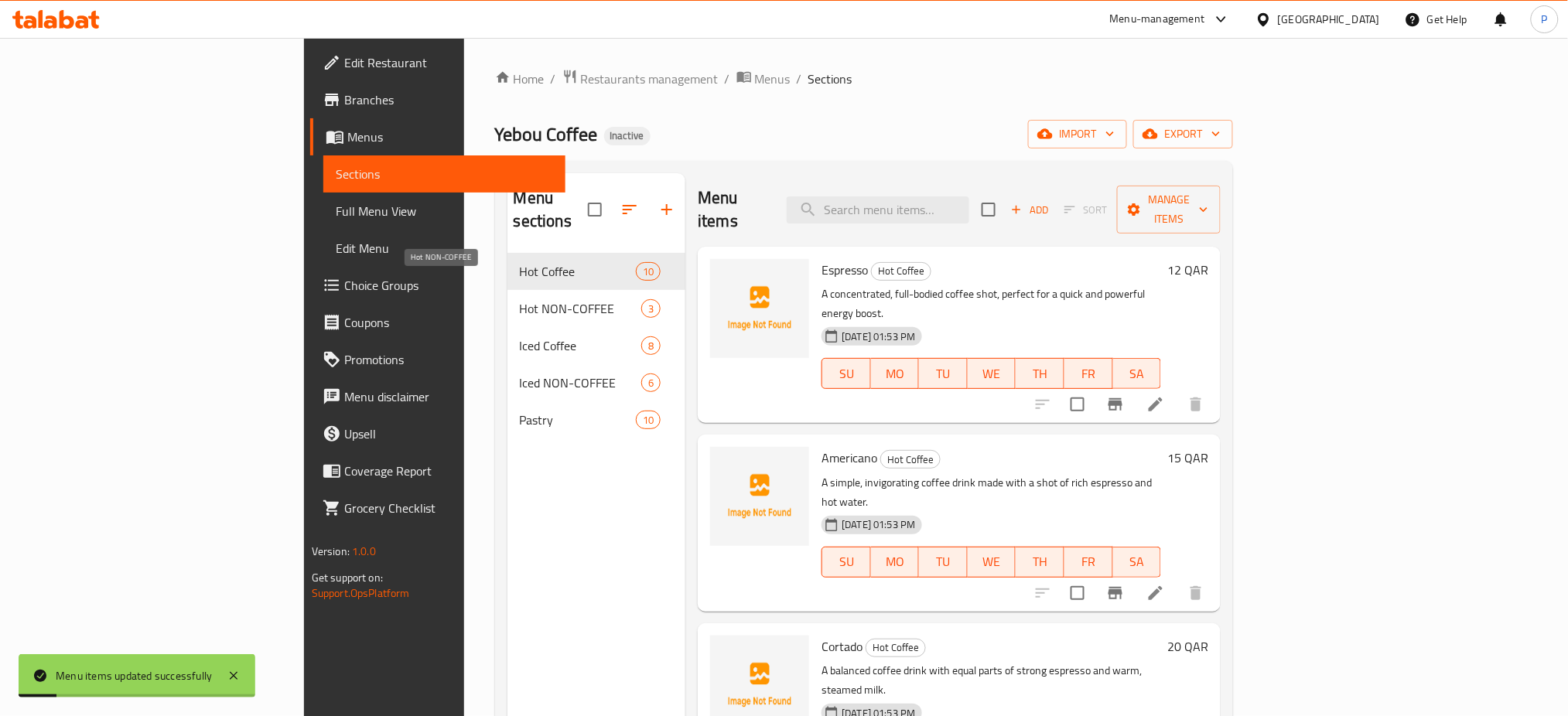
click at [520, 300] on span "Hot NON-COFFEE" at bounding box center [580, 308] width 122 height 18
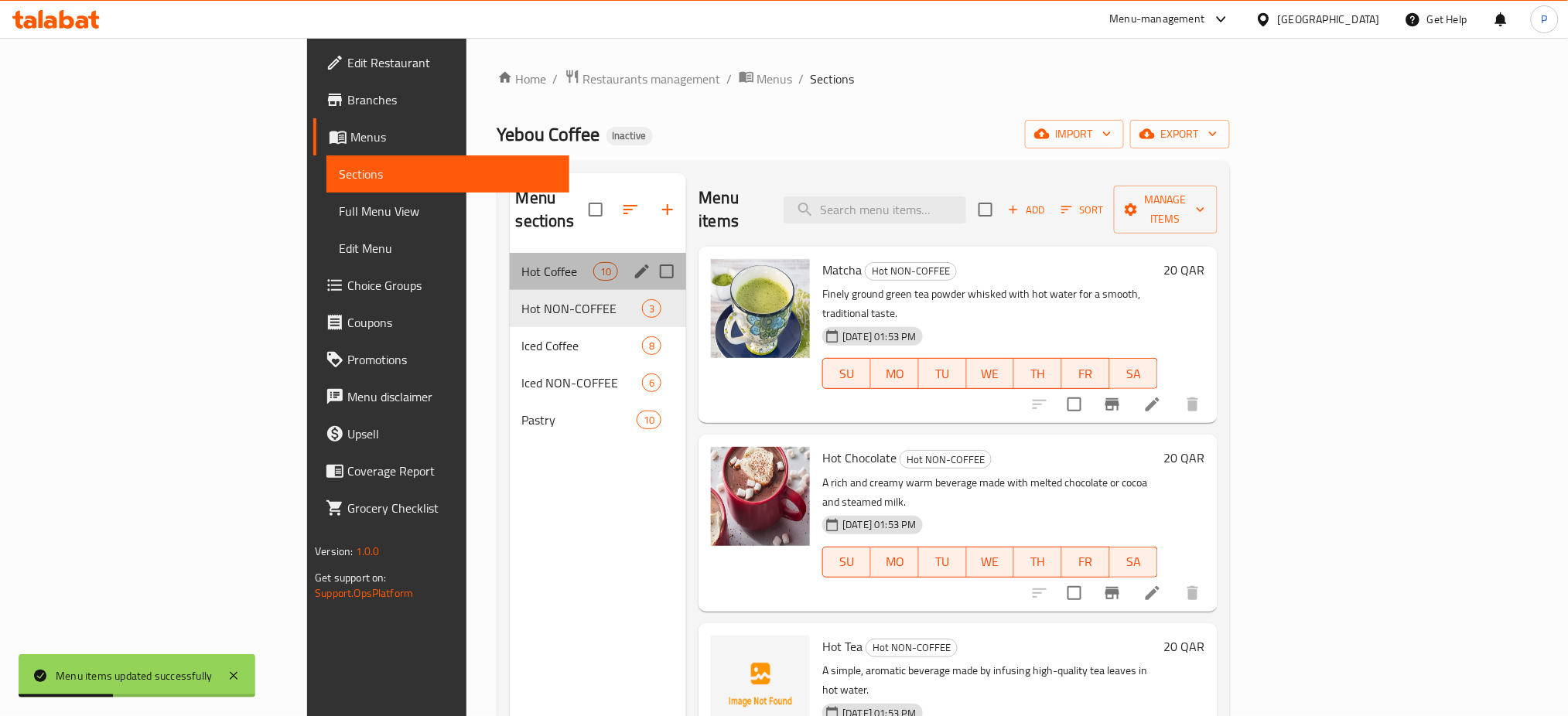
click at [510, 265] on div "Hot Coffee 10" at bounding box center [599, 271] width 177 height 37
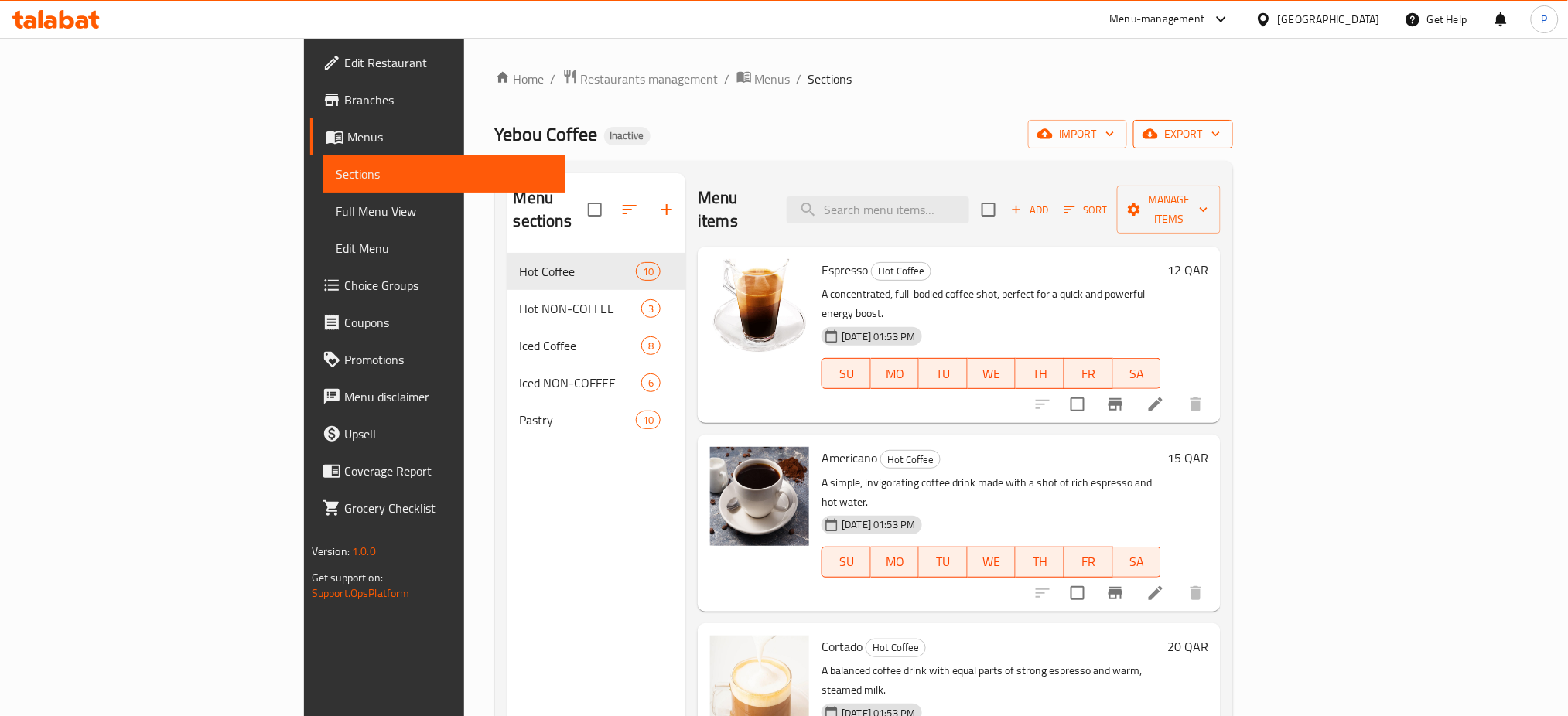
click at [1220, 136] on span "export" at bounding box center [1183, 134] width 75 height 19
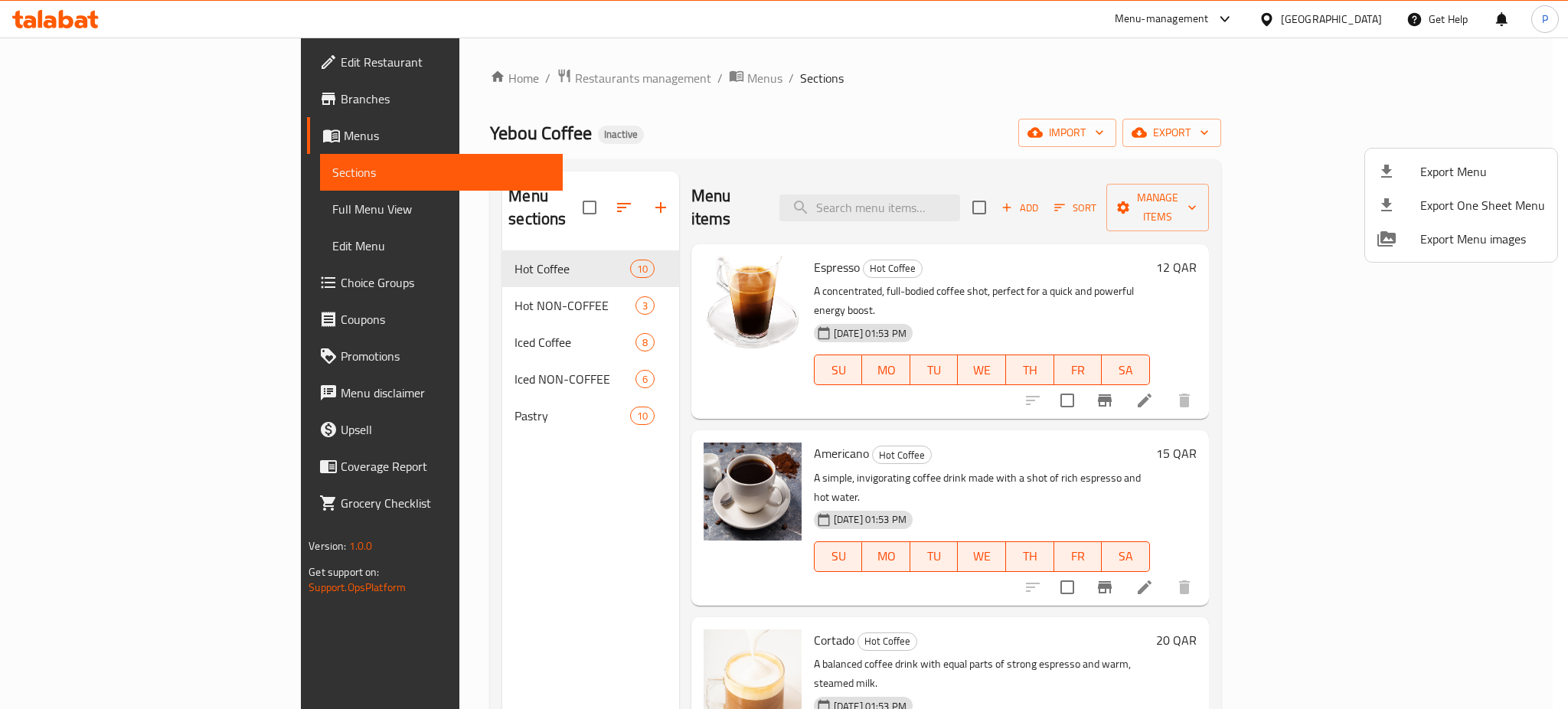
click at [115, 218] on div at bounding box center [784, 354] width 1568 height 709
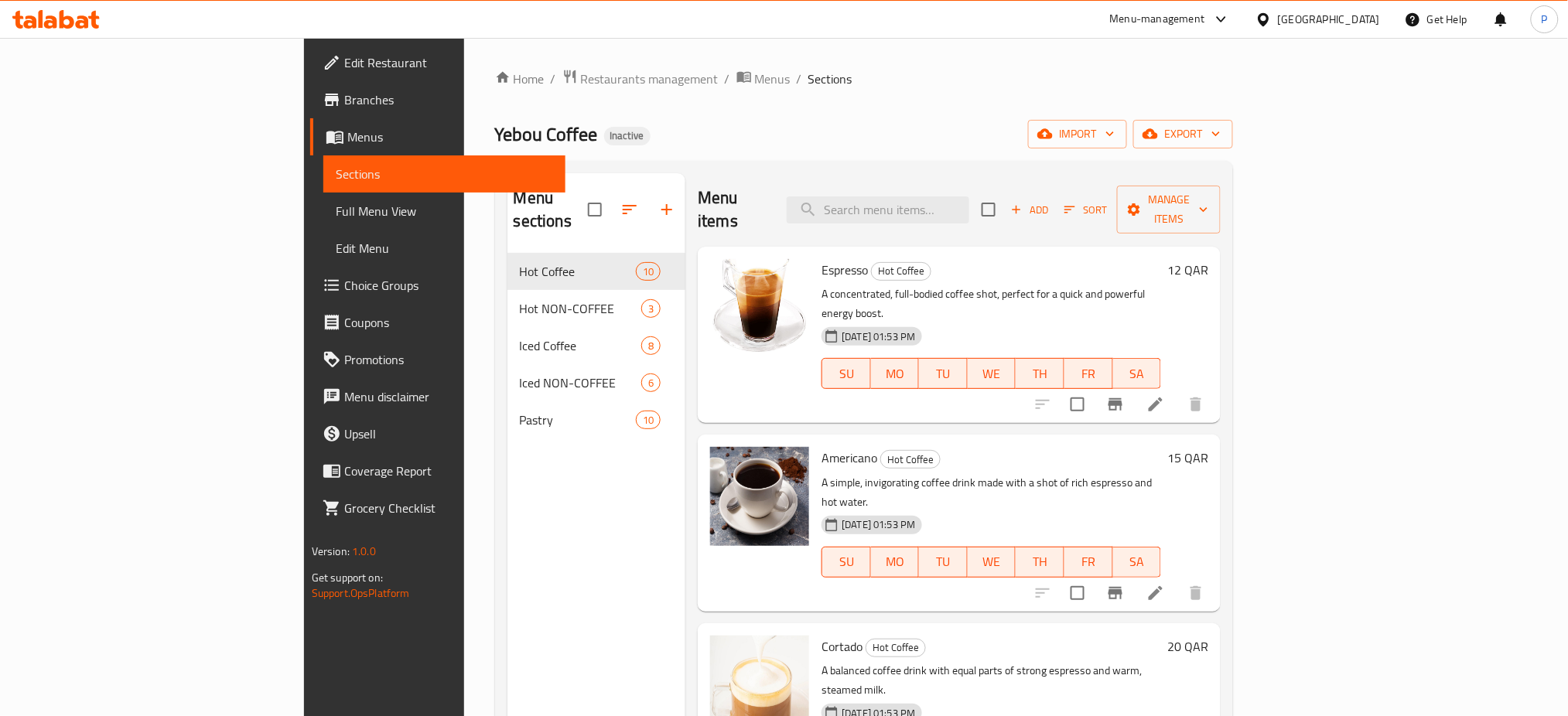
click at [336, 211] on span "Full Menu View" at bounding box center [445, 210] width 218 height 18
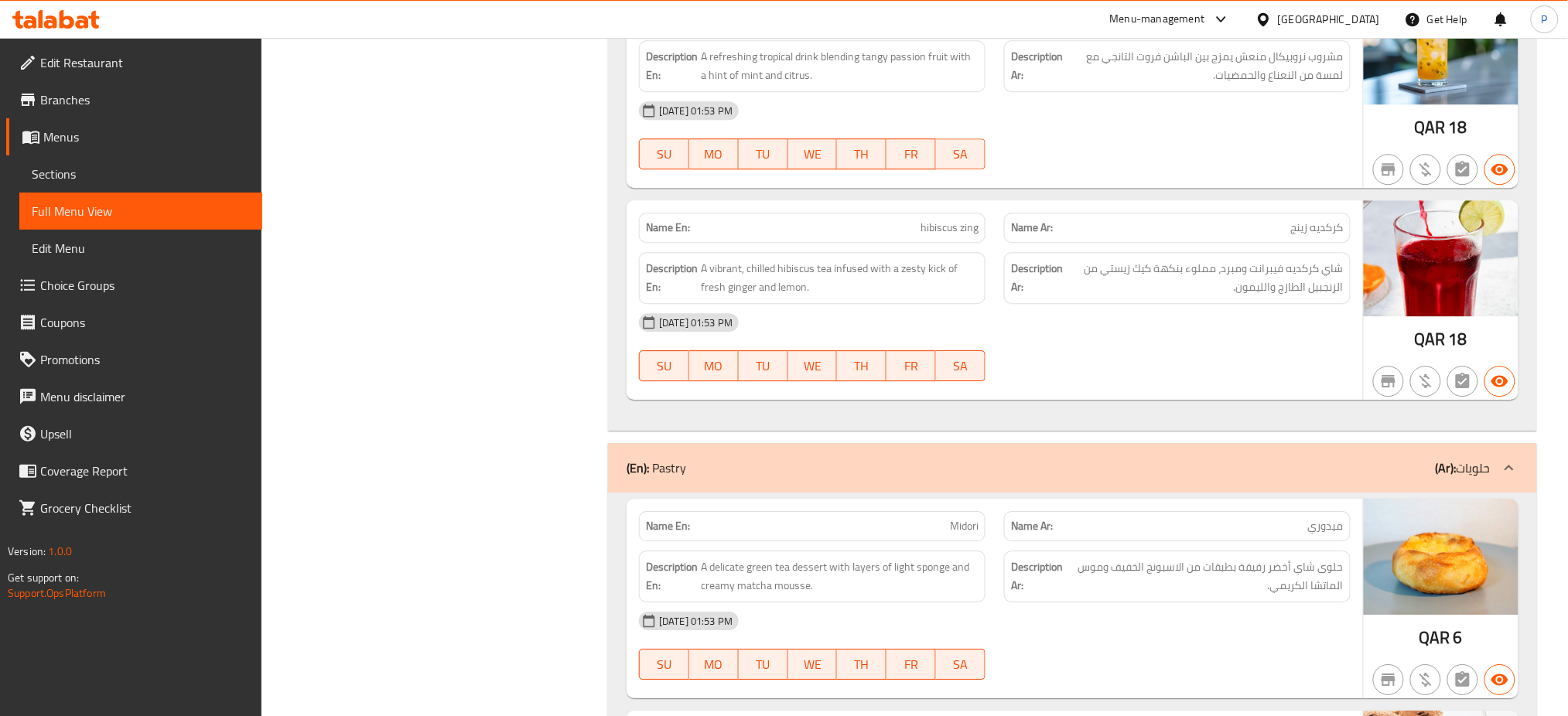
scroll to position [5314, 0]
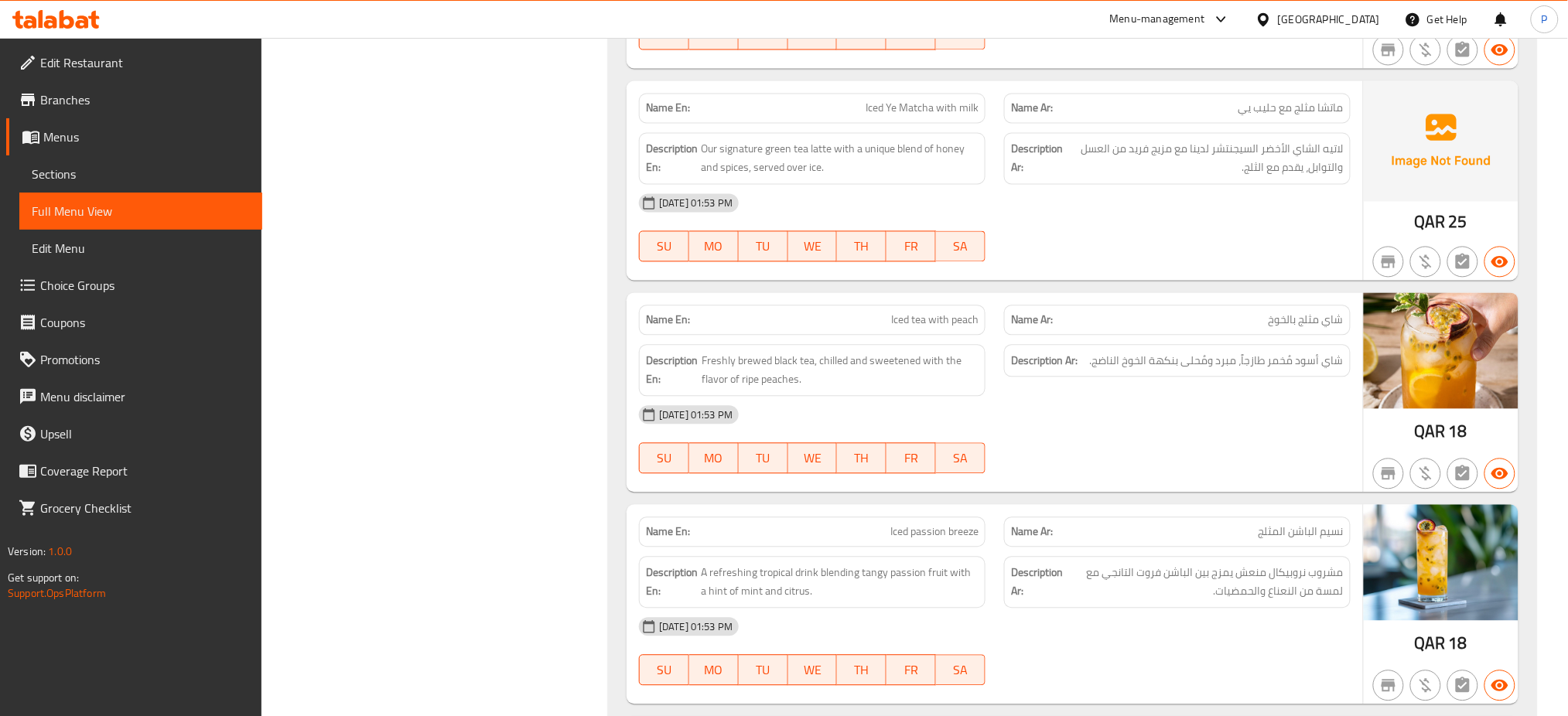
click at [1369, 16] on div "[GEOGRAPHIC_DATA]" at bounding box center [1328, 20] width 102 height 17
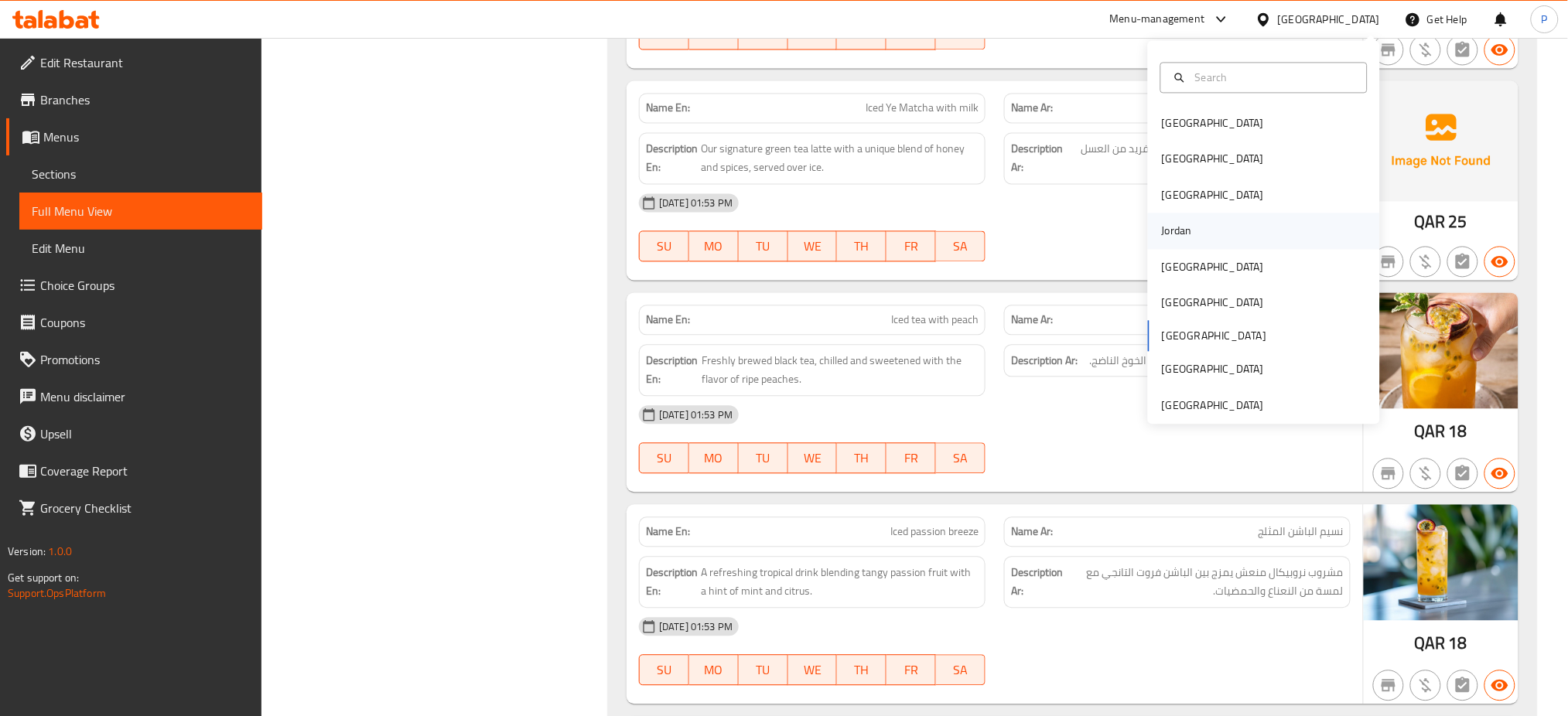
click at [1181, 230] on div "Jordan" at bounding box center [1176, 231] width 55 height 36
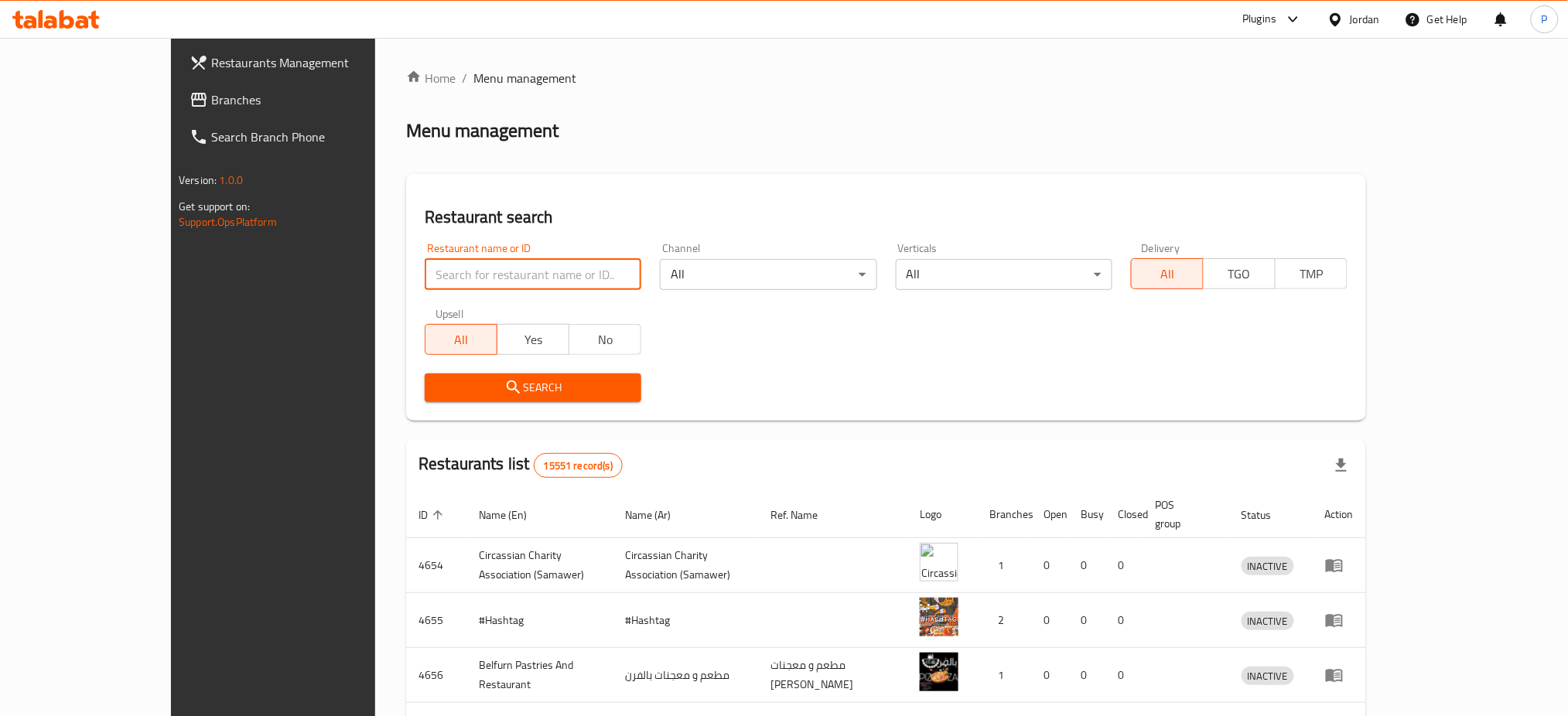
drag, startPoint x: 501, startPoint y: 280, endPoint x: 500, endPoint y: 289, distance: 9.1
click at [501, 280] on input "search" at bounding box center [533, 274] width 217 height 31
paste input "Candles"
type input "Candles"
click at [495, 378] on span "Search" at bounding box center [533, 387] width 192 height 19
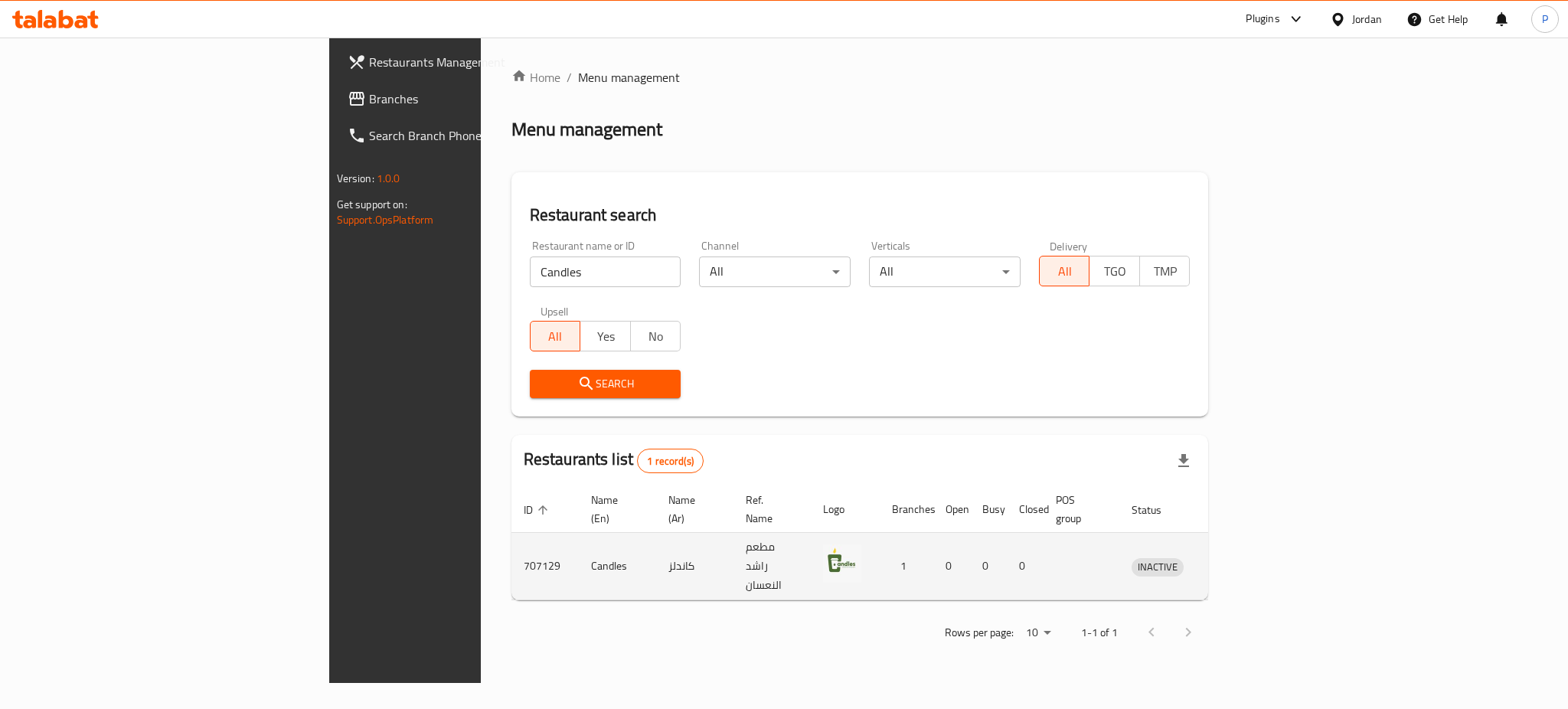
click at [1255, 533] on td "enhanced table" at bounding box center [1228, 567] width 52 height 67
click at [1233, 557] on icon "enhanced table" at bounding box center [1223, 566] width 18 height 18
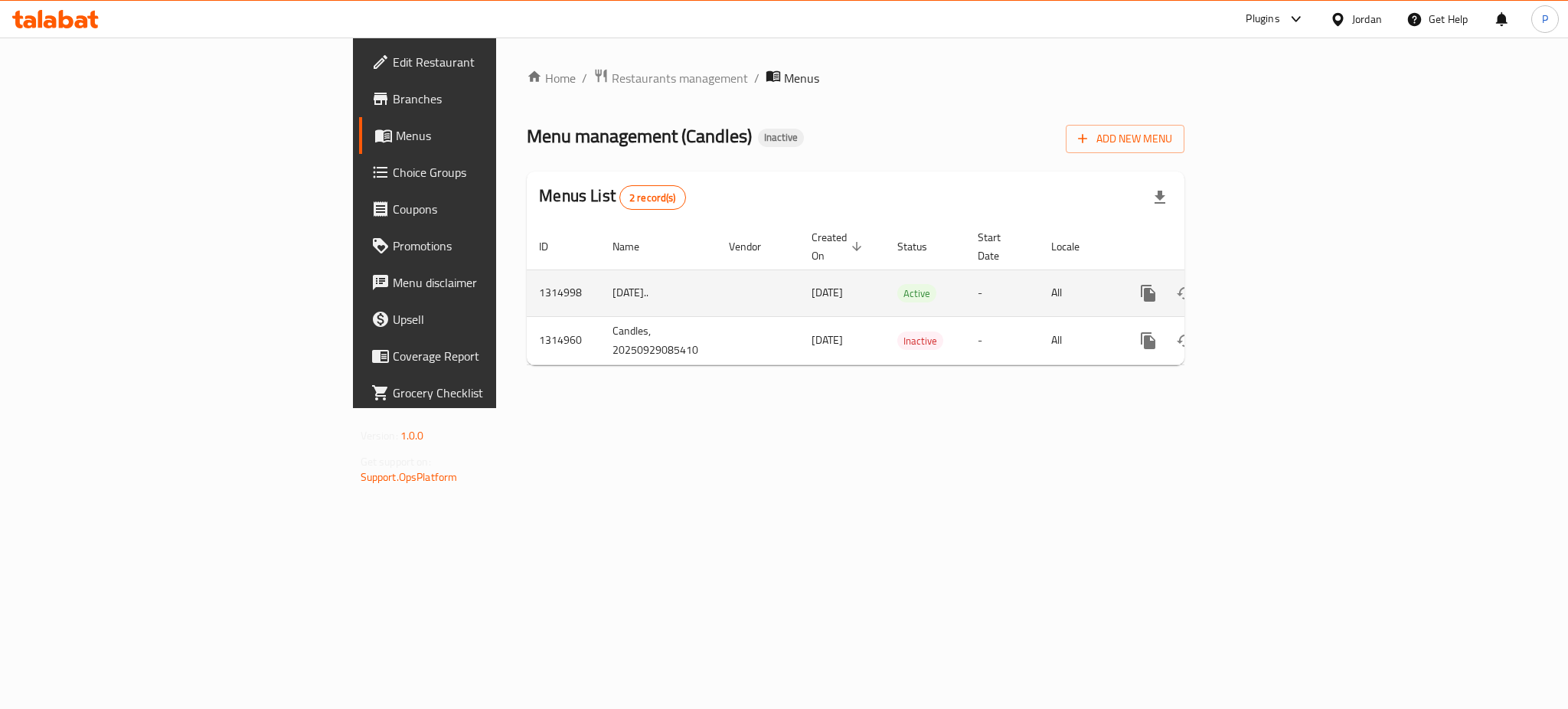
click at [1278, 275] on link "enhanced table" at bounding box center [1259, 293] width 37 height 37
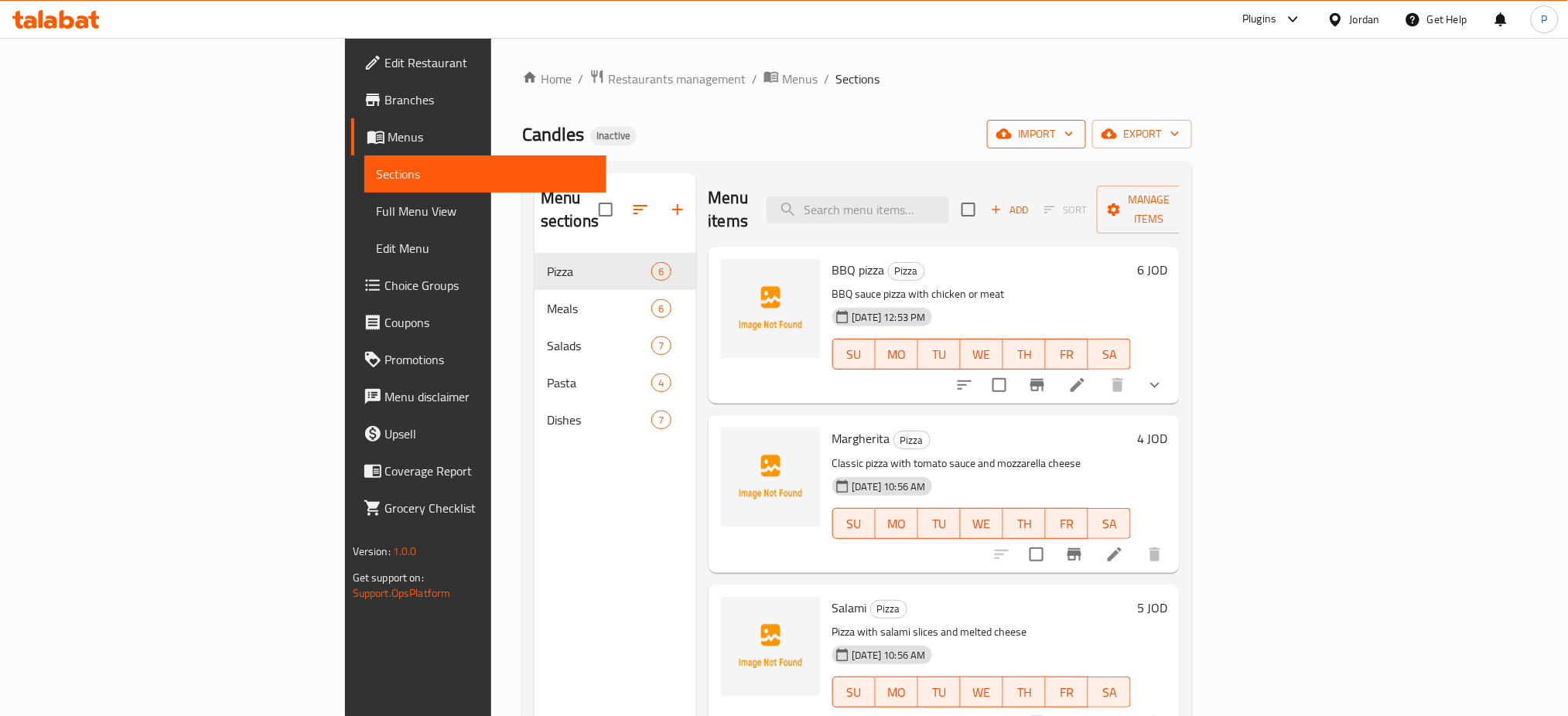
click at [1074, 133] on span "import" at bounding box center [1037, 134] width 74 height 19
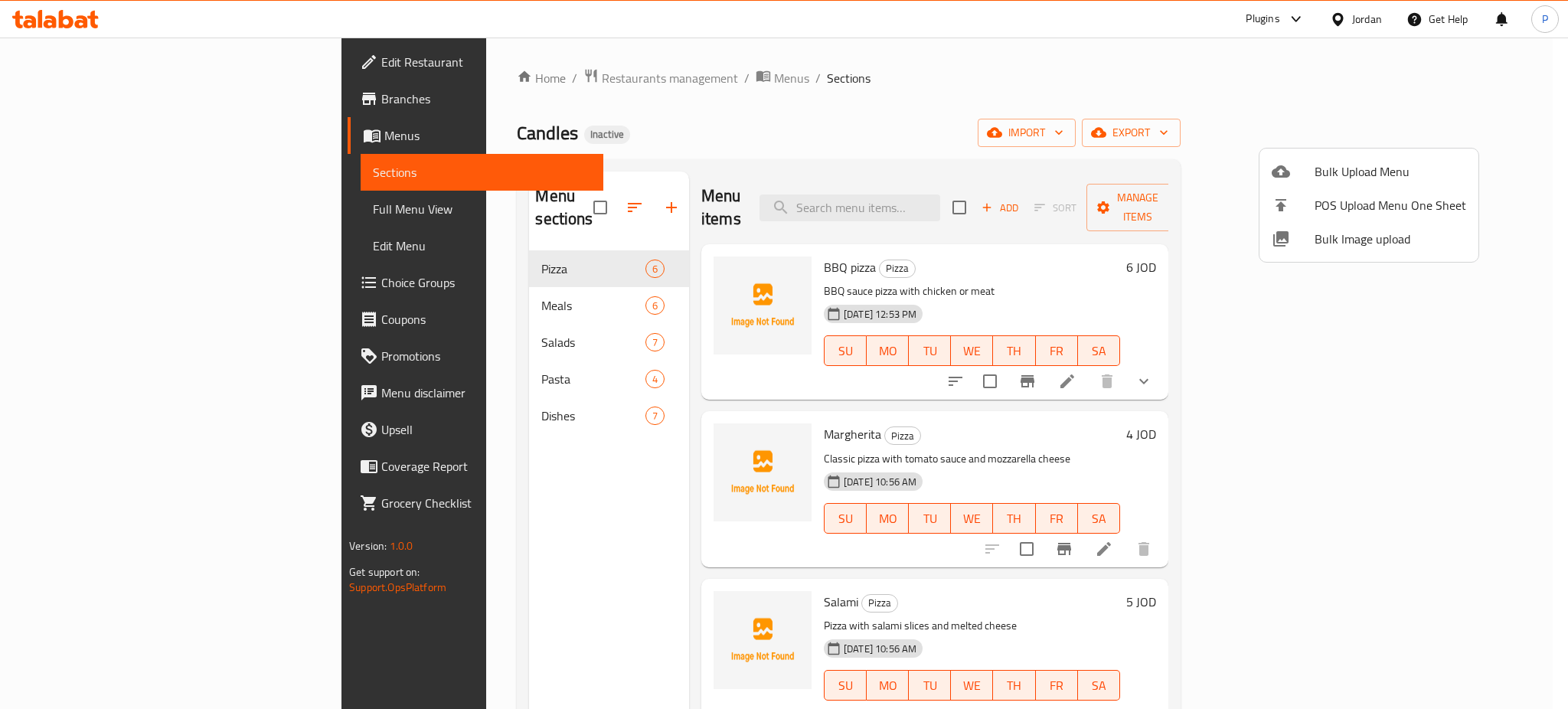
click at [1352, 229] on span "Bulk Image upload" at bounding box center [1390, 238] width 152 height 18
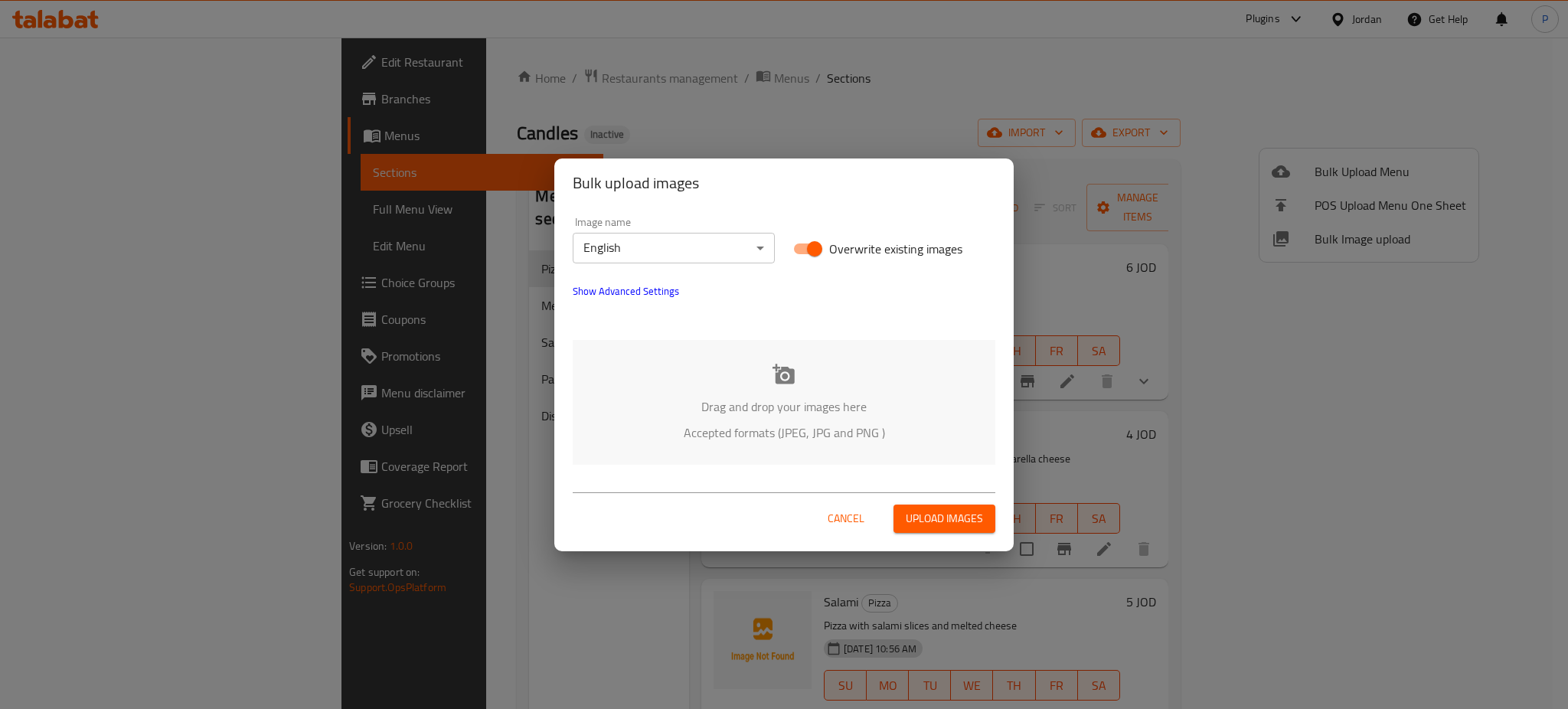
click at [868, 377] on div "Drag and drop your images here Accepted formats (JPEG, JPG and PNG )" at bounding box center [784, 401] width 423 height 124
click at [672, 245] on body "​ Plugins Jordan Get Help P Edit Restaurant Branches Menus Sections Full Menu V…" at bounding box center [784, 373] width 1568 height 671
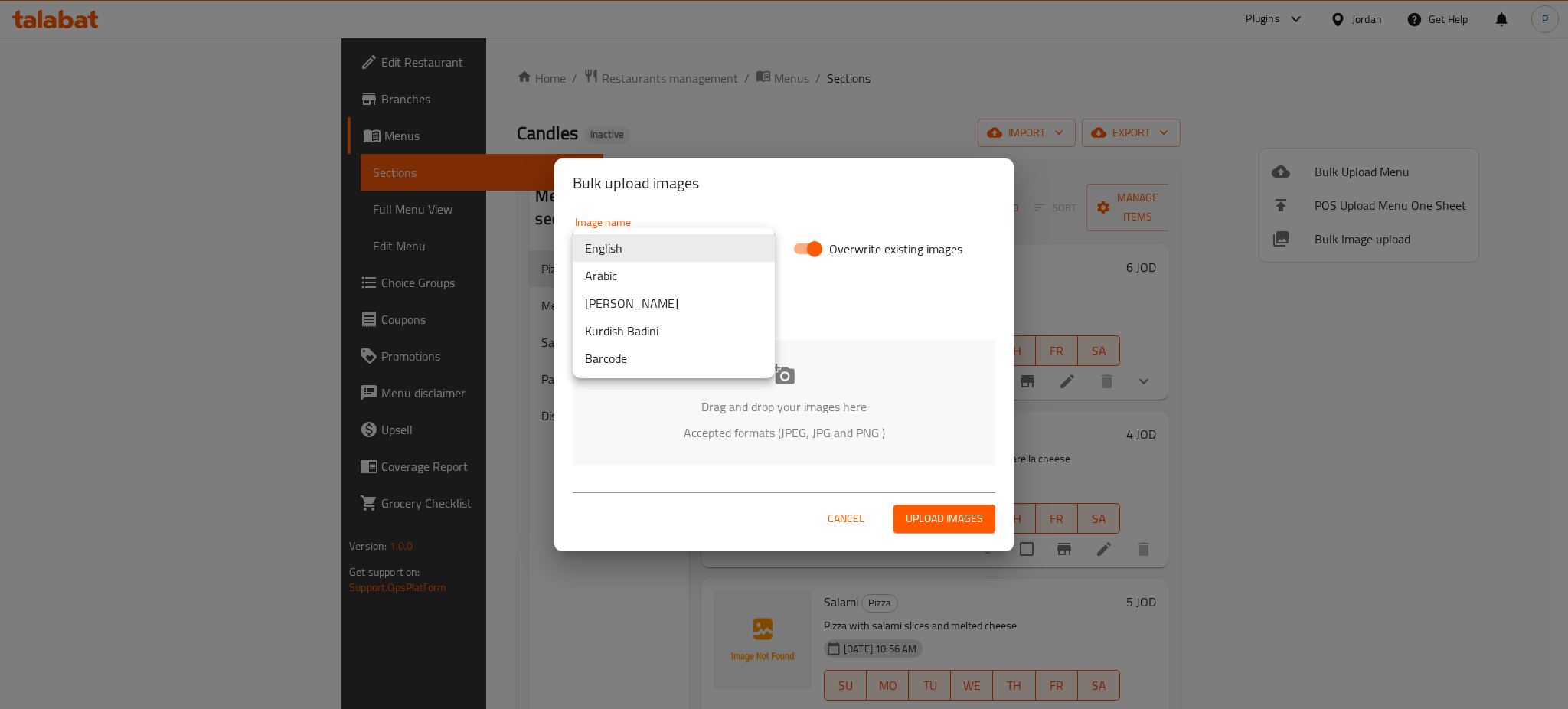
click at [651, 280] on li "Arabic" at bounding box center [674, 275] width 202 height 27
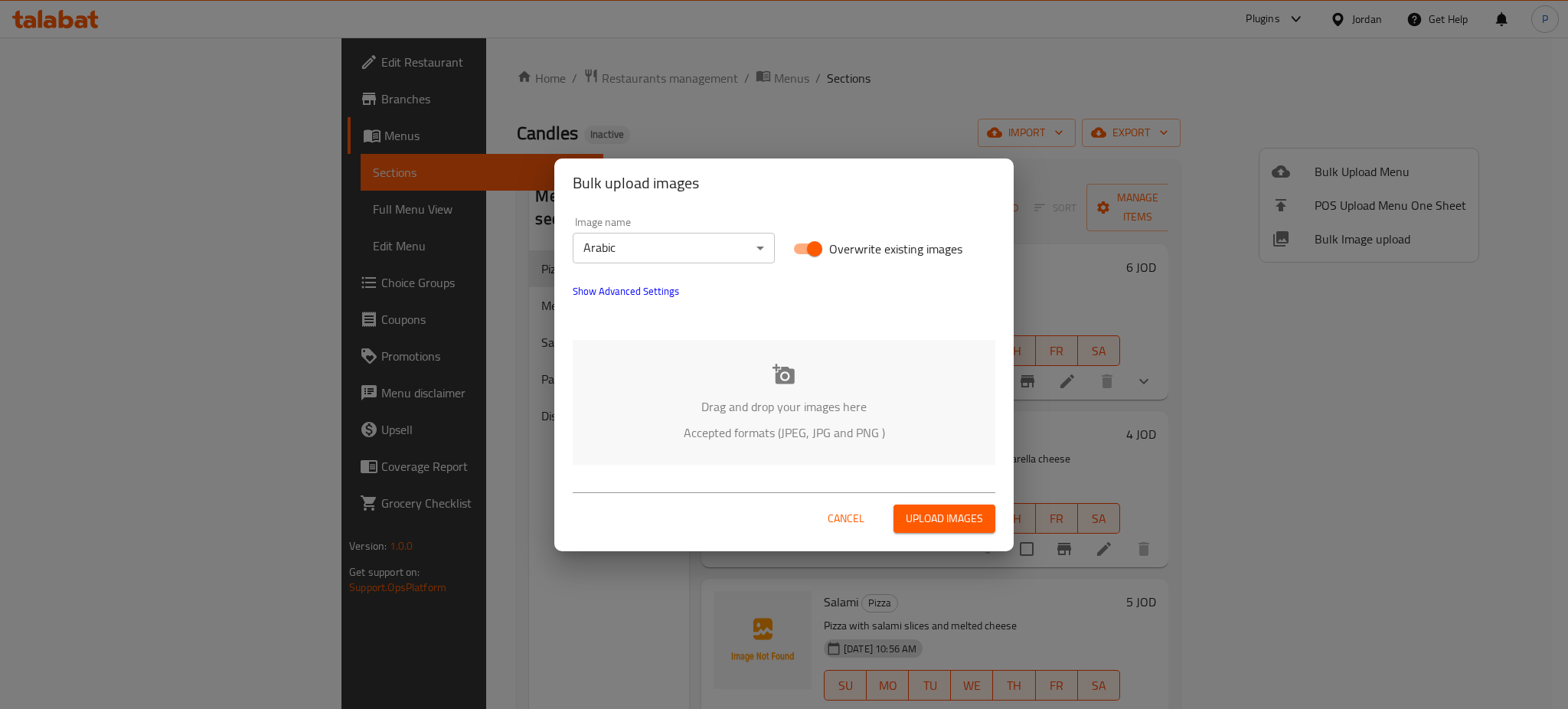
click at [721, 357] on div "Drag and drop your images here Accepted formats (JPEG, JPG and PNG )" at bounding box center [784, 401] width 423 height 124
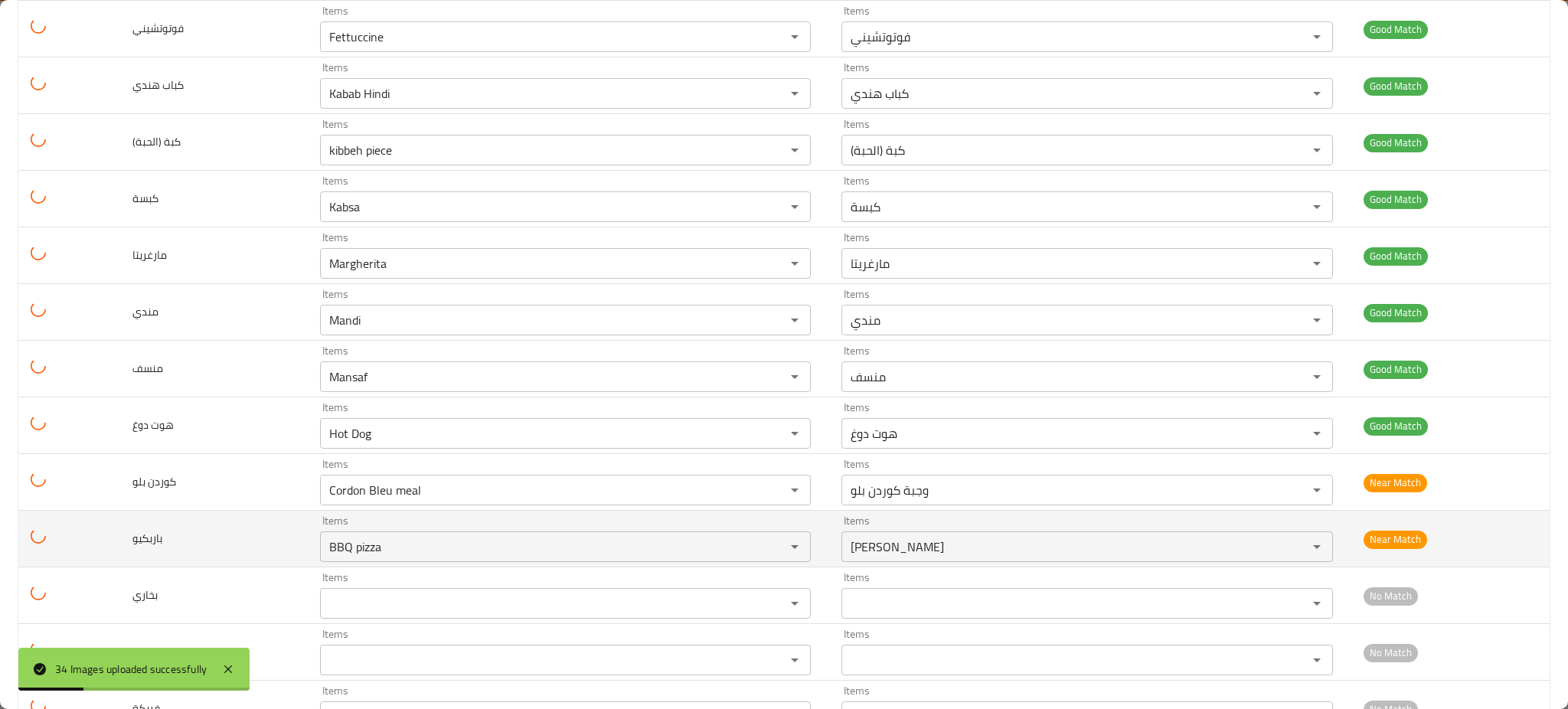
scroll to position [1484, 0]
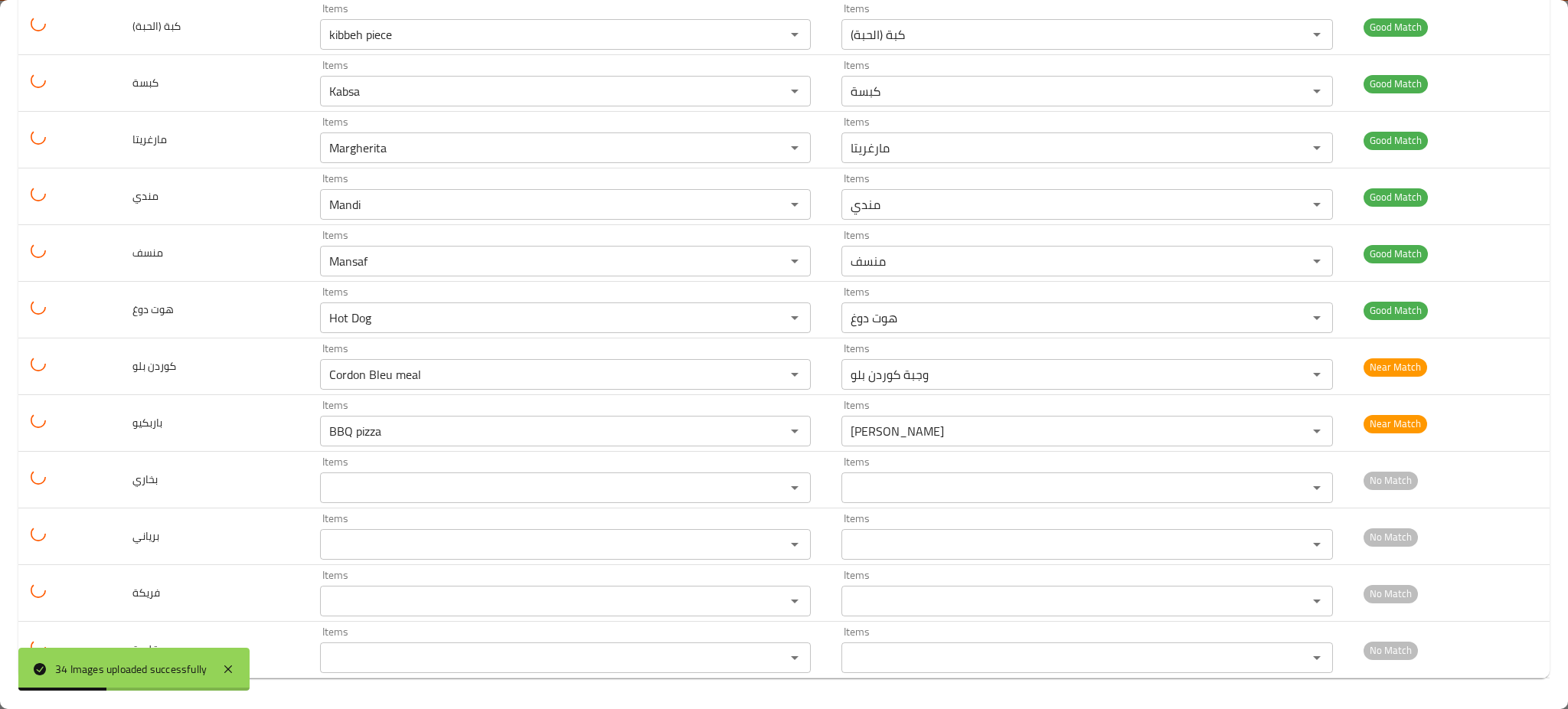
click at [211, 671] on div "34 Images uploaded successfully" at bounding box center [133, 668] width 231 height 43
click at [225, 657] on div "34 Images uploaded successfully" at bounding box center [133, 668] width 231 height 43
click at [222, 660] on icon at bounding box center [228, 668] width 18 height 18
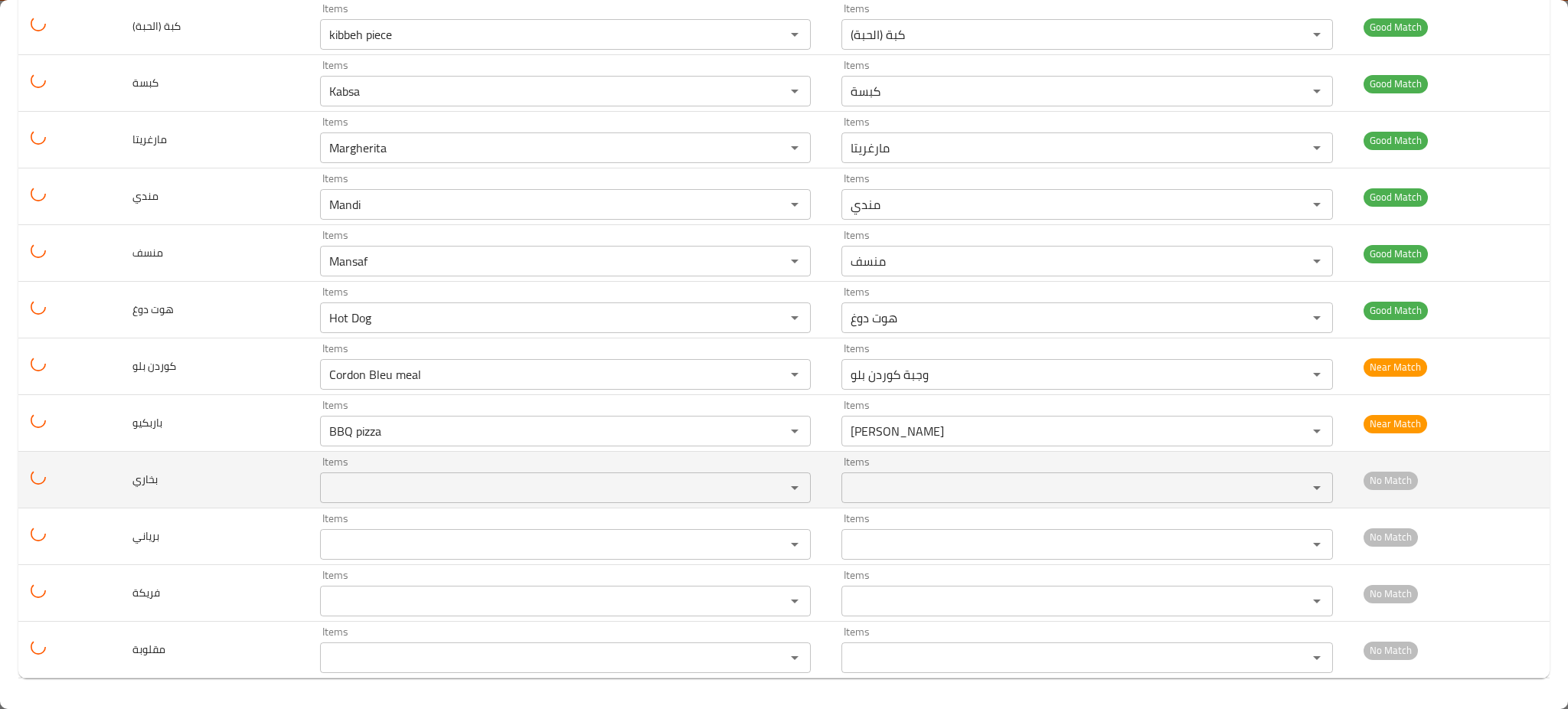
click at [387, 479] on input "Items" at bounding box center [543, 487] width 438 height 21
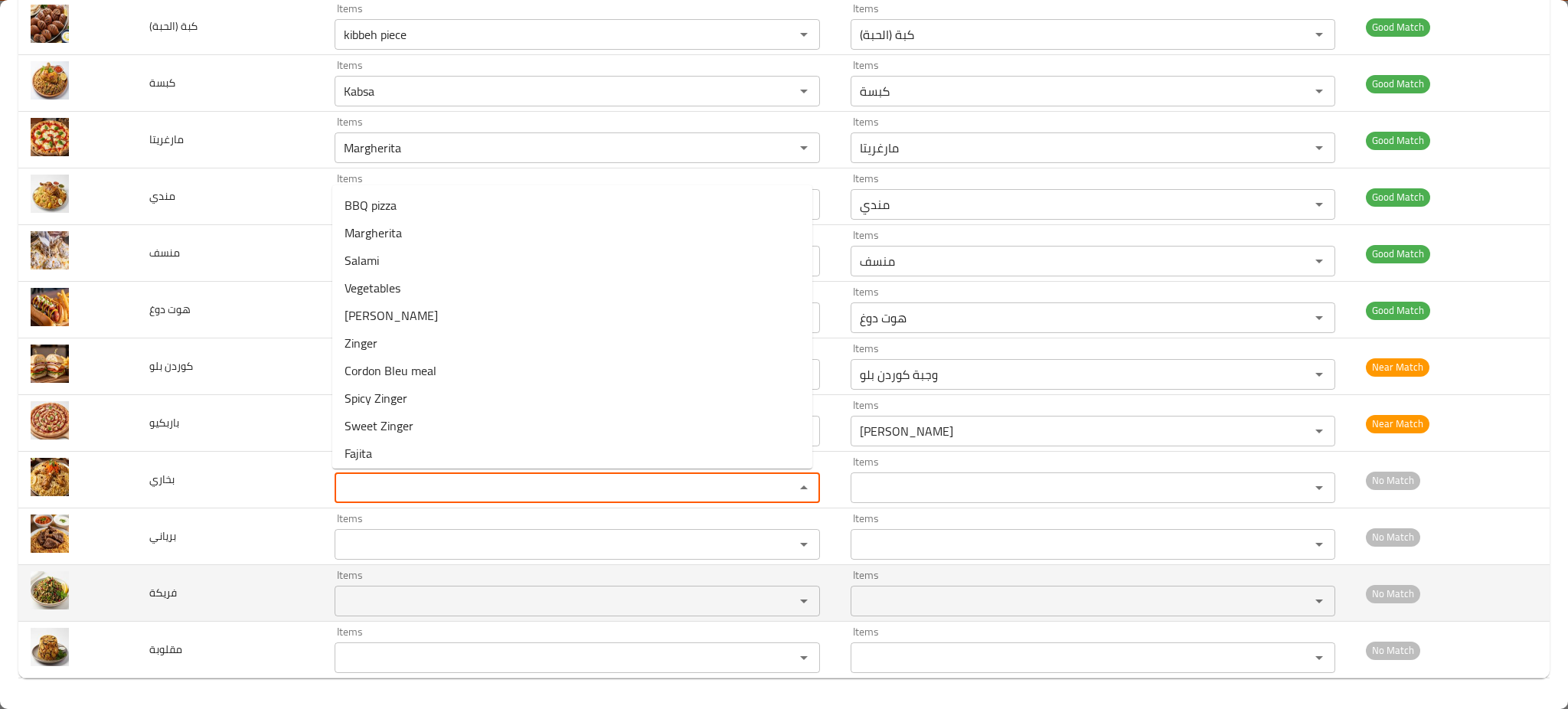
click at [395, 585] on div "Items" at bounding box center [577, 600] width 485 height 31
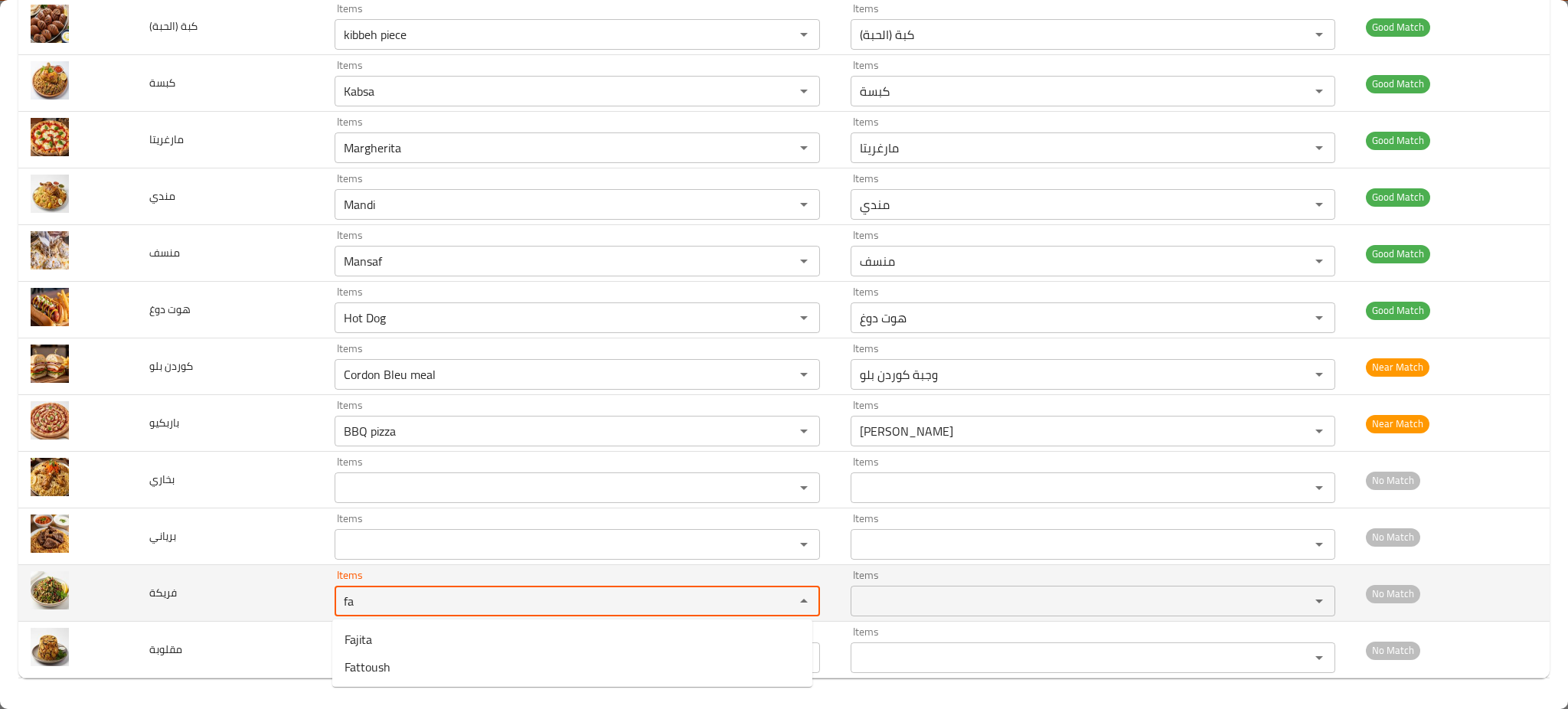
type input "fa"
click at [298, 581] on td "فريكة" at bounding box center [229, 593] width 186 height 56
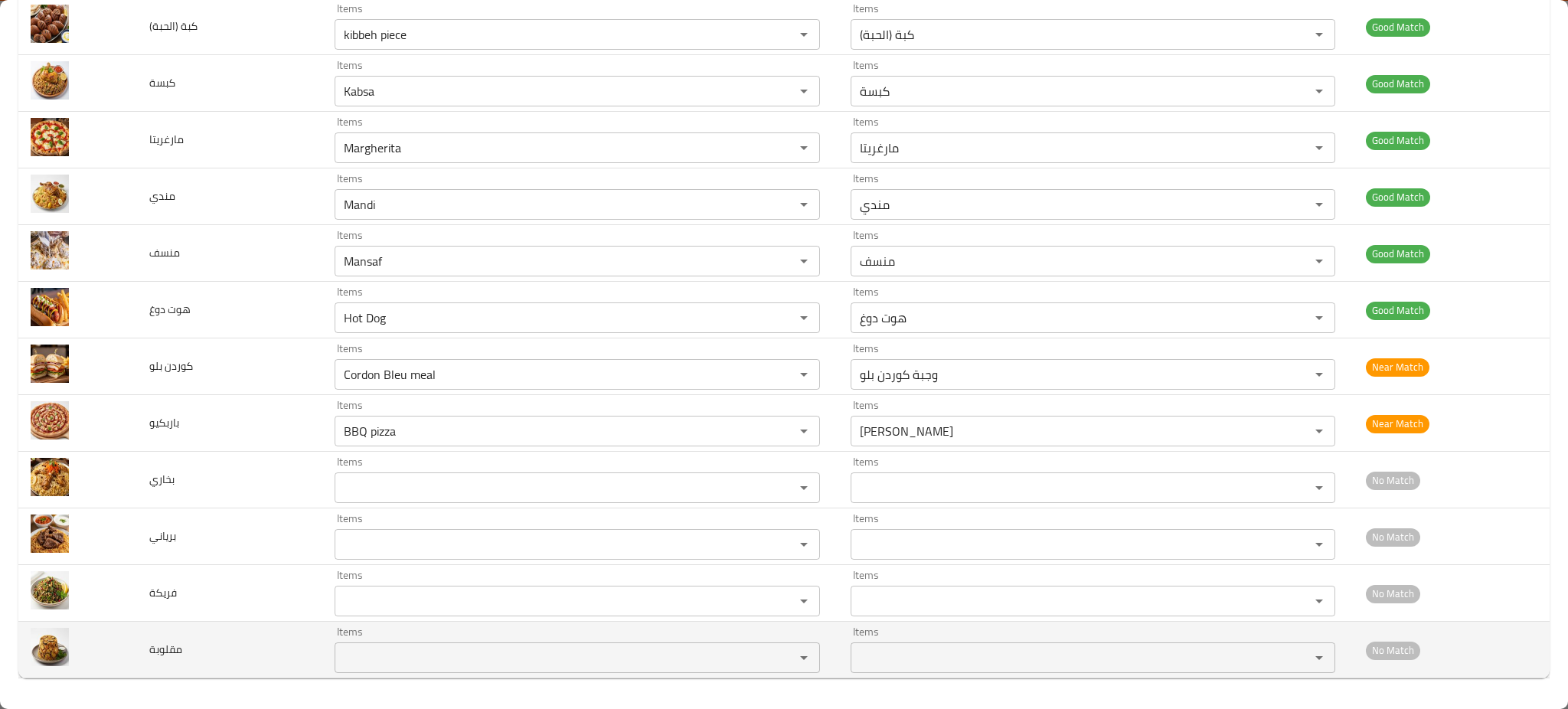
click at [406, 653] on input "Items" at bounding box center [554, 657] width 431 height 21
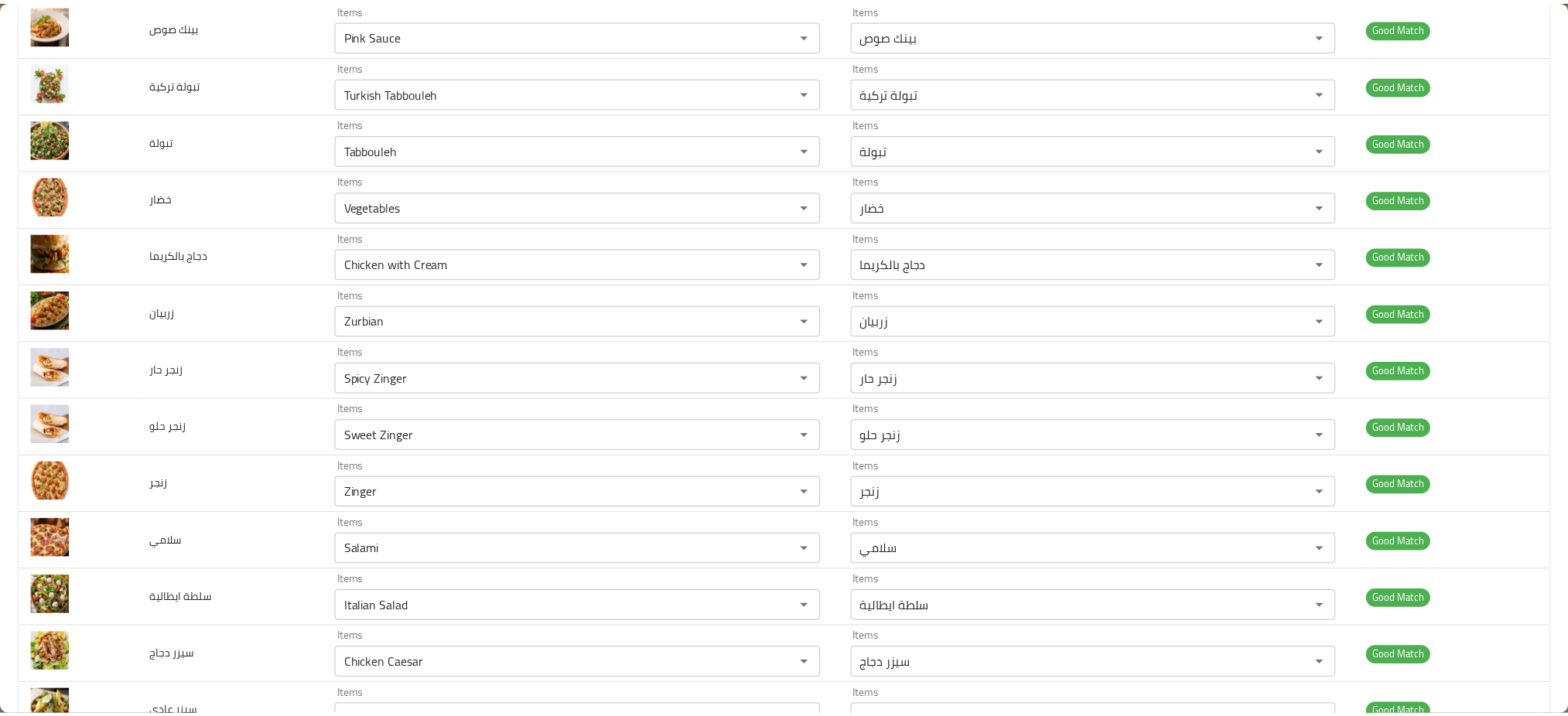
scroll to position [0, 0]
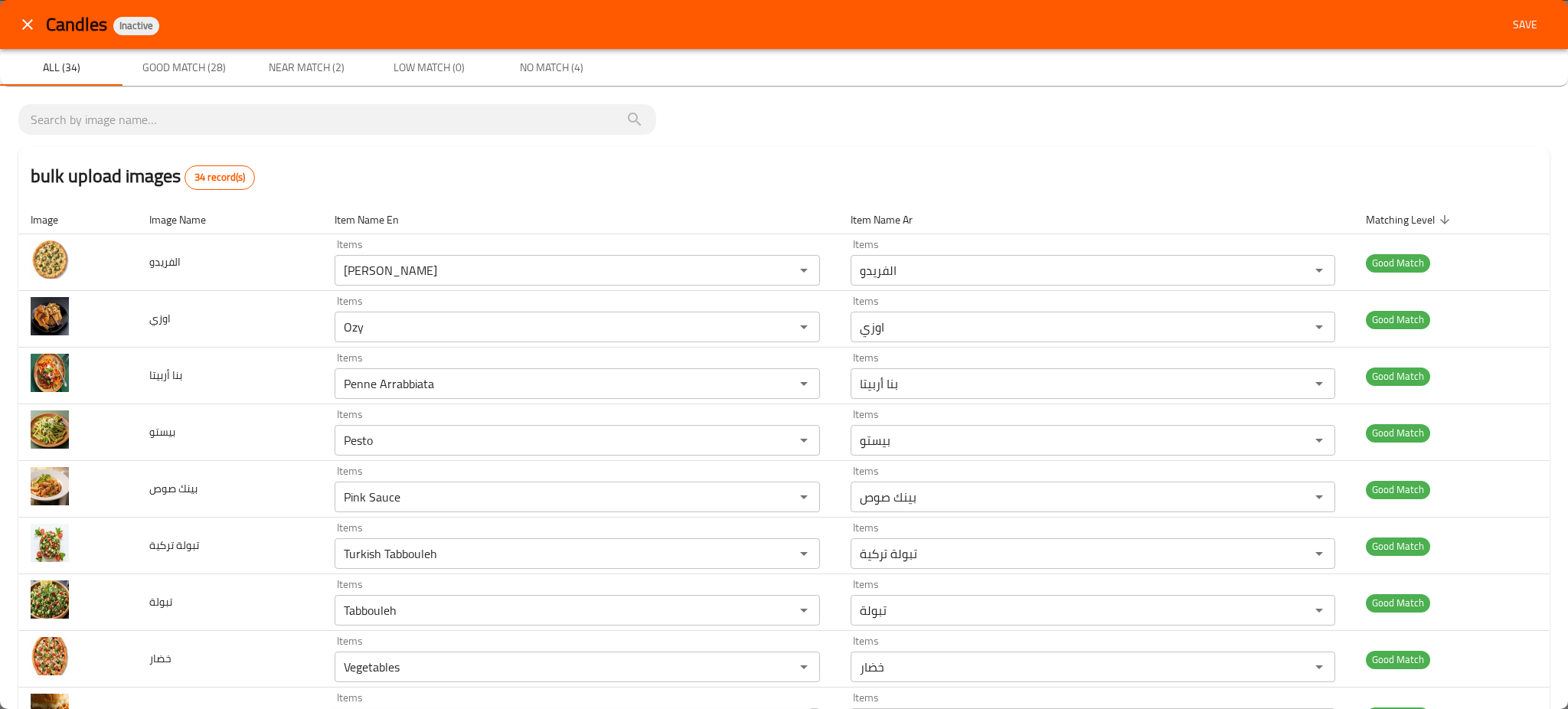
click at [1515, 27] on span "Save" at bounding box center [1525, 25] width 37 height 19
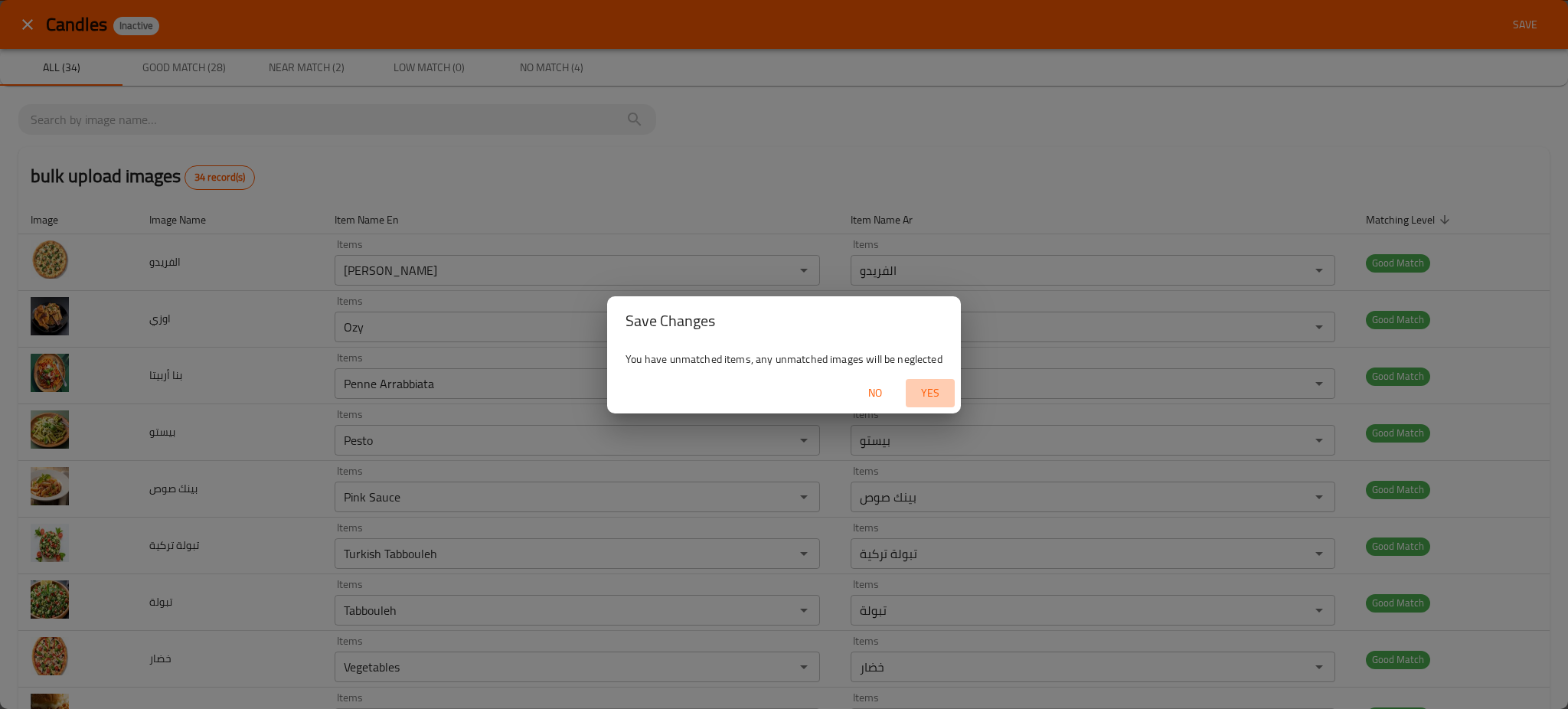
click at [912, 395] on span "Yes" at bounding box center [930, 393] width 37 height 19
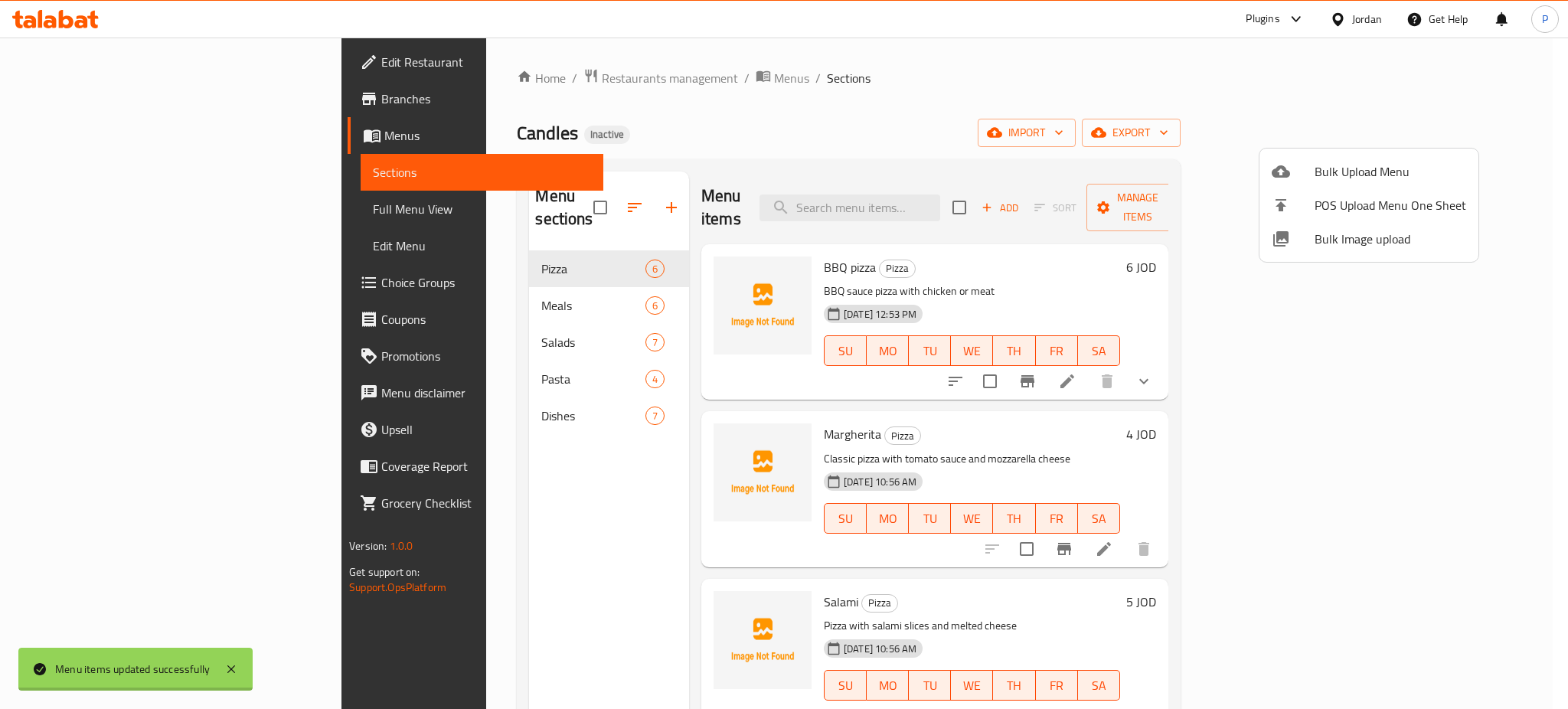
click at [456, 254] on div at bounding box center [784, 354] width 1568 height 709
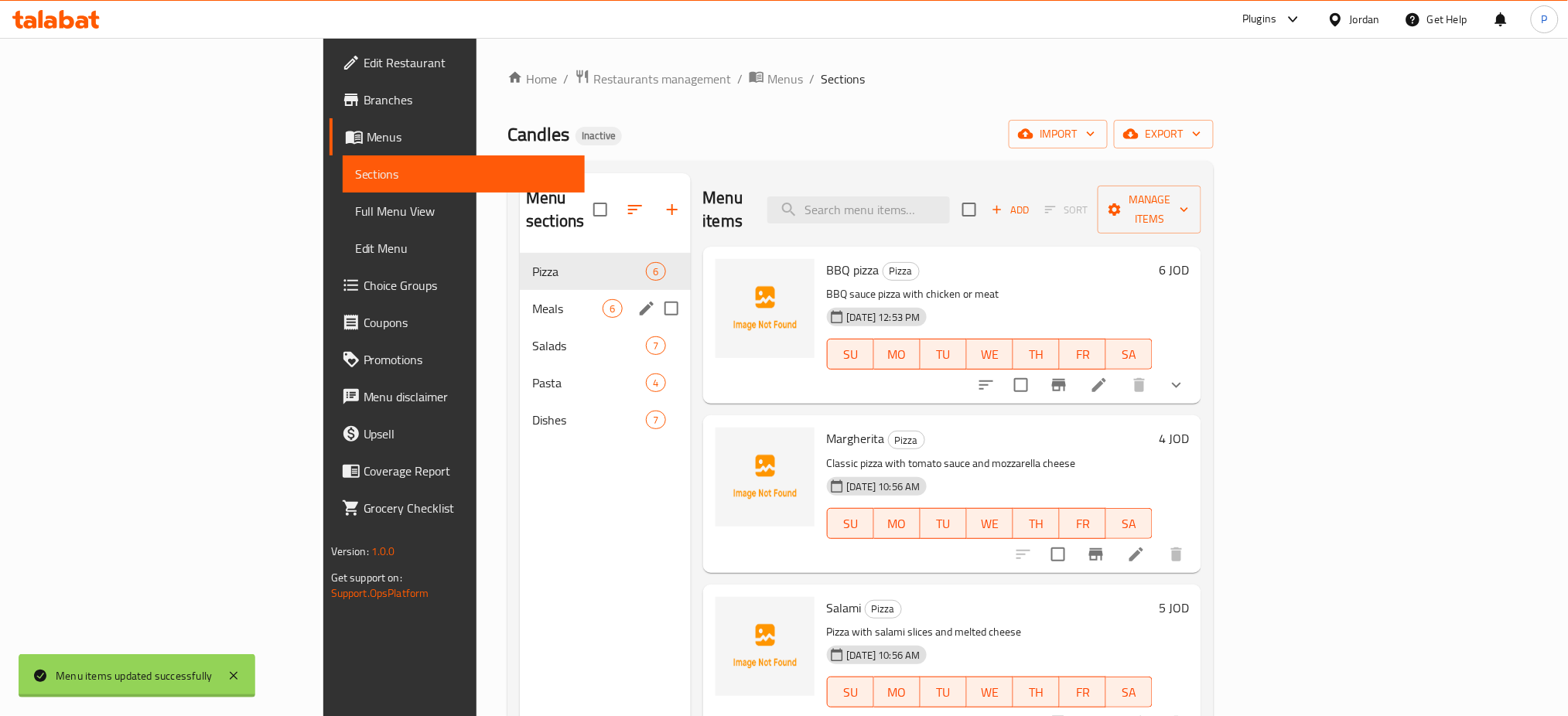
click at [532, 300] on span "Meals" at bounding box center [567, 308] width 70 height 18
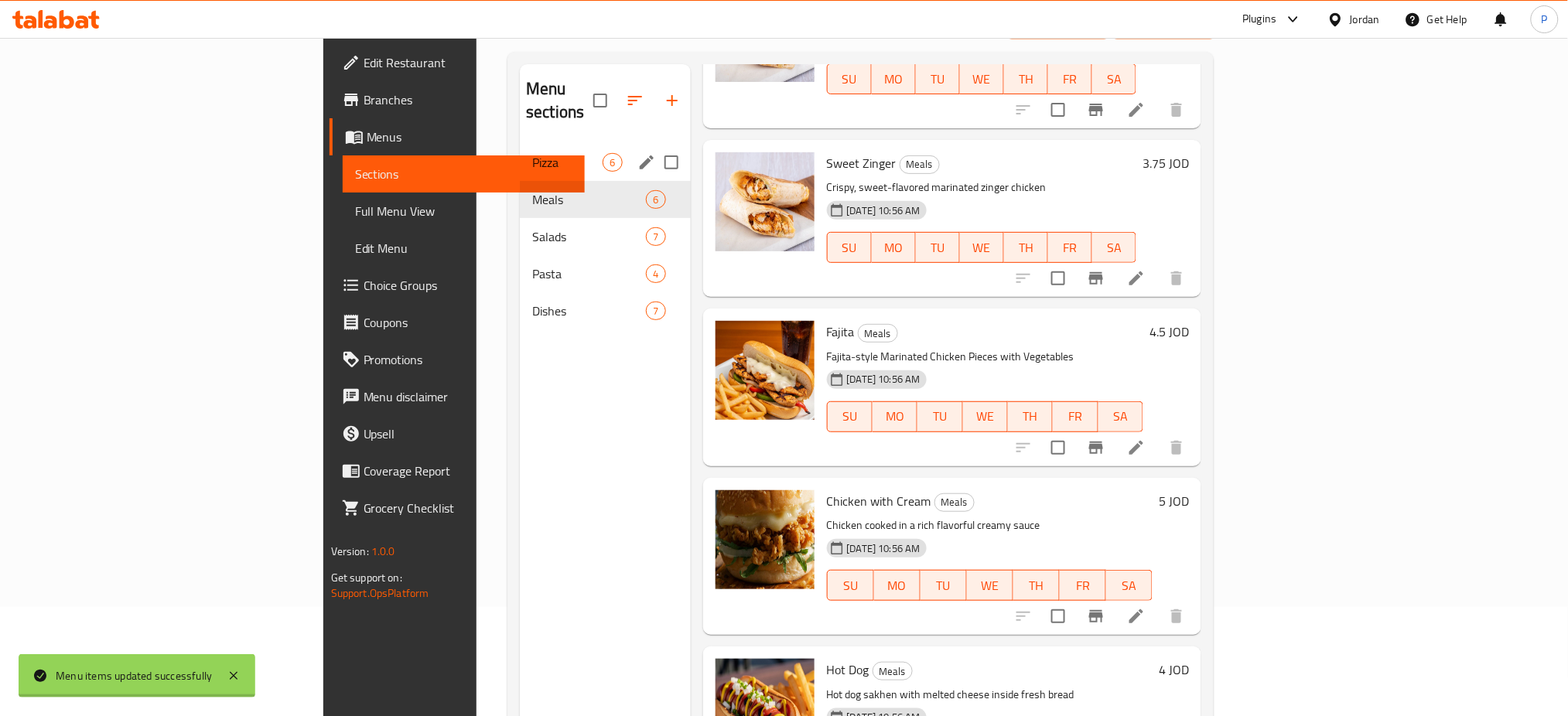
scroll to position [10, 0]
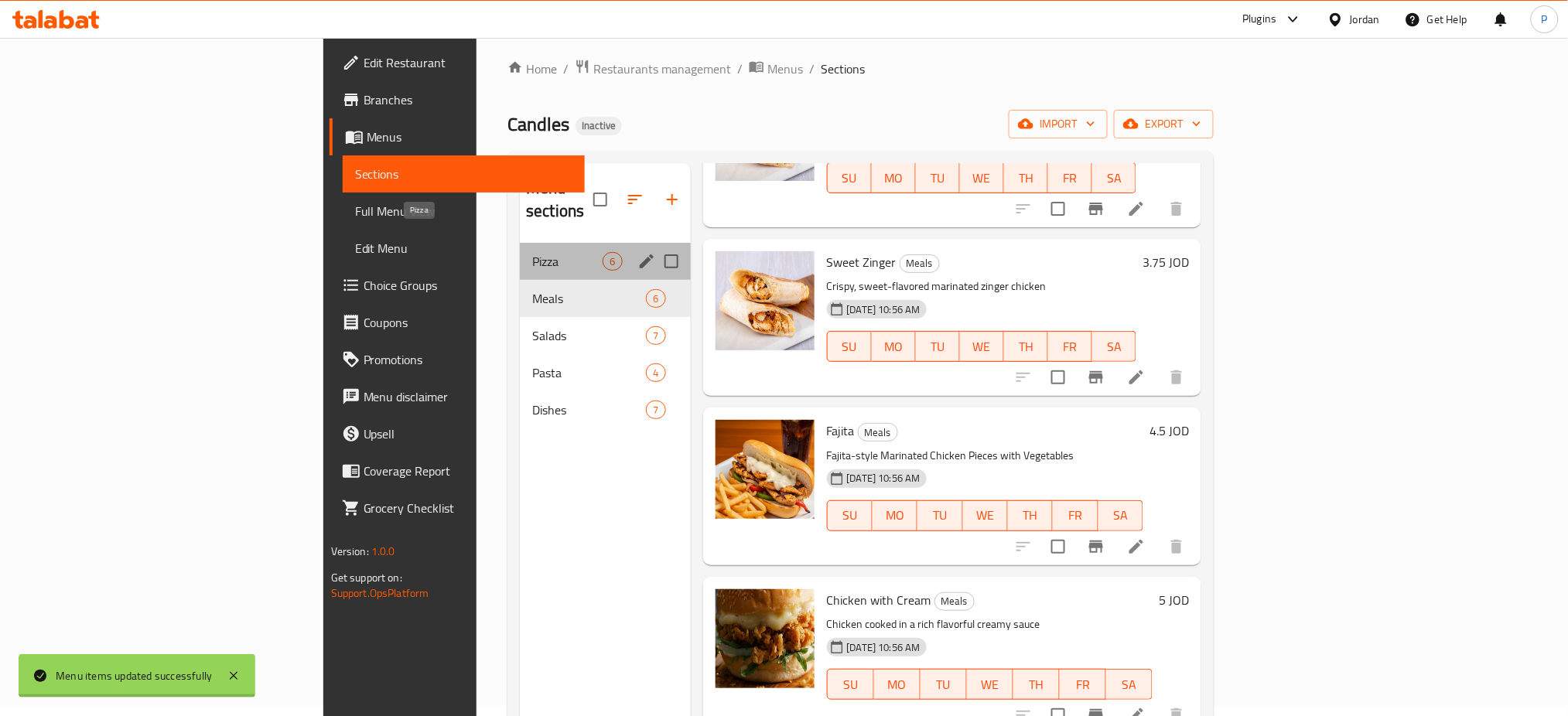
click at [532, 252] on span "Pizza" at bounding box center [567, 261] width 70 height 18
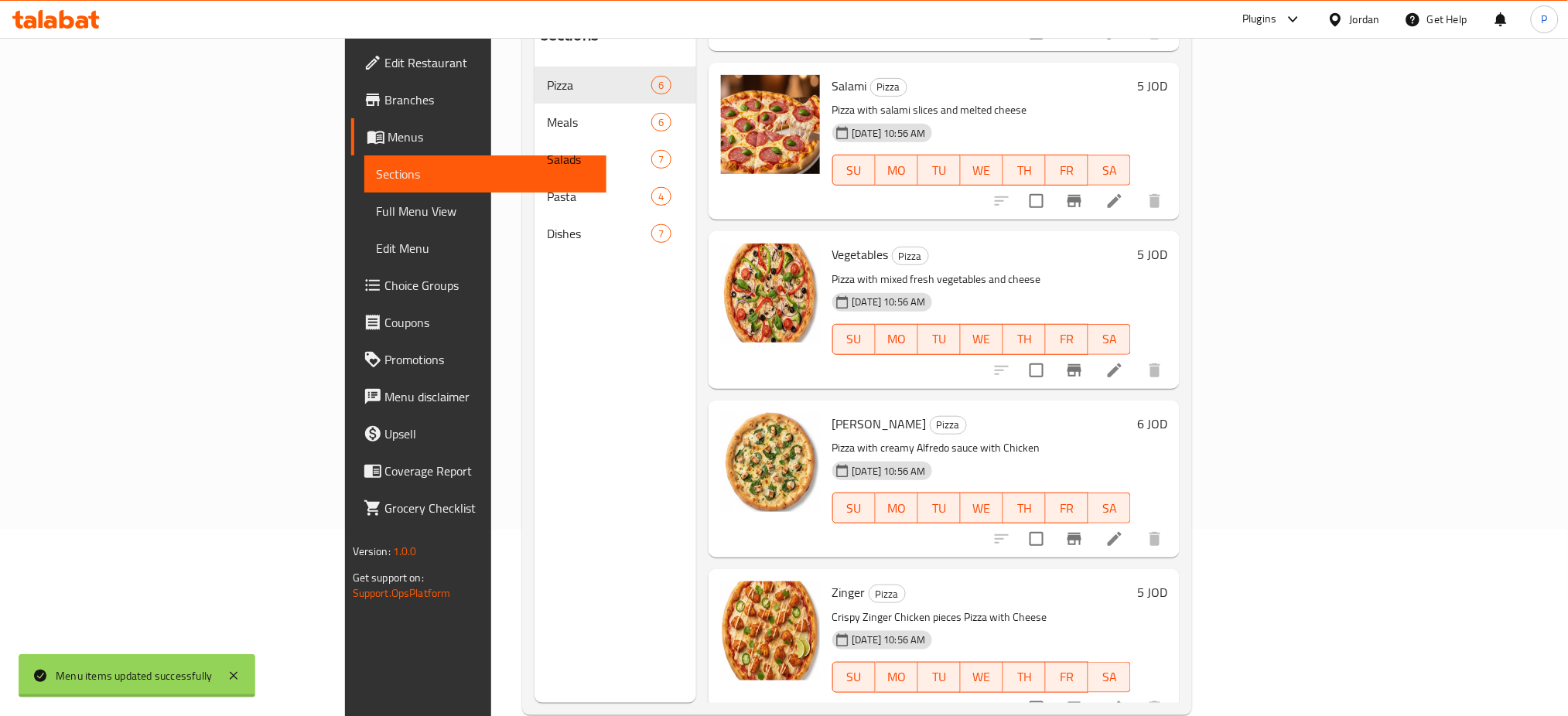
scroll to position [217, 0]
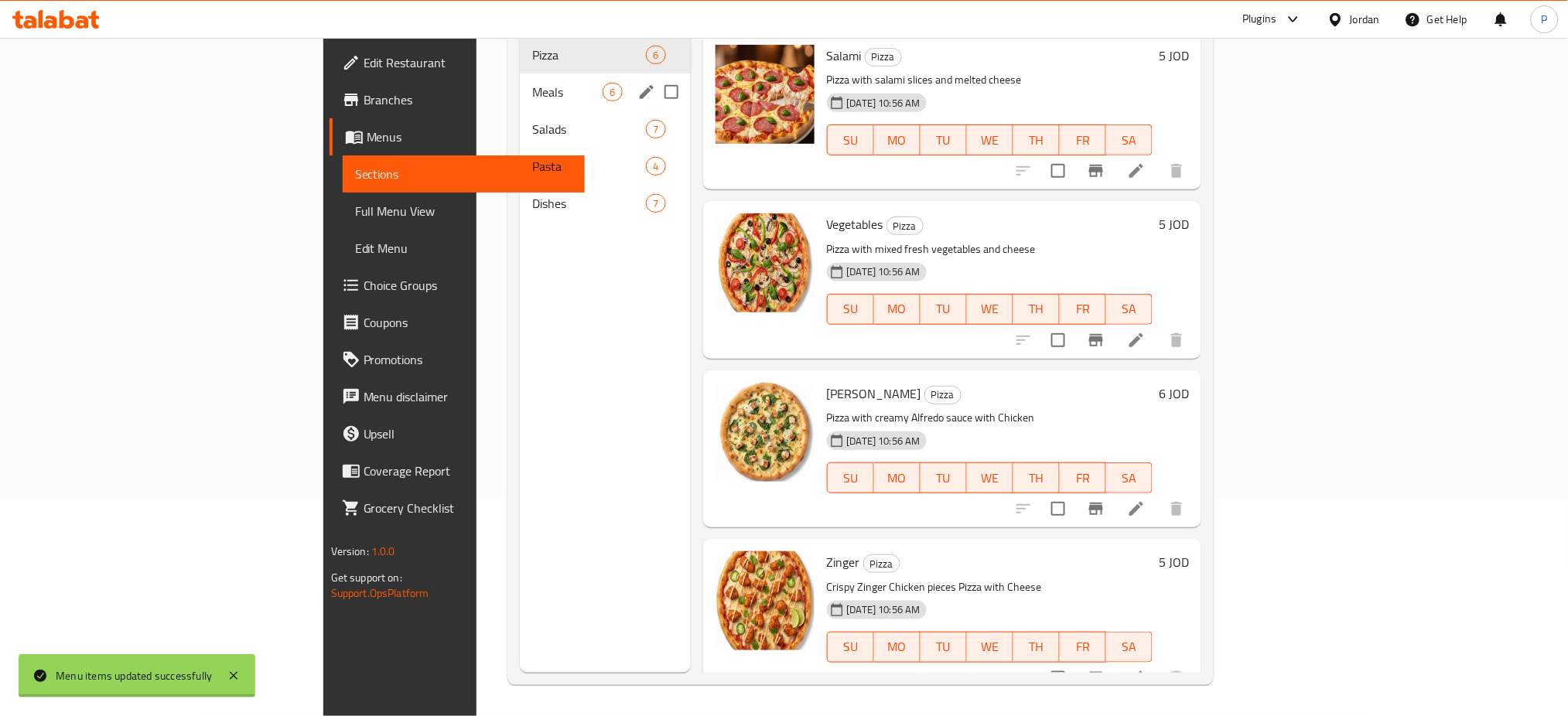
click at [532, 83] on span "Meals" at bounding box center [567, 92] width 70 height 18
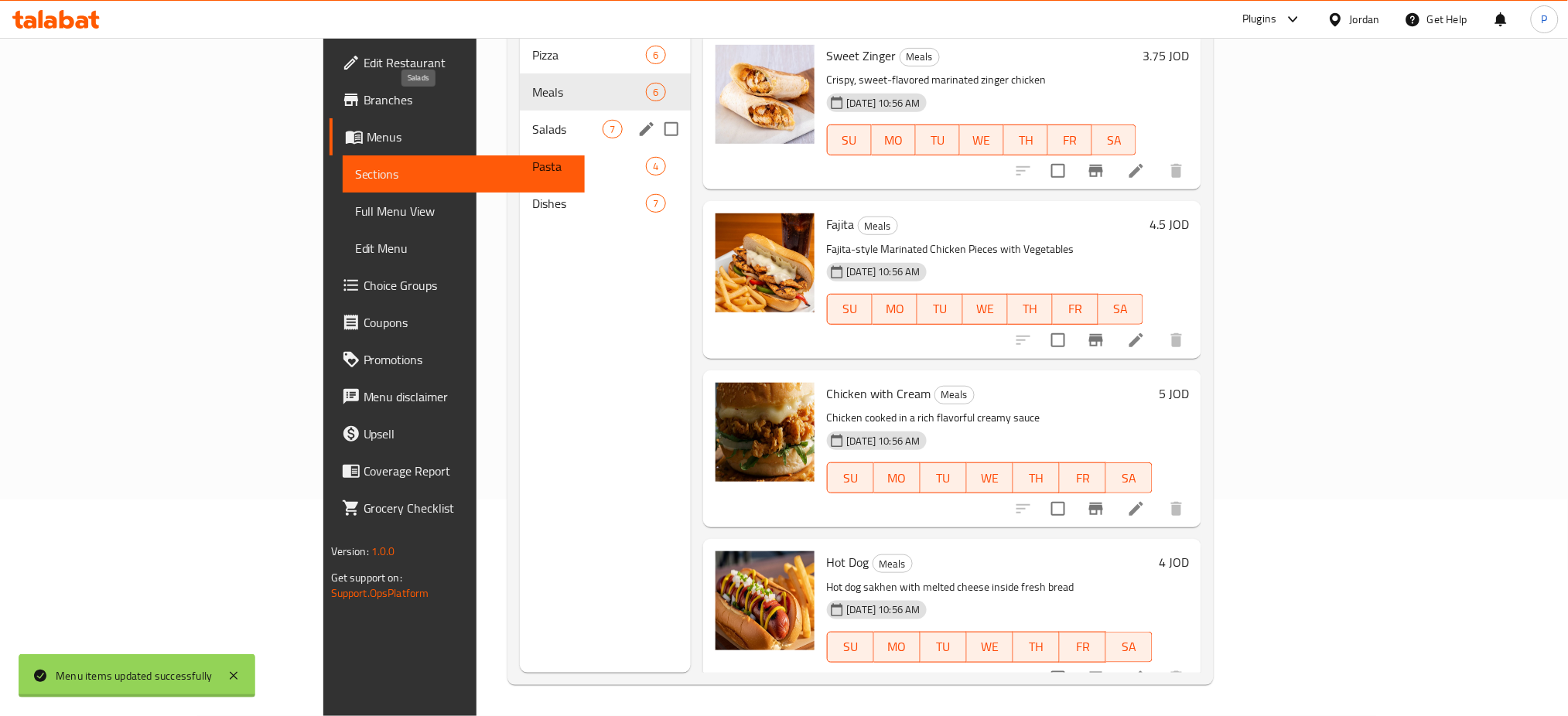
click at [532, 120] on span "Salads" at bounding box center [567, 129] width 70 height 18
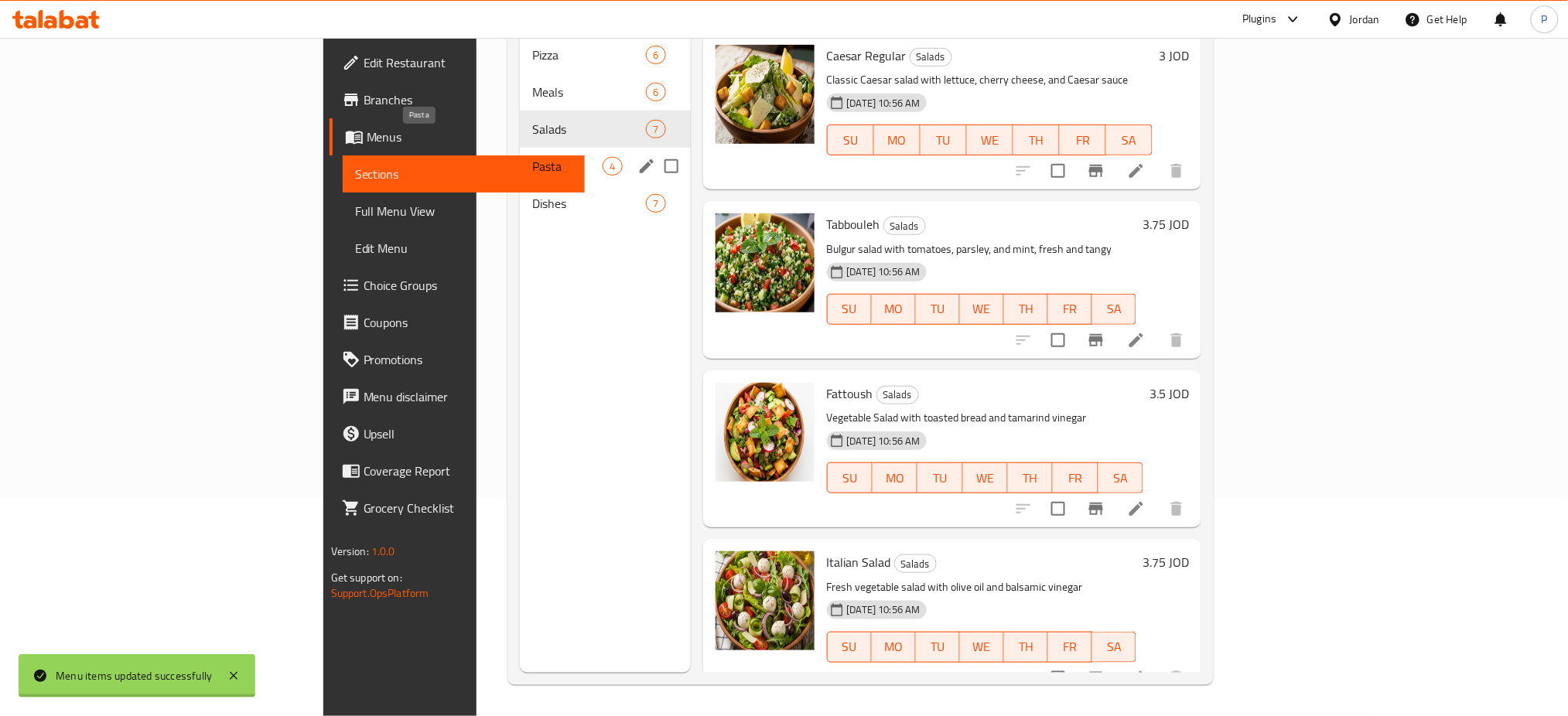
click at [532, 157] on span "Pasta" at bounding box center [567, 166] width 70 height 18
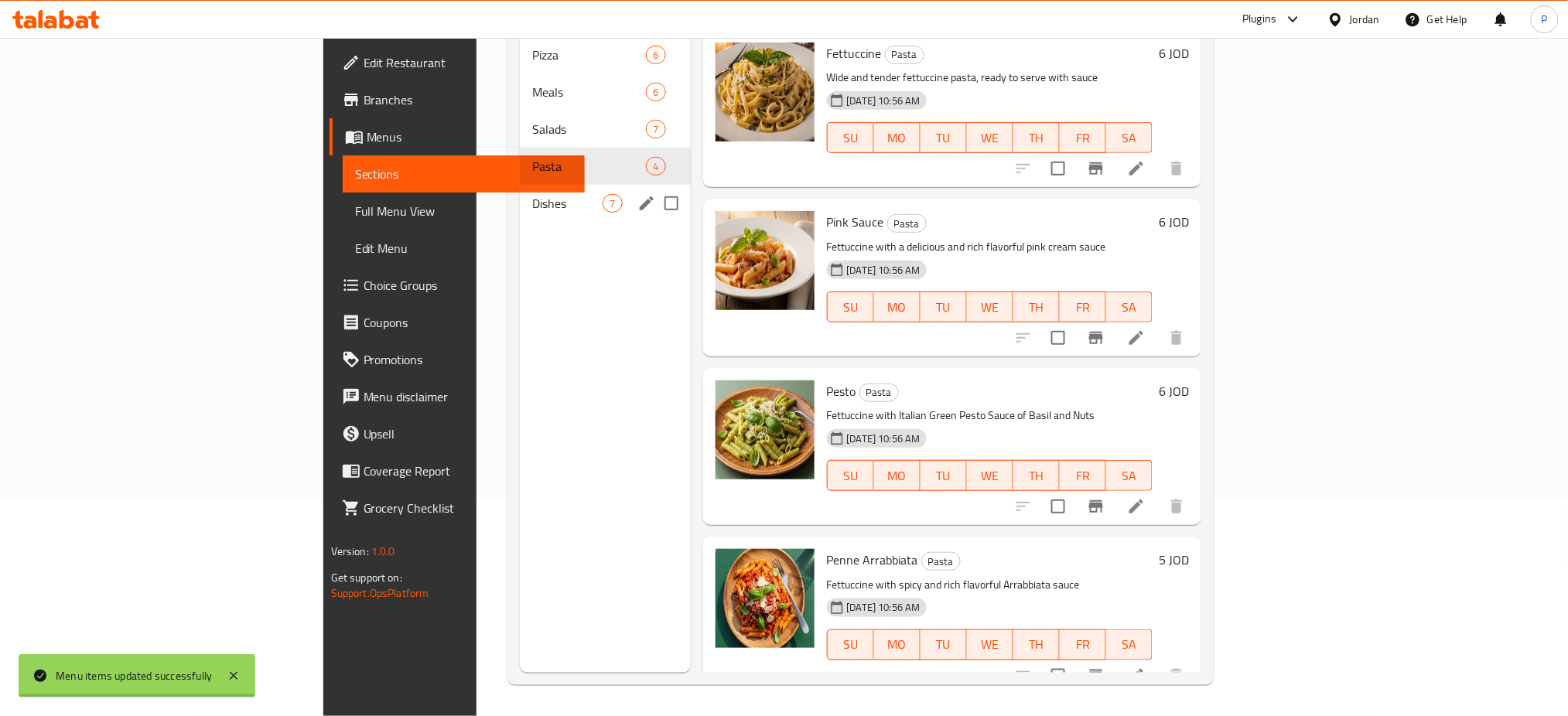
click at [520, 192] on div "Dishes 7" at bounding box center [604, 203] width 170 height 37
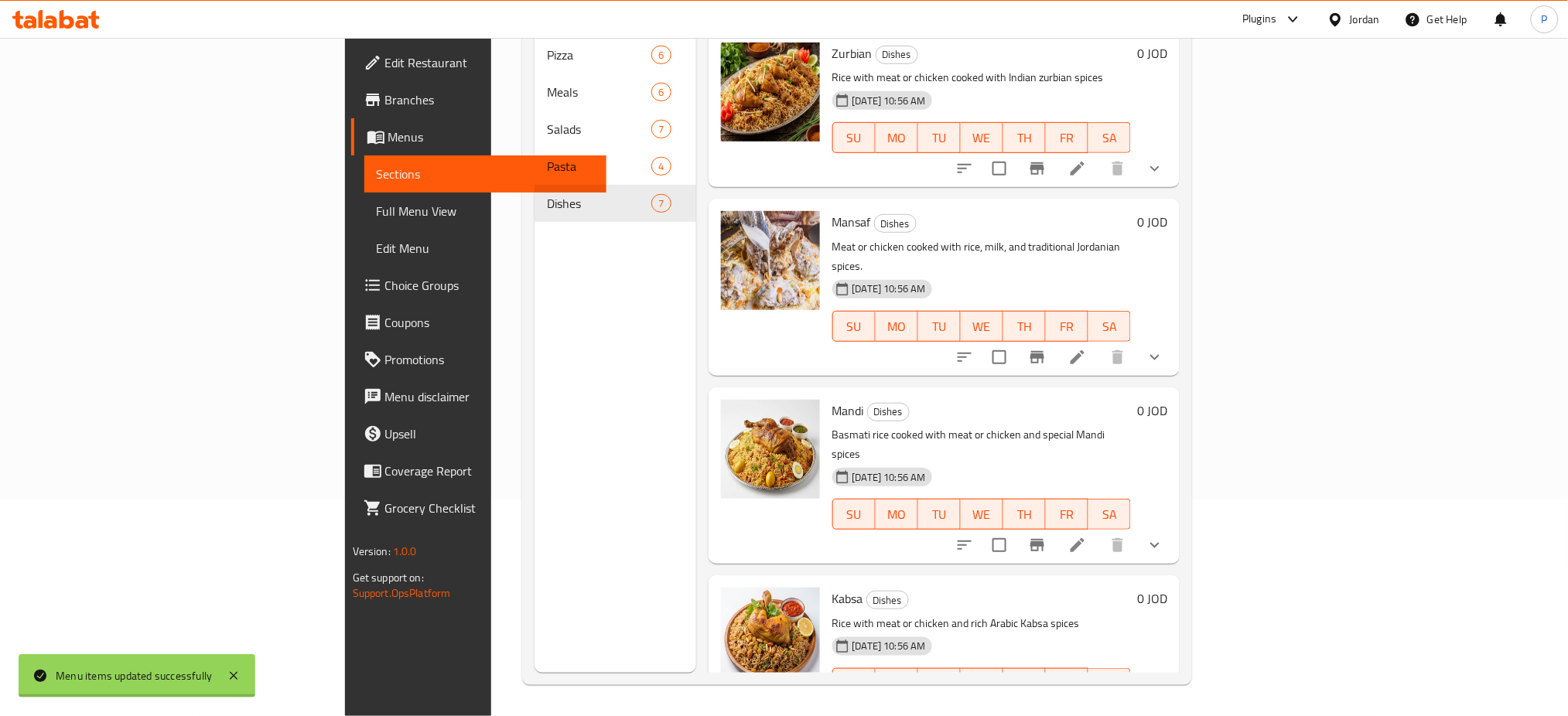
click at [376, 203] on span "Full Menu View" at bounding box center [486, 210] width 218 height 18
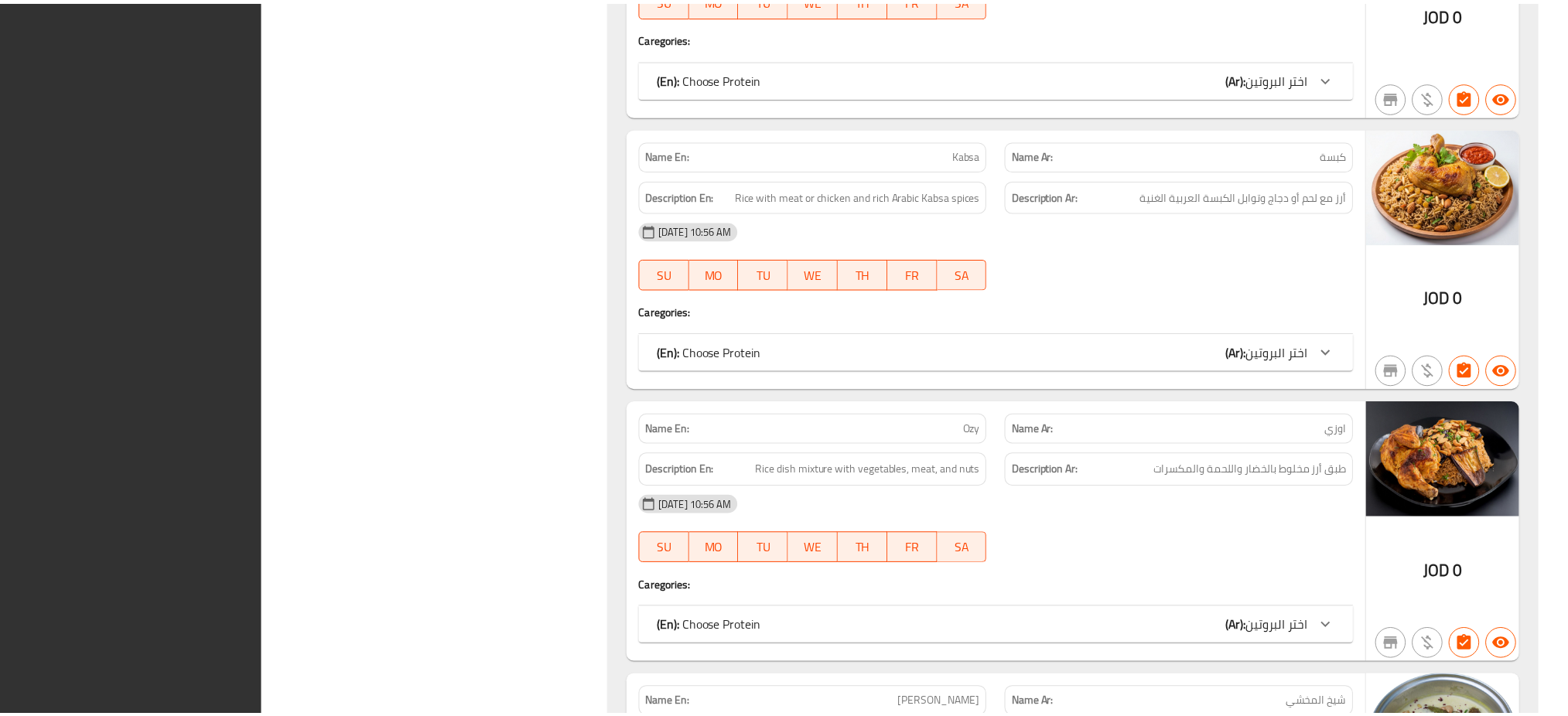
scroll to position [6657, 0]
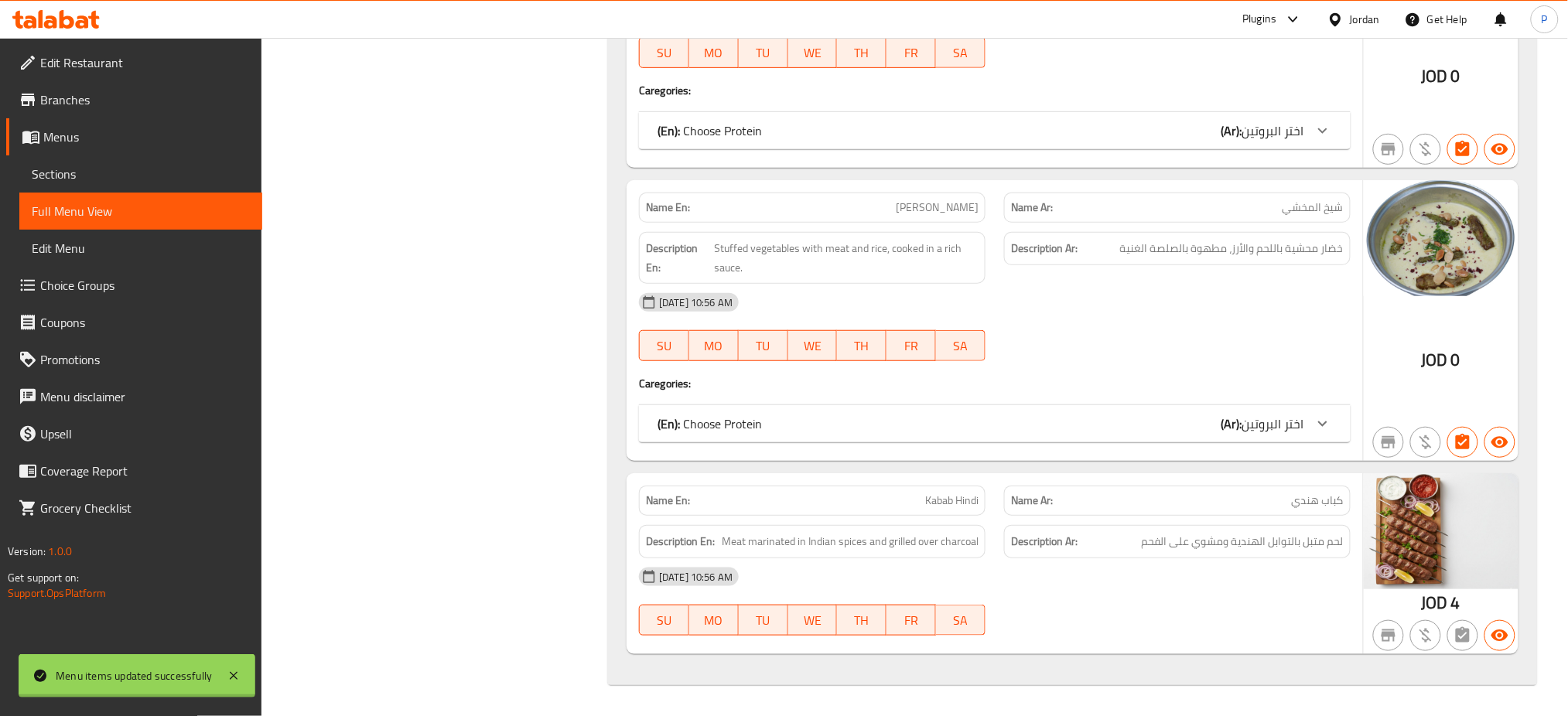
click at [1355, 21] on div "Jordan" at bounding box center [1365, 20] width 30 height 17
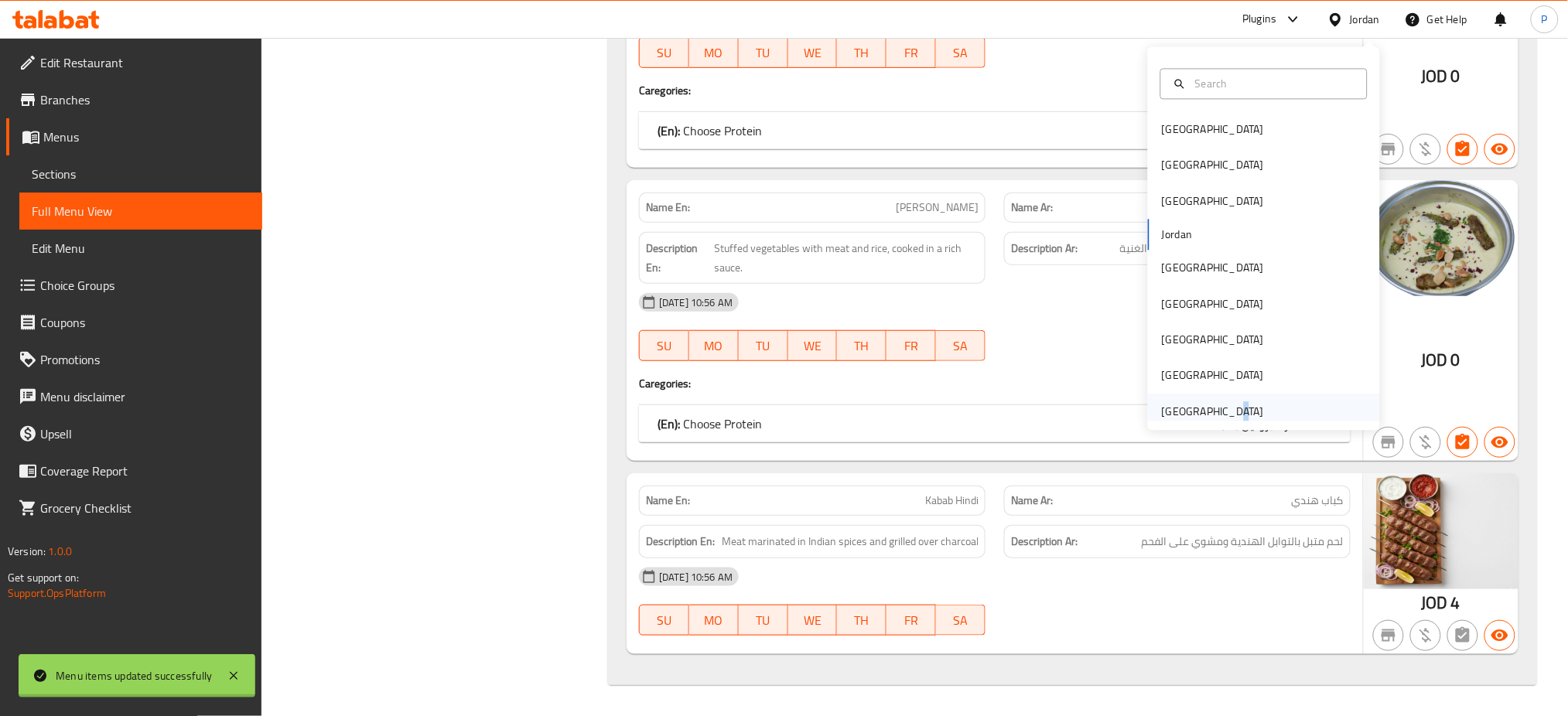
click at [1214, 404] on div "[GEOGRAPHIC_DATA]" at bounding box center [1212, 412] width 102 height 17
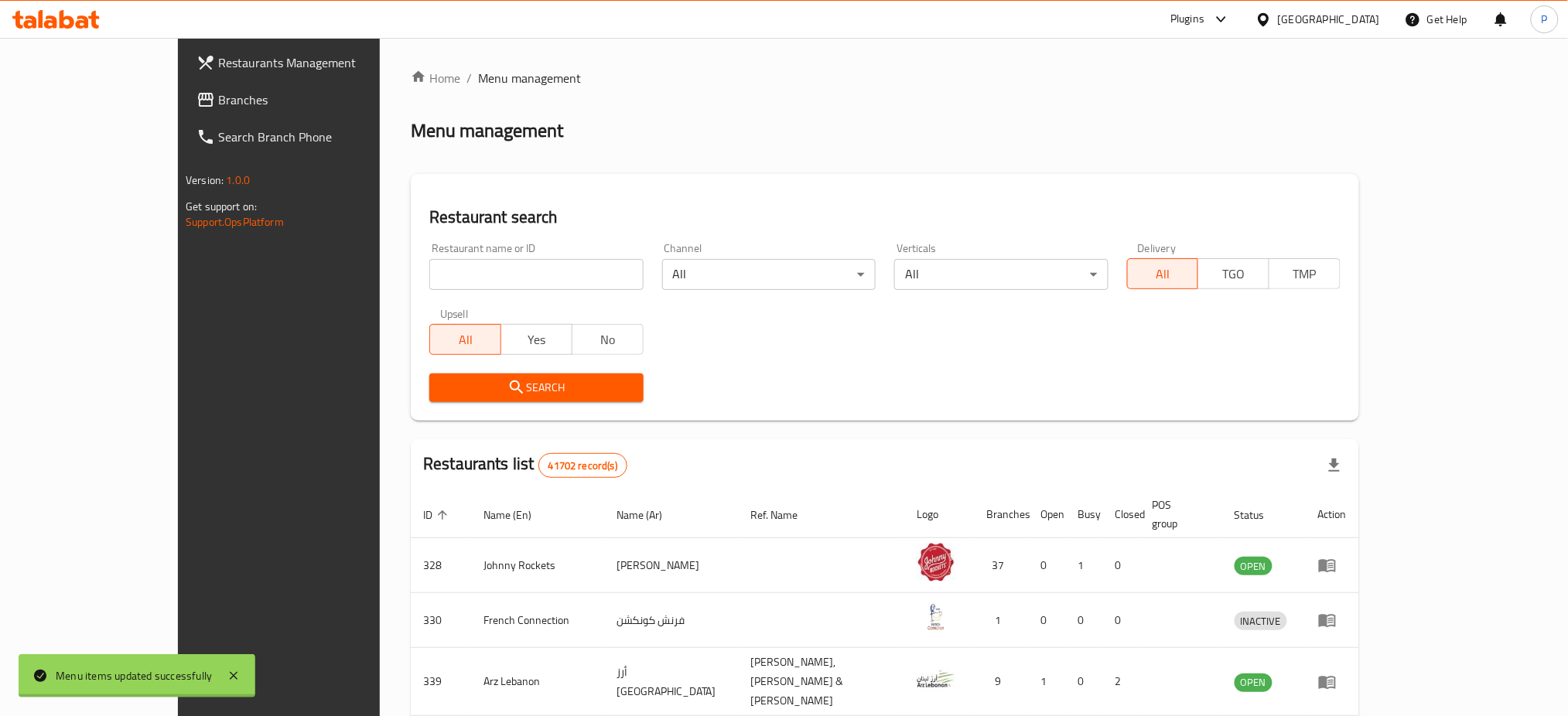
click at [429, 257] on div "Restaurant name or ID Restaurant name or ID" at bounding box center [536, 266] width 213 height 47
click at [429, 265] on input "search" at bounding box center [536, 274] width 213 height 31
paste input "RUCHIKOOTTU"
type input "RUCHIKOOTTU"
click button "Search" at bounding box center [536, 387] width 213 height 28
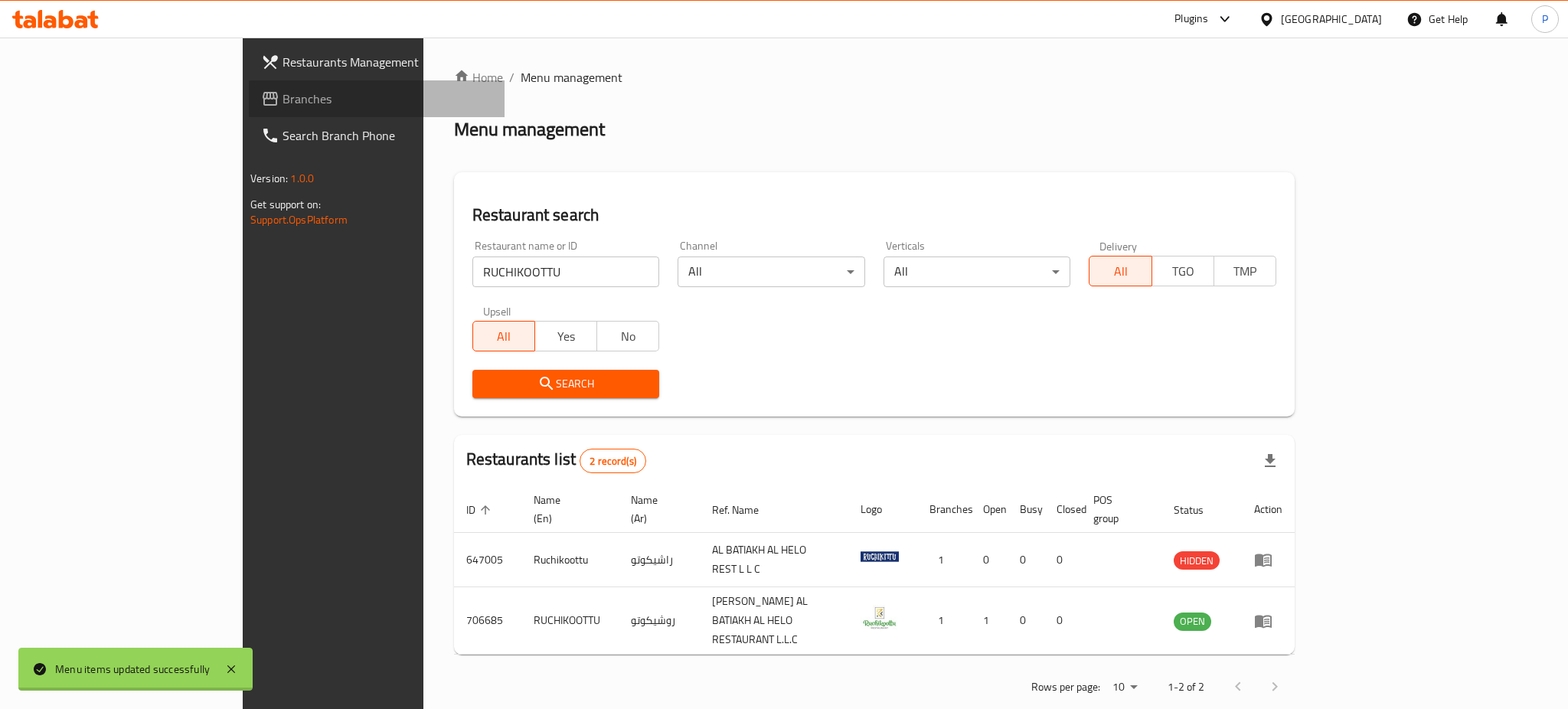
click at [283, 92] on span "Branches" at bounding box center [387, 98] width 210 height 18
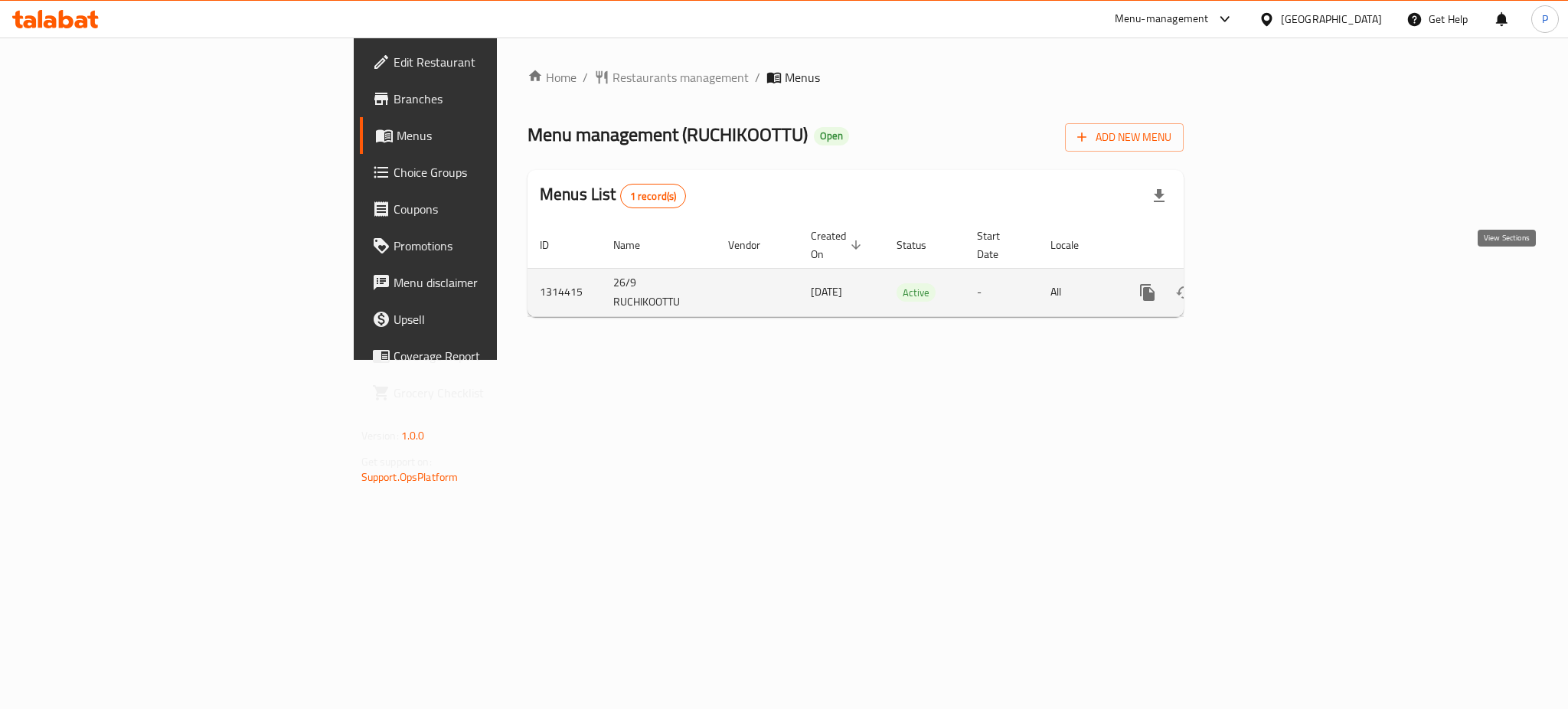
click at [1267, 283] on icon "enhanced table" at bounding box center [1257, 292] width 18 height 18
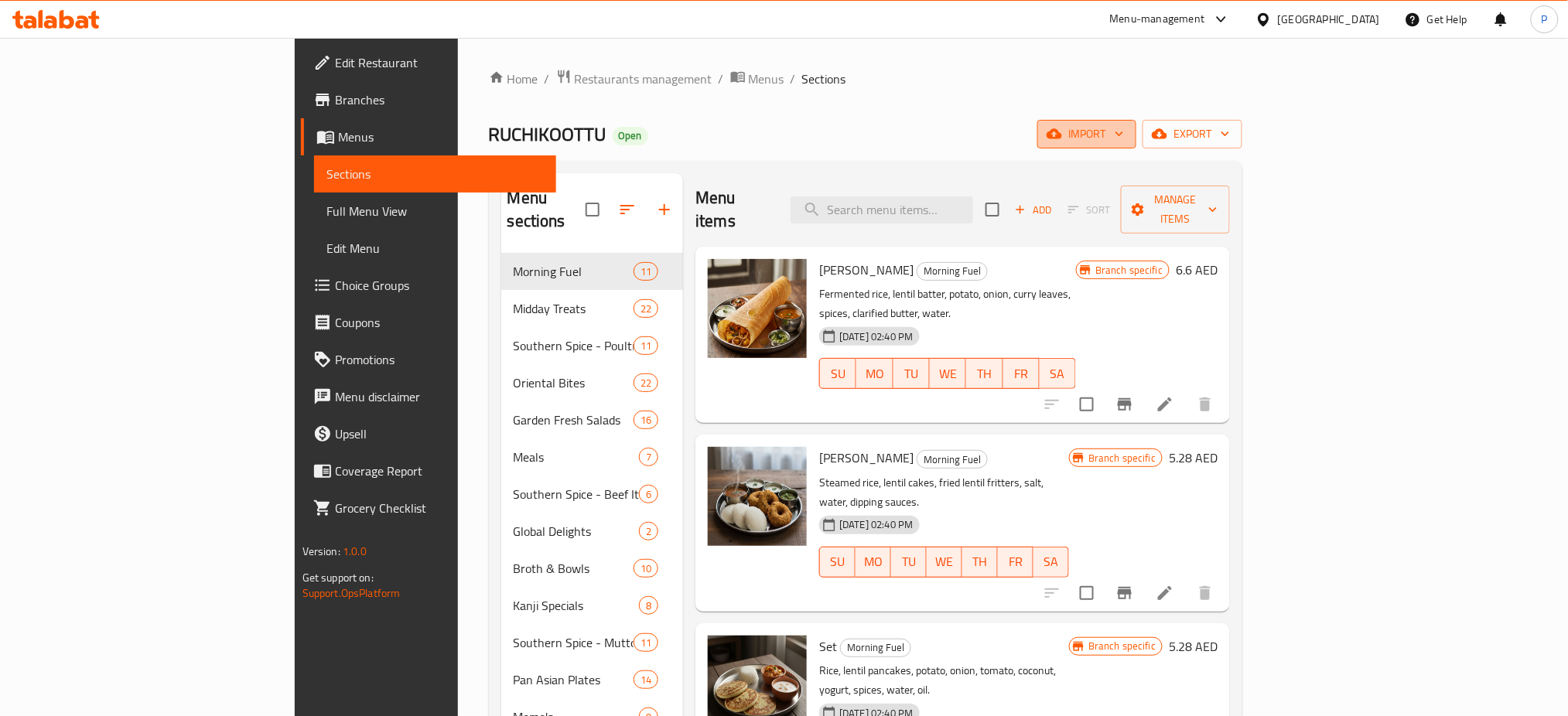
click at [1124, 131] on span "import" at bounding box center [1086, 134] width 74 height 19
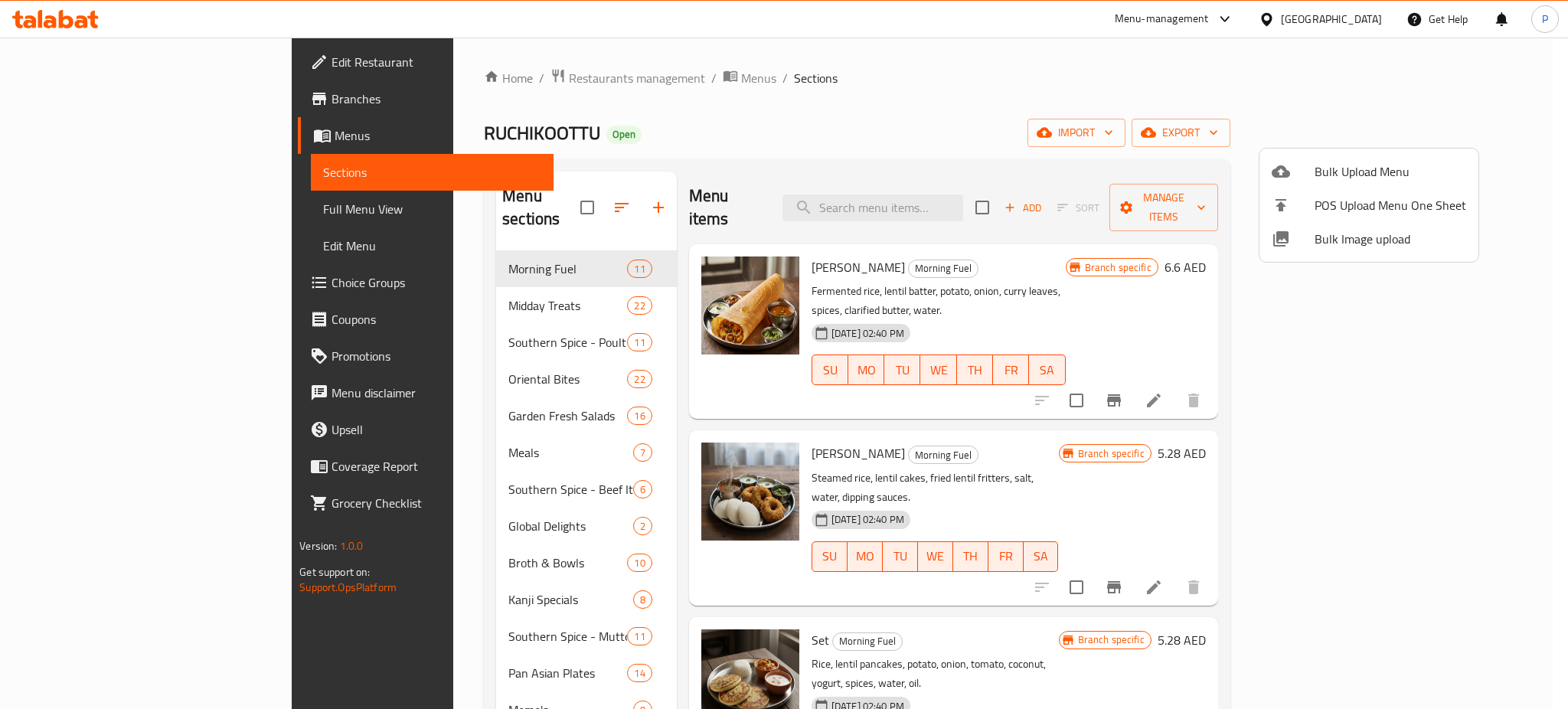
click at [1314, 242] on span "Bulk Image upload" at bounding box center [1390, 238] width 152 height 18
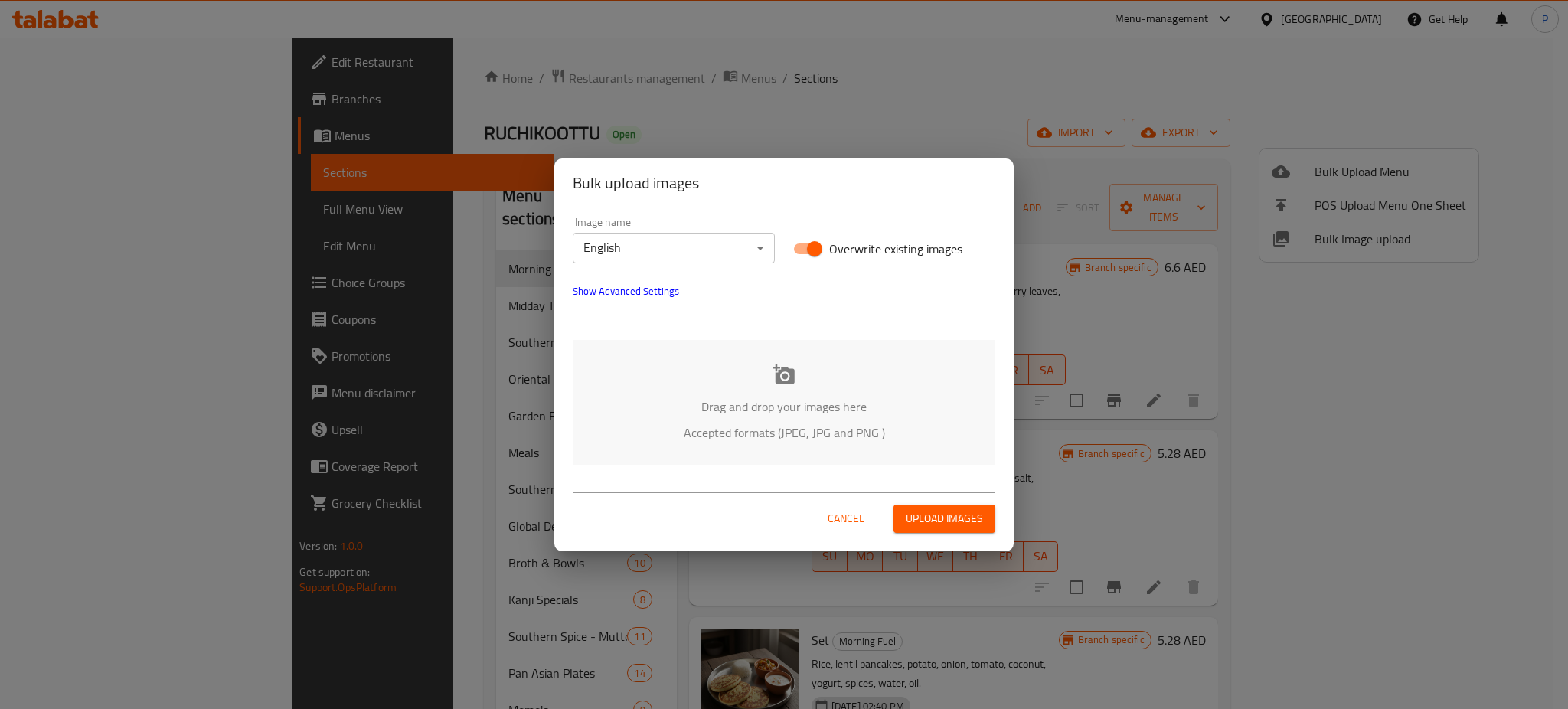
click at [687, 362] on div "Drag and drop your images here Accepted formats (JPEG, JPG and PNG )" at bounding box center [784, 401] width 423 height 124
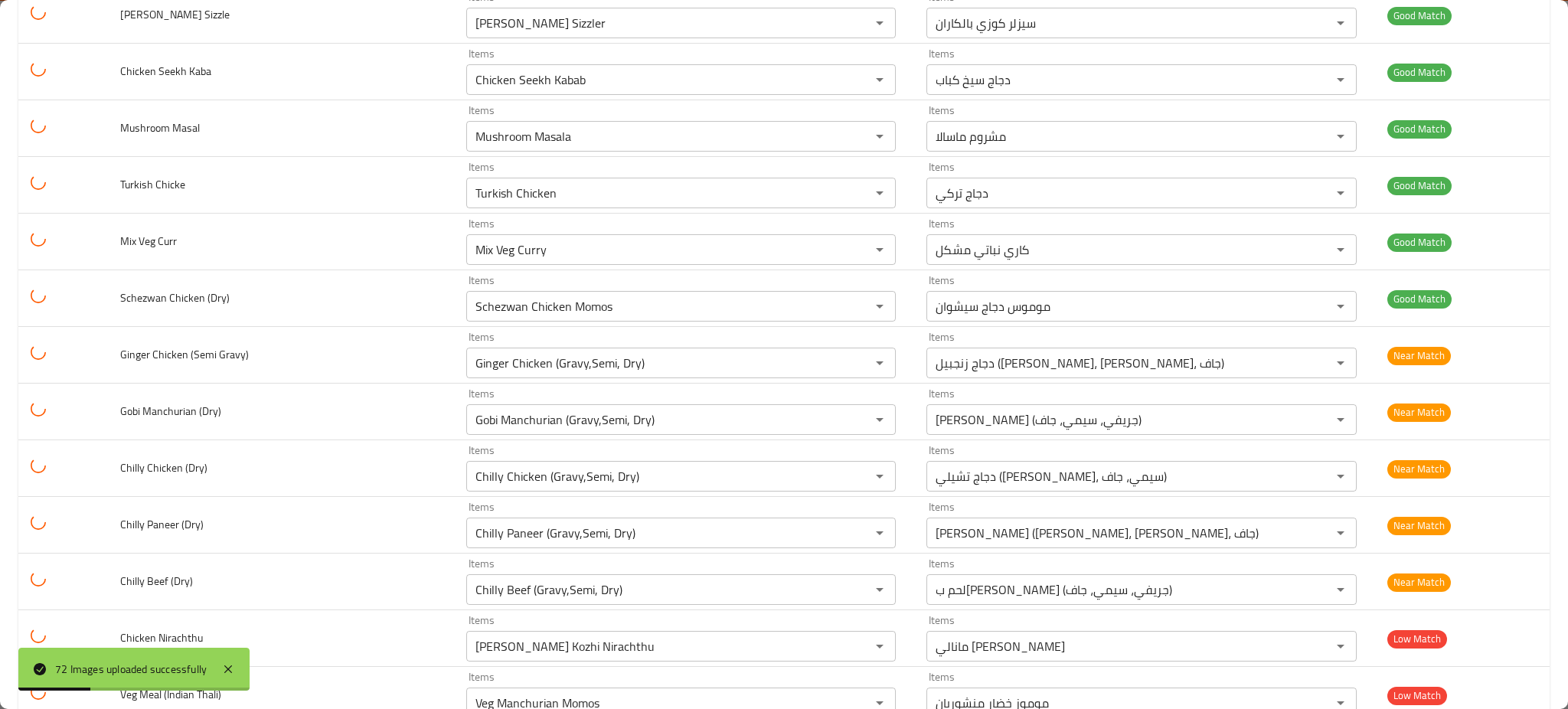
scroll to position [3637, 0]
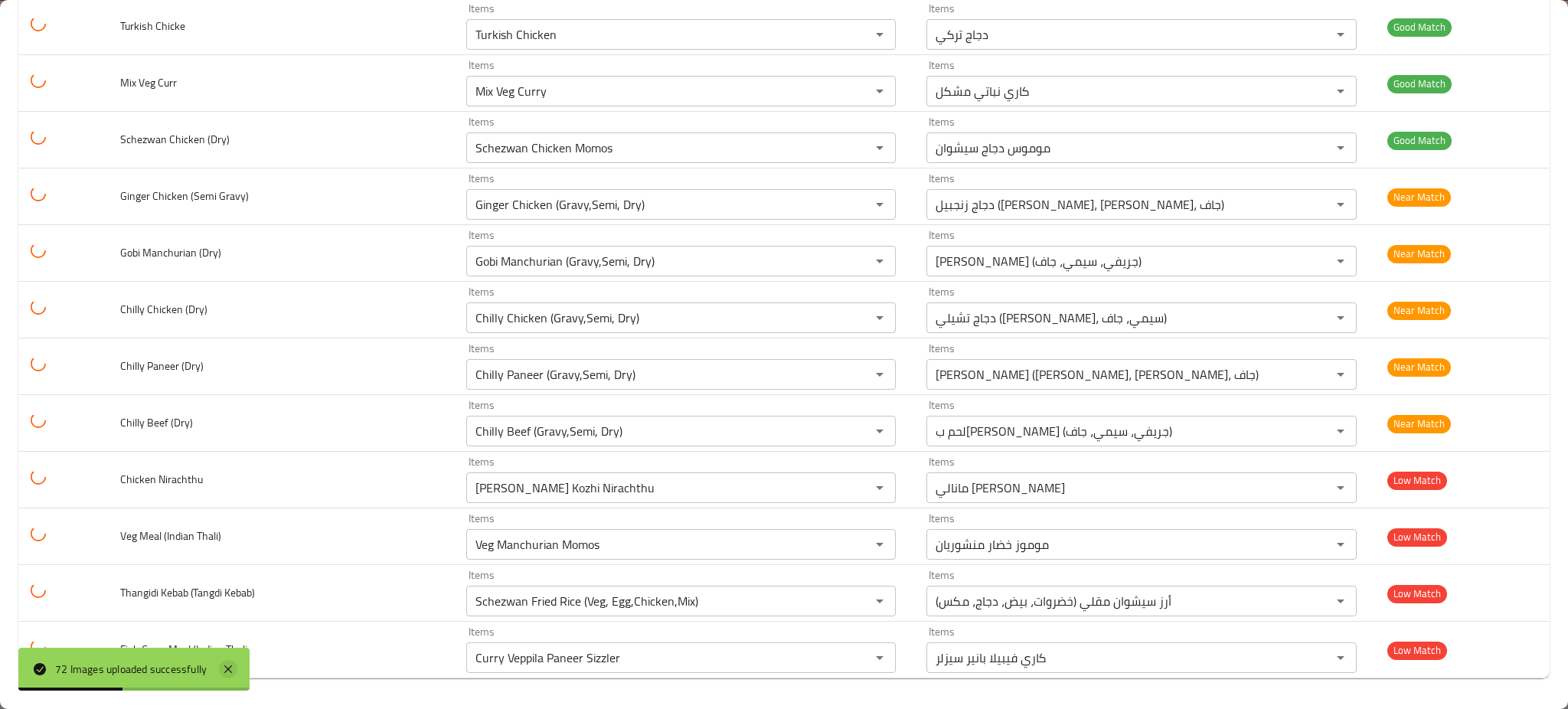
click at [235, 660] on icon at bounding box center [228, 668] width 18 height 18
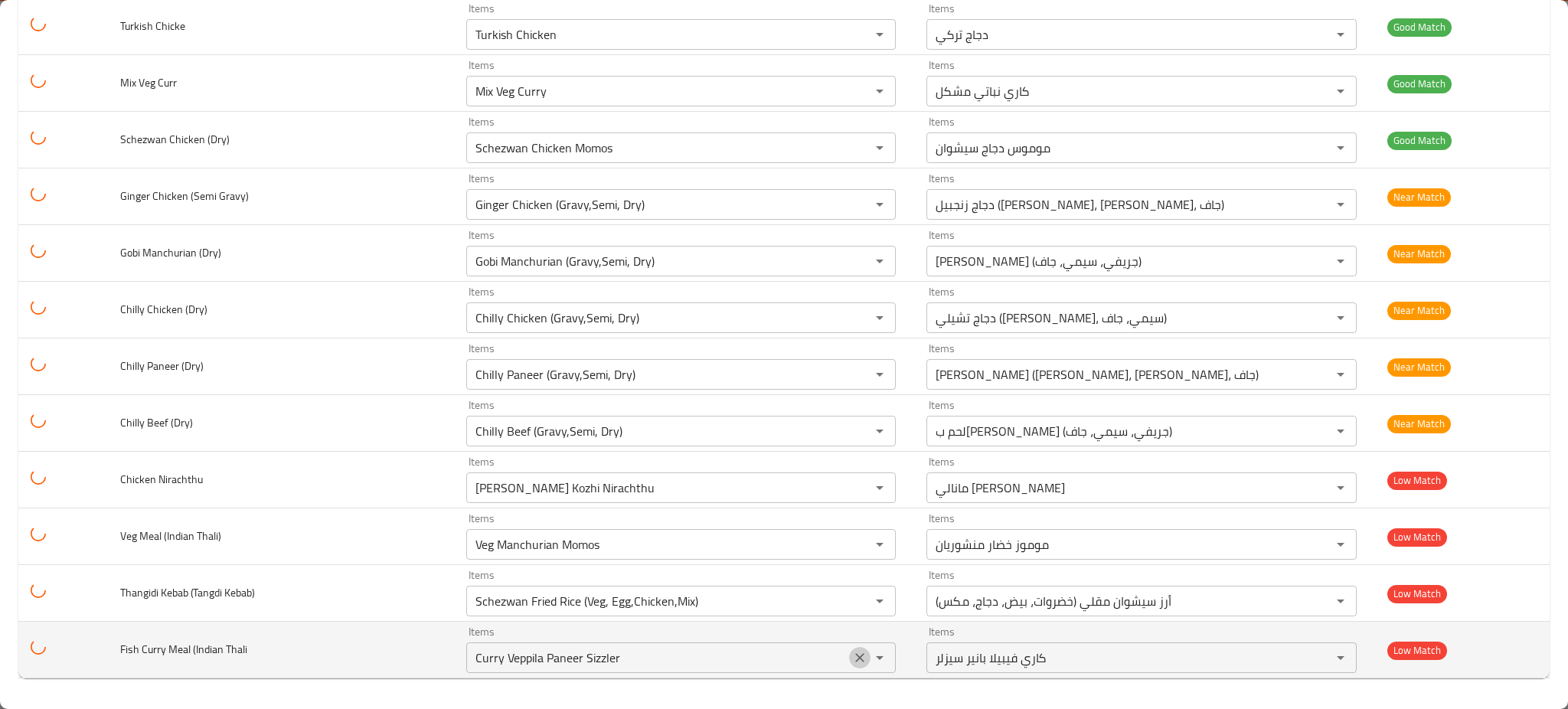
click at [852, 660] on icon "Clear" at bounding box center [860, 657] width 16 height 16
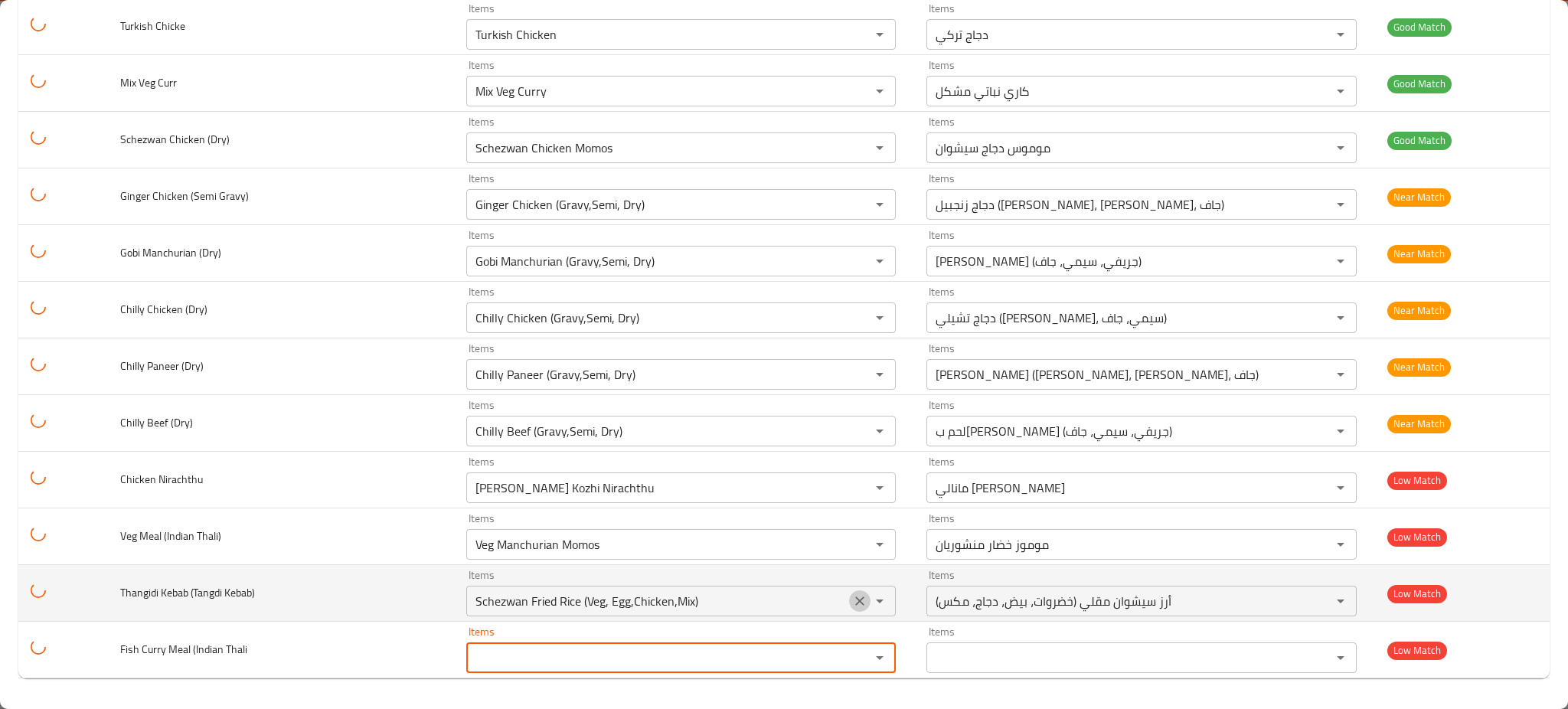
click at [852, 596] on icon "Clear" at bounding box center [860, 601] width 16 height 16
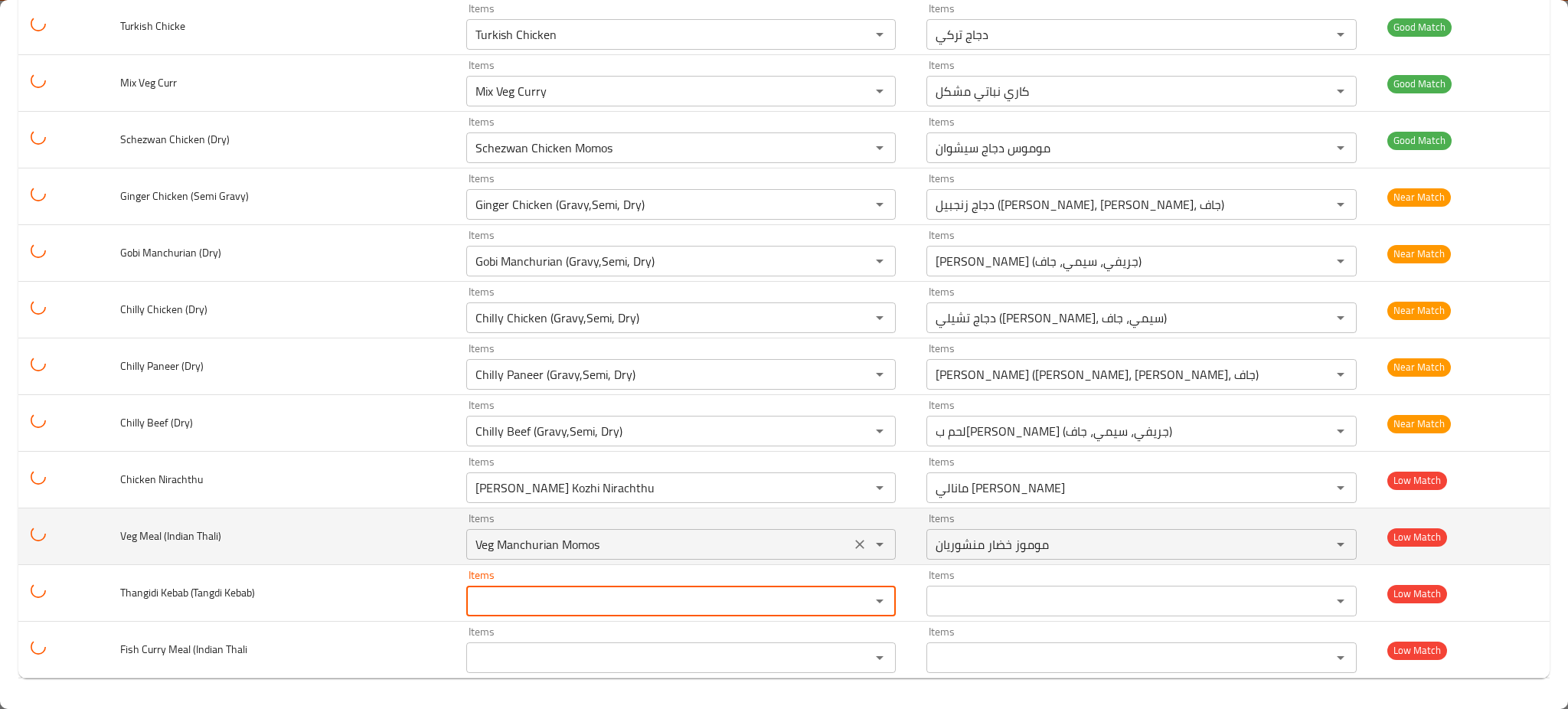
click at [852, 541] on icon "Clear" at bounding box center [860, 545] width 16 height 16
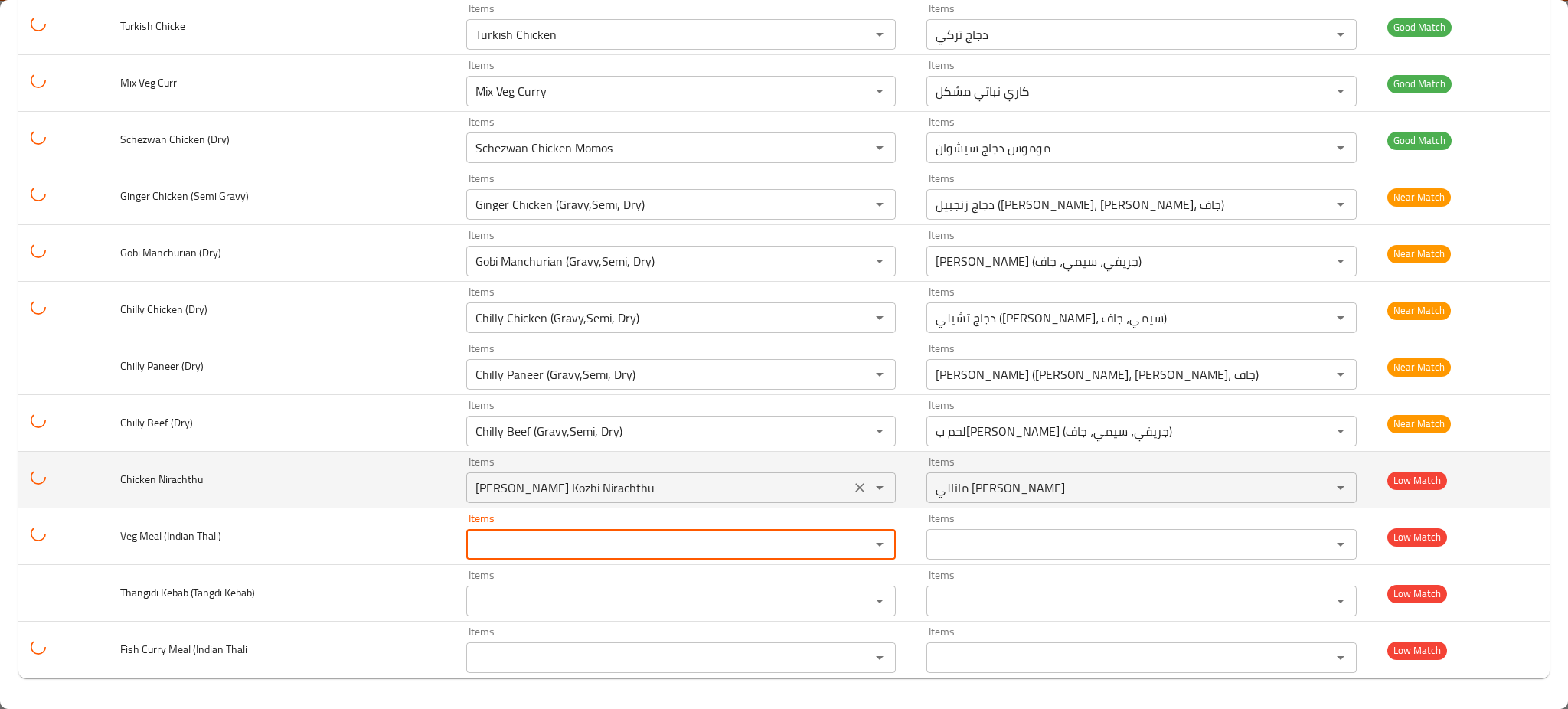
click at [852, 485] on icon "Clear" at bounding box center [860, 488] width 16 height 16
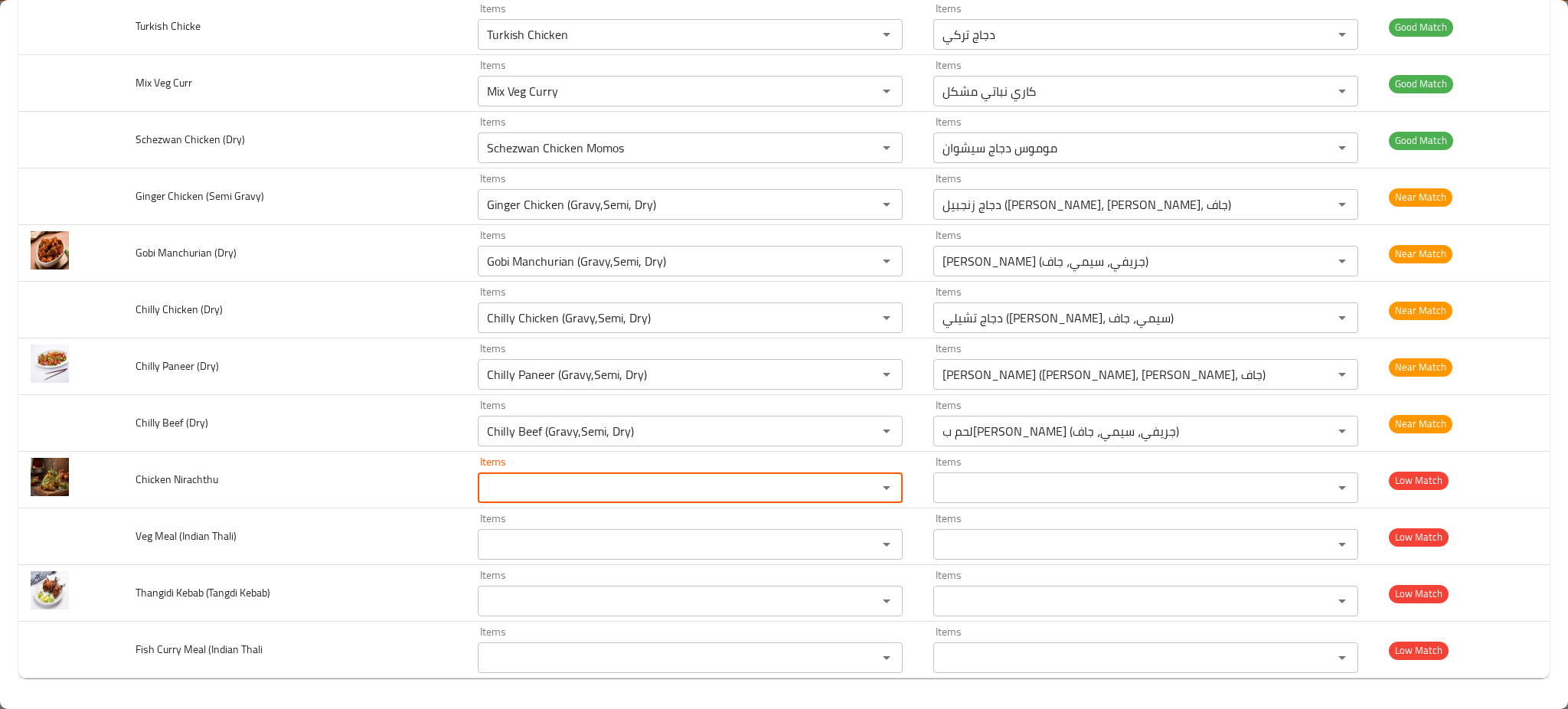
scroll to position [0, 0]
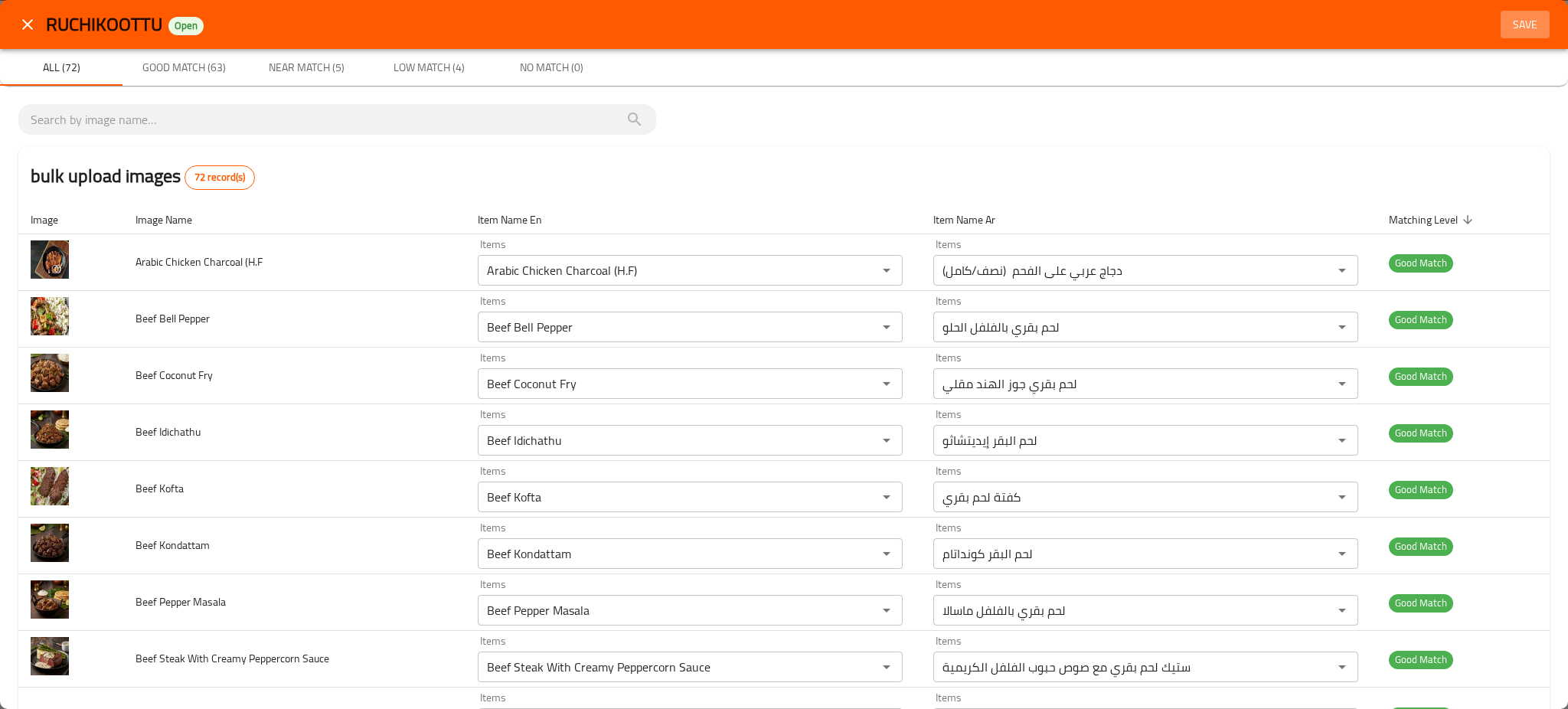
click at [1507, 29] on span "Save" at bounding box center [1525, 25] width 37 height 19
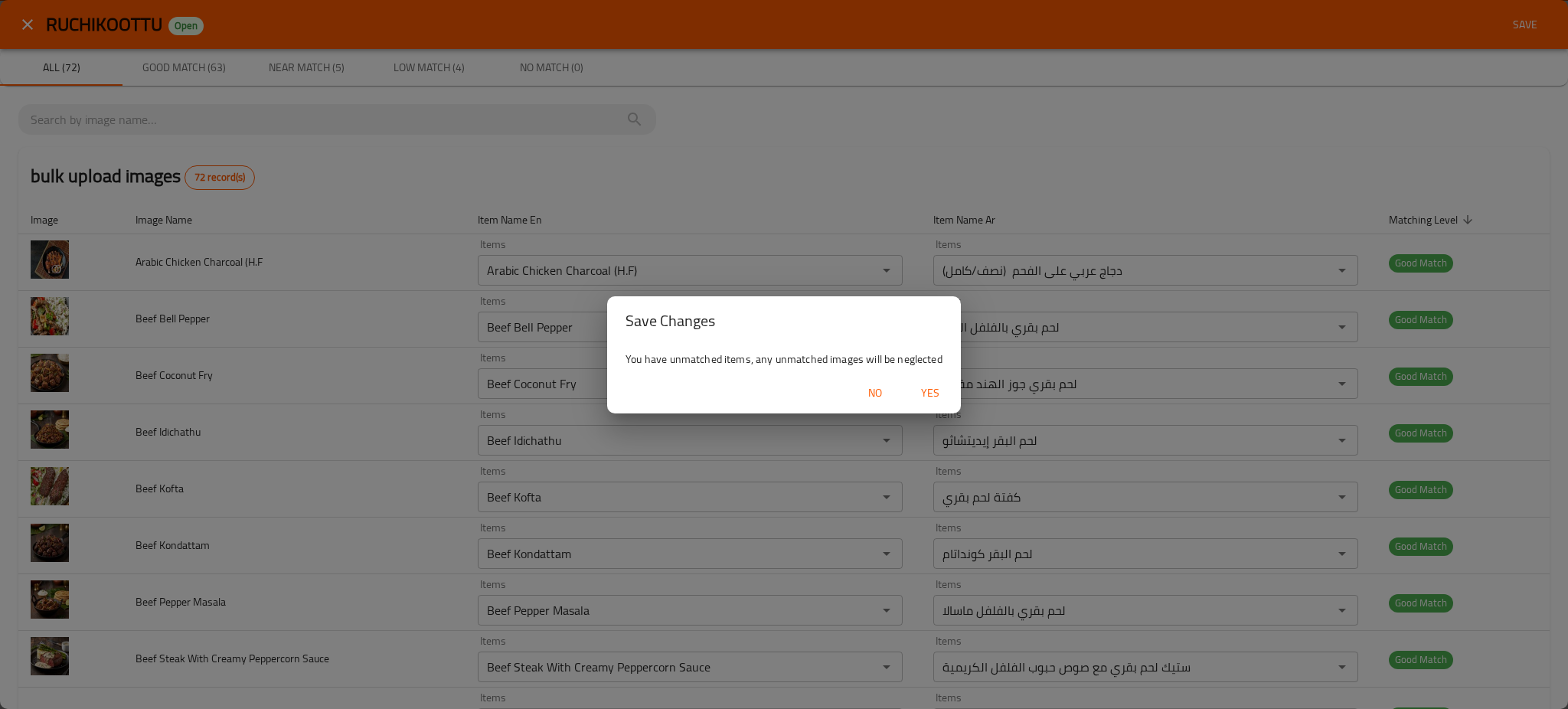
click at [932, 376] on div "No Yes" at bounding box center [784, 393] width 354 height 41
click at [928, 388] on span "Yes" at bounding box center [930, 393] width 37 height 19
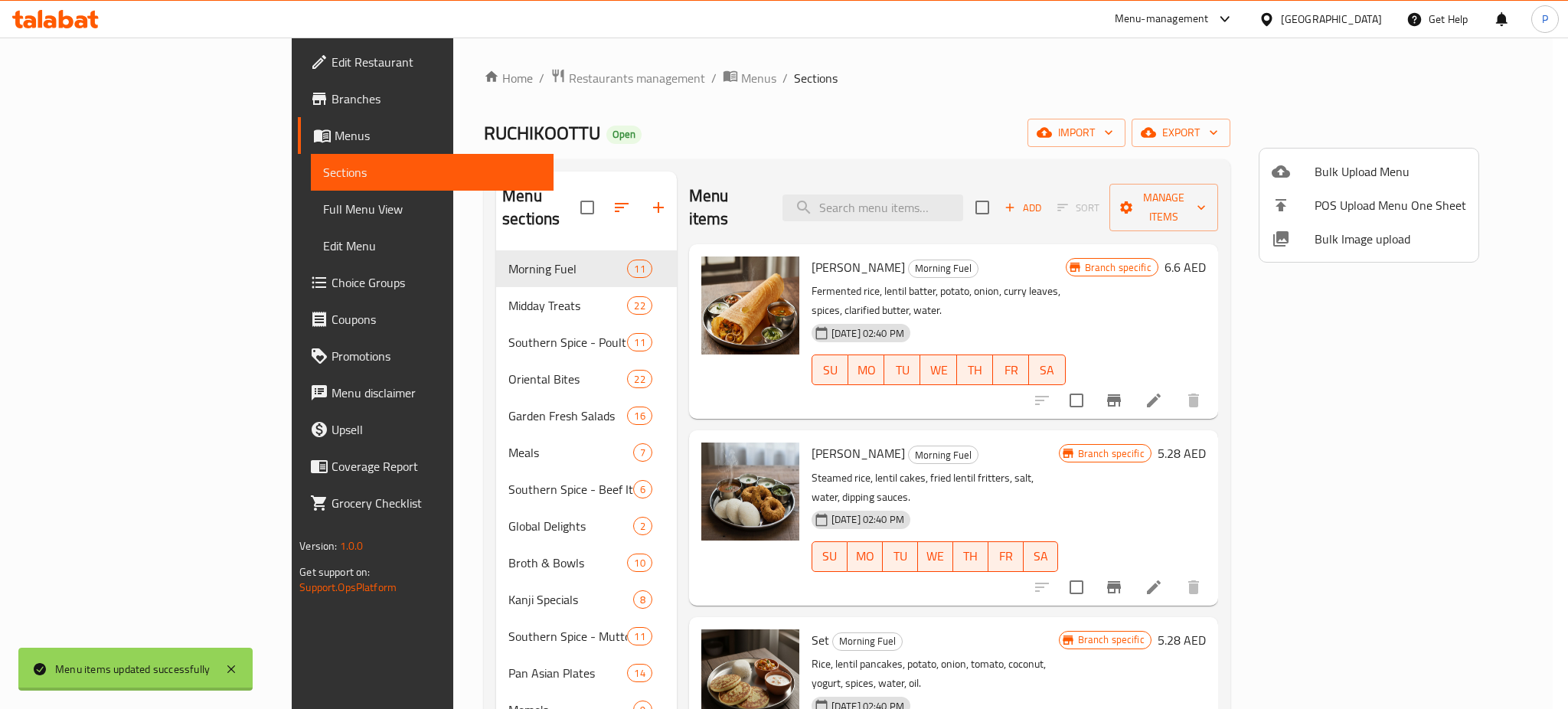
click at [1161, 139] on div at bounding box center [784, 354] width 1568 height 709
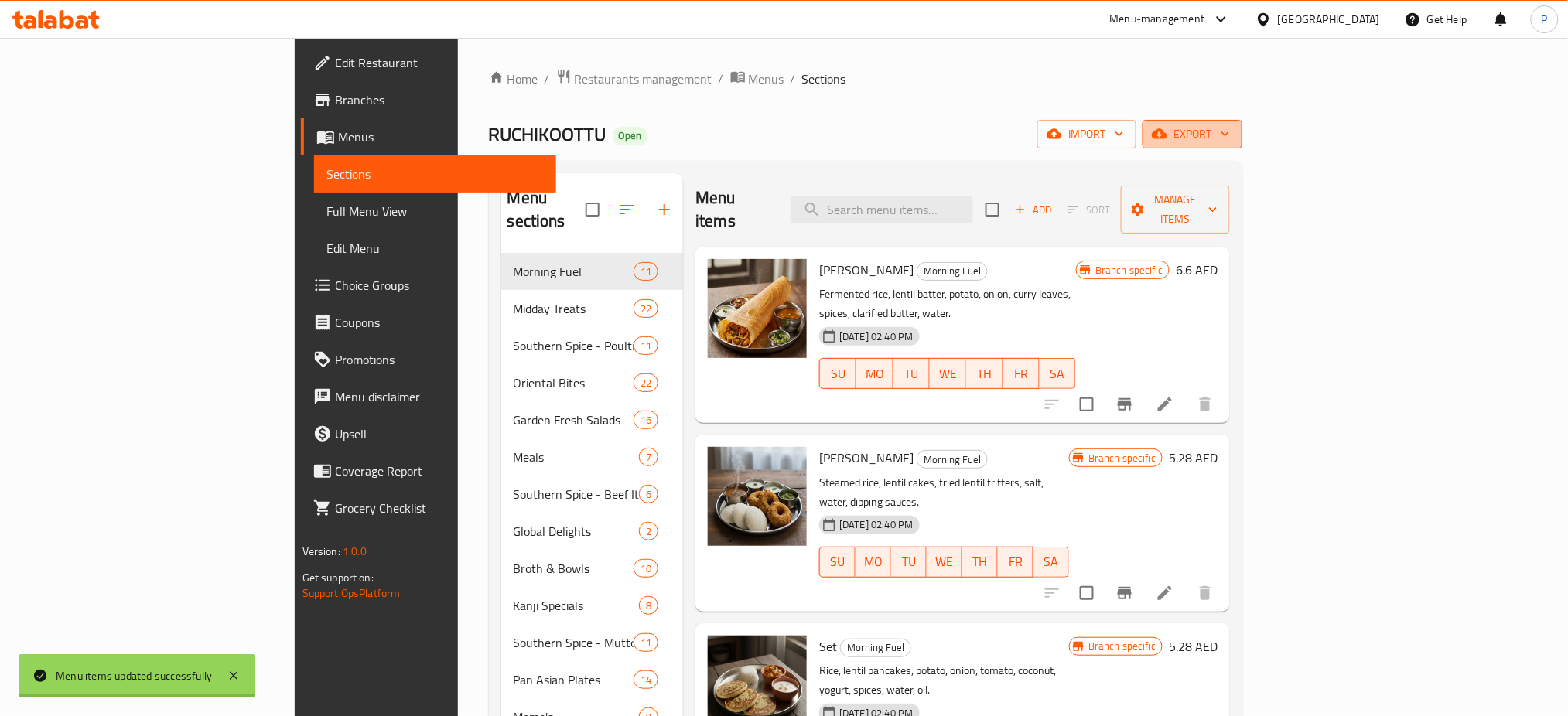
click at [1230, 124] on span "export" at bounding box center [1192, 134] width 75 height 19
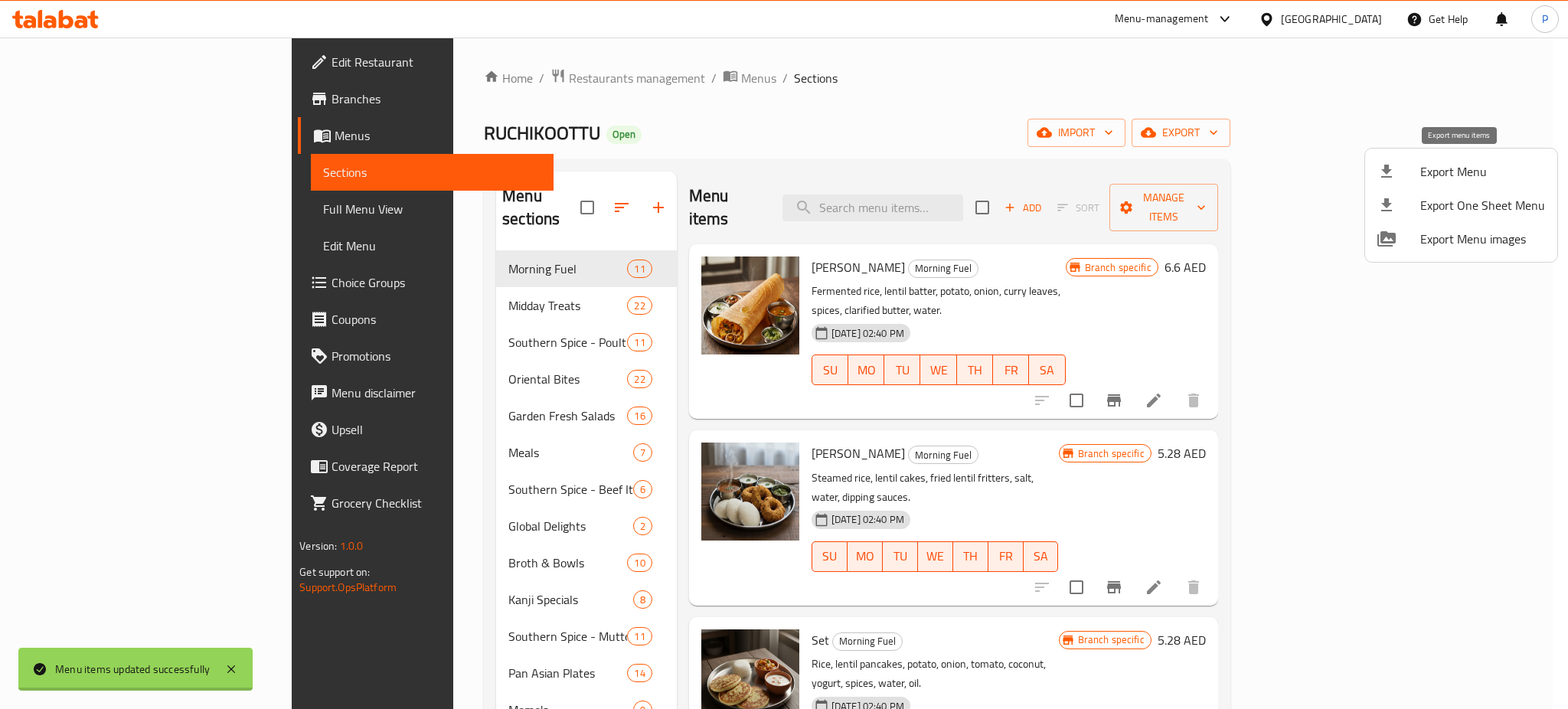
click at [1410, 172] on div at bounding box center [1399, 171] width 43 height 18
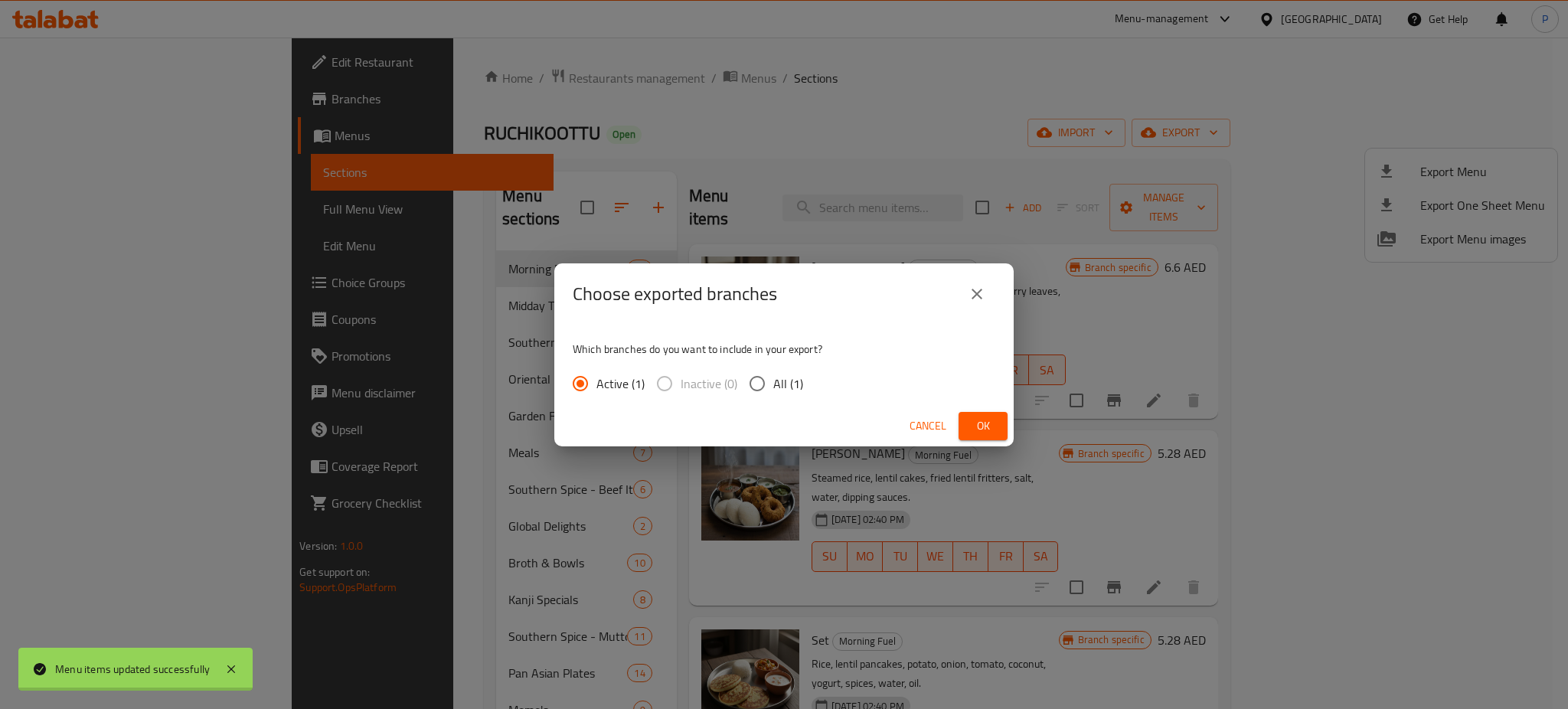
click at [788, 388] on span "All (1)" at bounding box center [788, 383] width 30 height 18
click at [773, 388] on input "All (1)" at bounding box center [757, 383] width 32 height 32
radio input "true"
click at [993, 416] on span "Ok" at bounding box center [982, 426] width 24 height 19
